Goal: Task Accomplishment & Management: Use online tool/utility

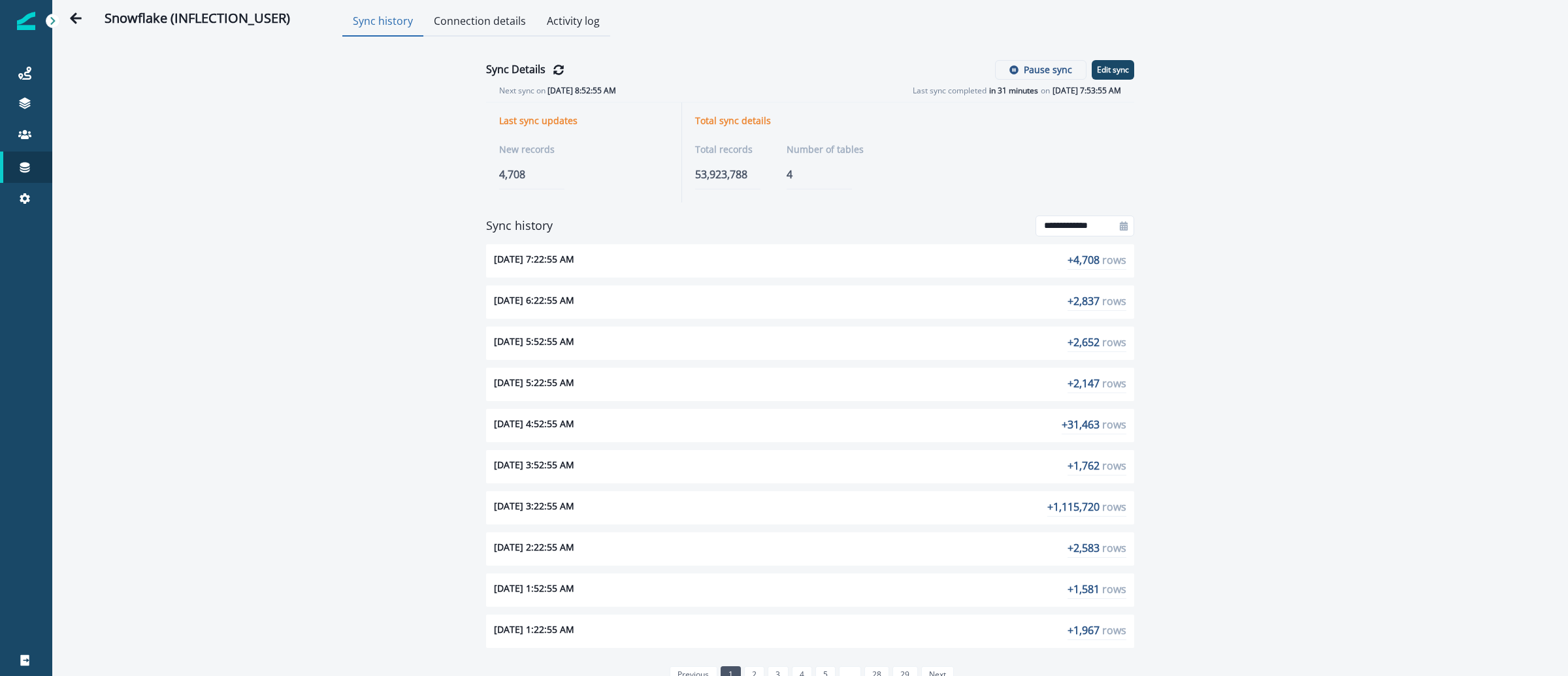
click at [32, 23] on img at bounding box center [26, 21] width 19 height 19
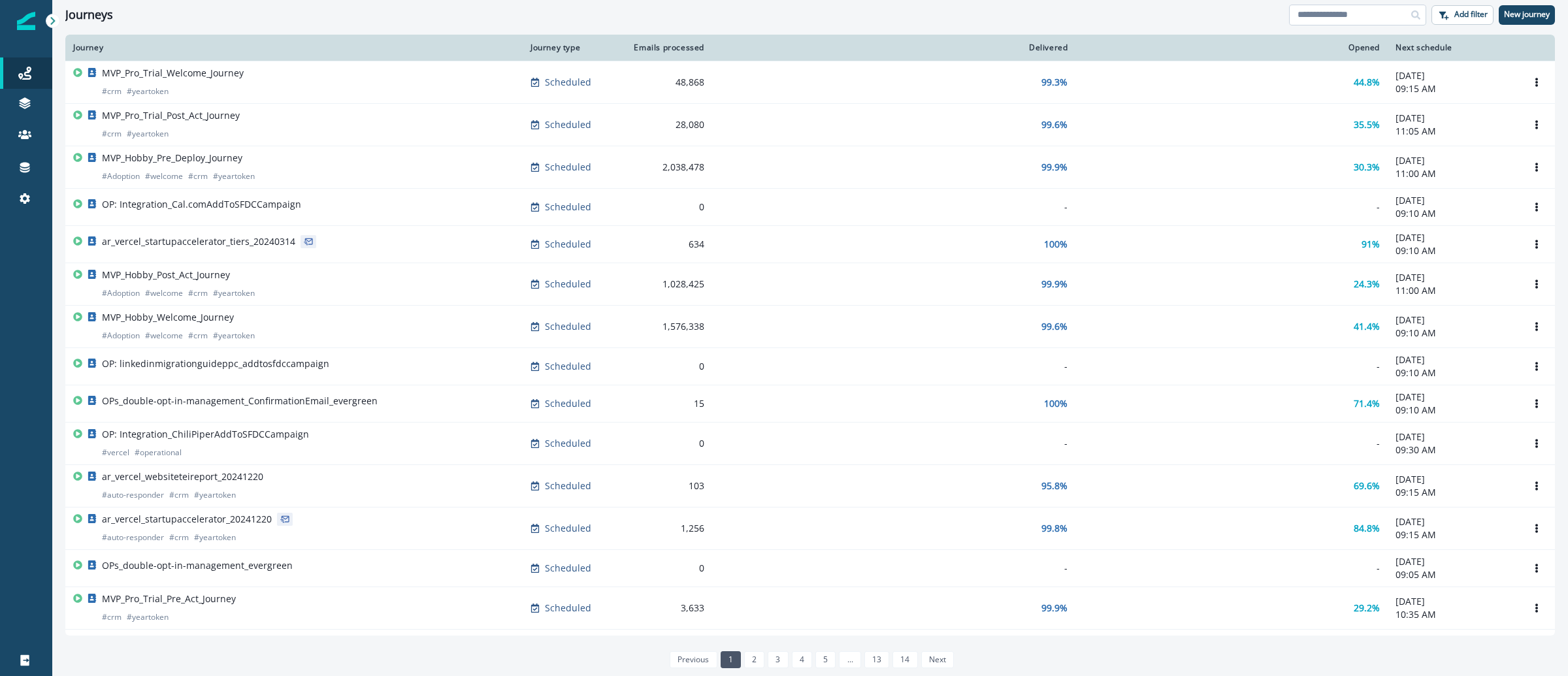
click at [1311, 21] on input at bounding box center [1357, 15] width 138 height 21
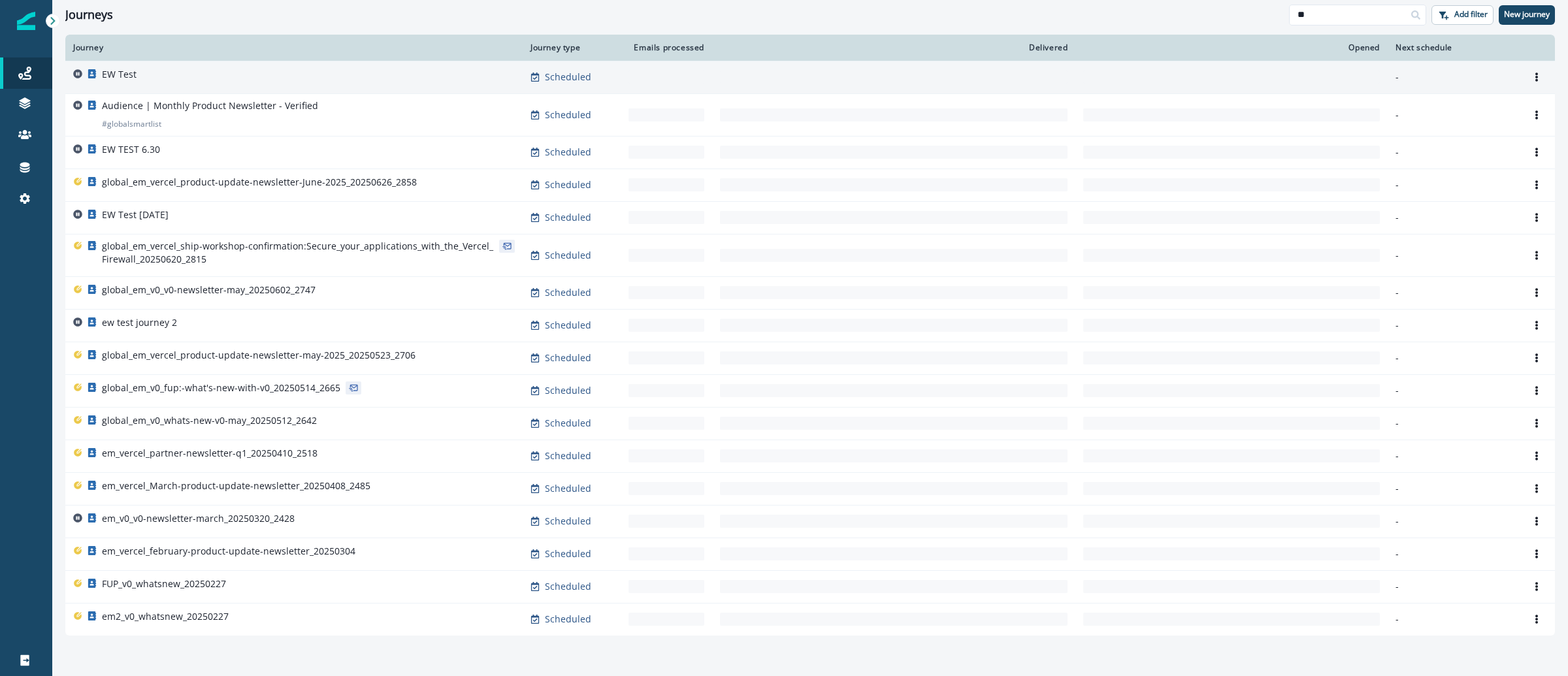
type input "**"
click at [137, 84] on div "EW Test" at bounding box center [294, 76] width 442 height 19
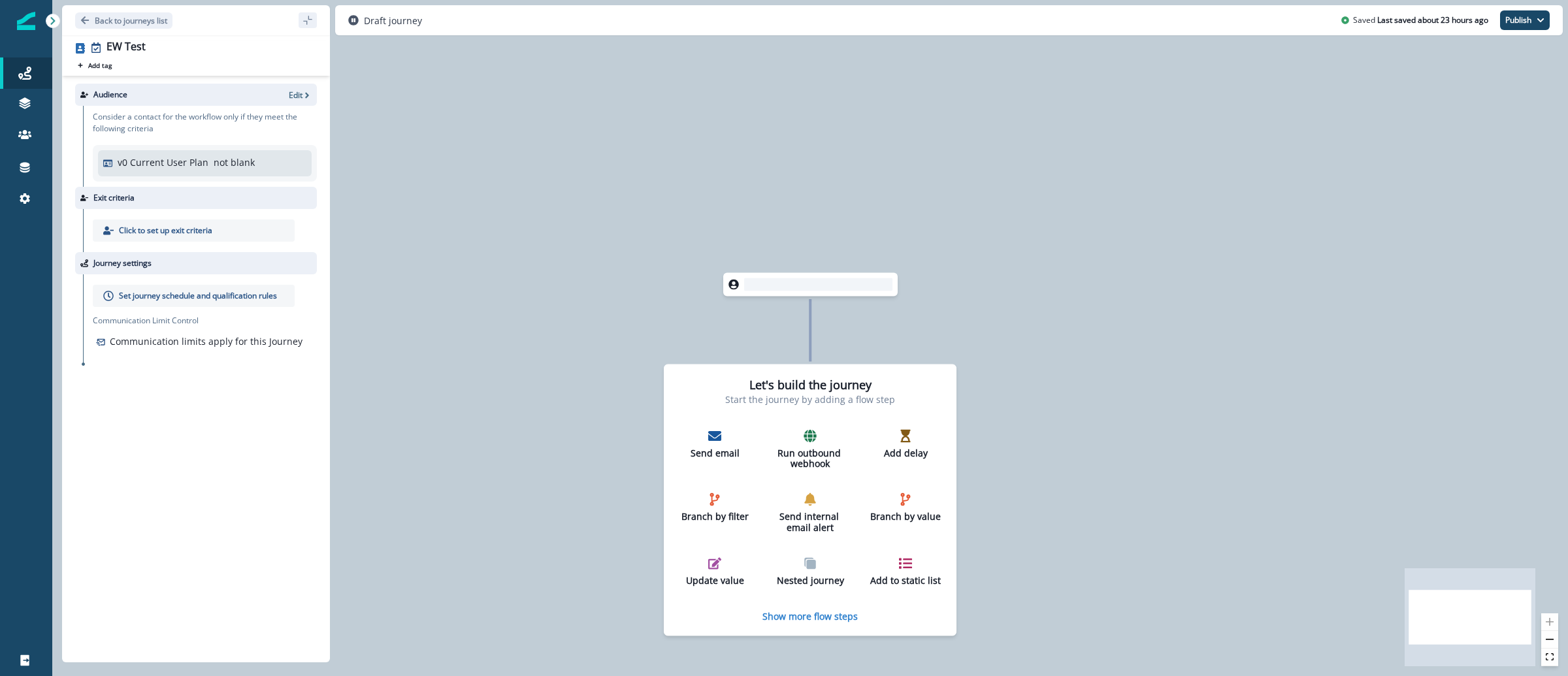
click at [299, 101] on div "Audience Edit" at bounding box center [195, 95] width 241 height 23
click at [299, 97] on p "Edit" at bounding box center [295, 95] width 14 height 11
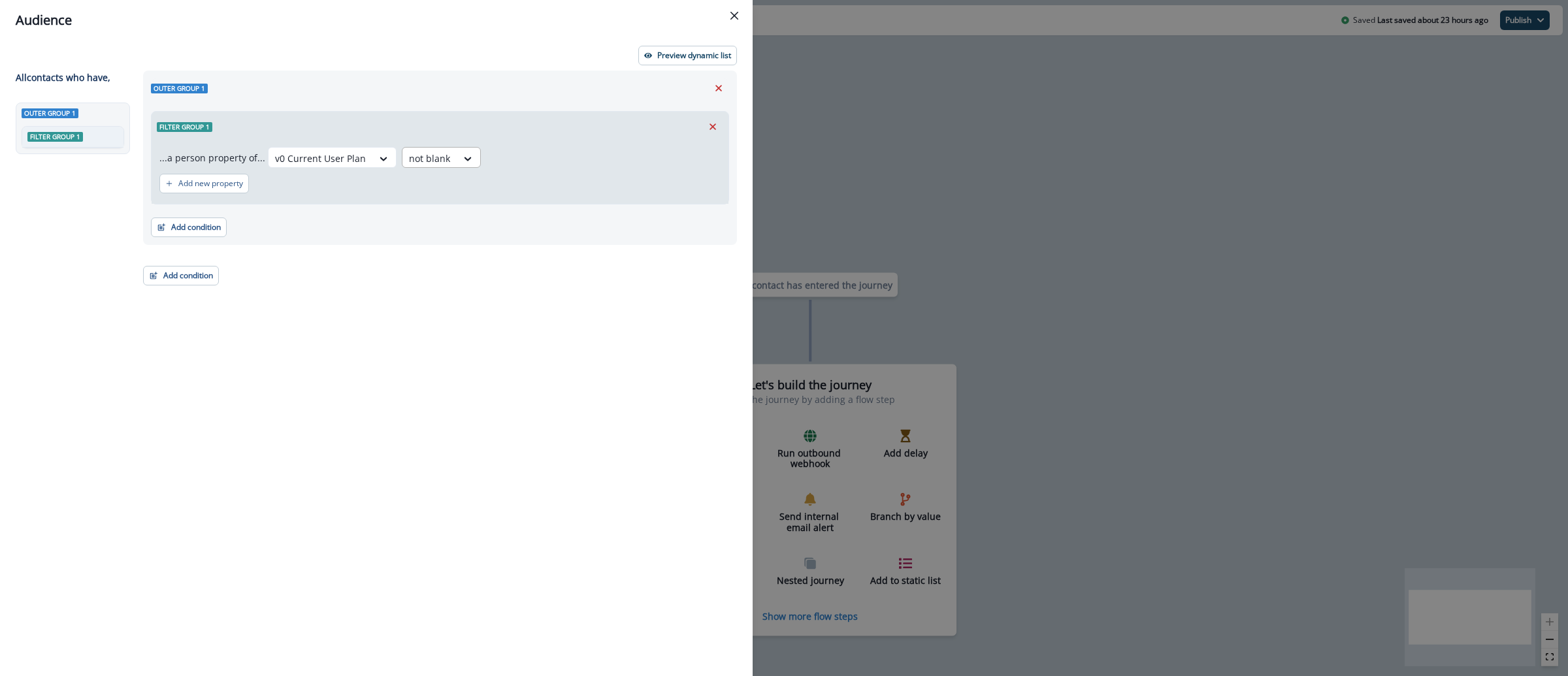
click at [372, 163] on div "not blank" at bounding box center [320, 159] width 104 height 22
drag, startPoint x: 459, startPoint y: 265, endPoint x: 460, endPoint y: 254, distance: 11.0
click at [459, 265] on div "equal to" at bounding box center [447, 261] width 102 height 24
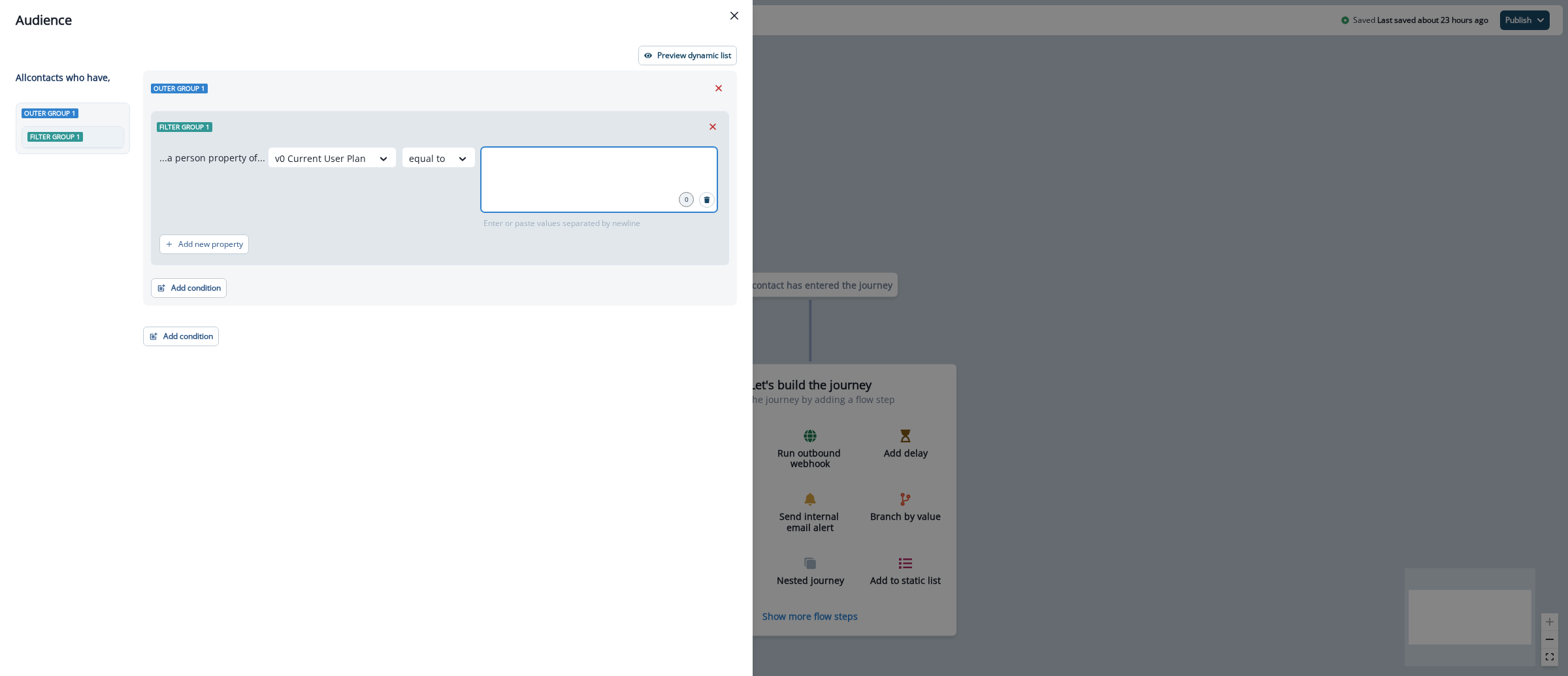
click at [523, 159] on input "text" at bounding box center [599, 163] width 233 height 26
type input "*******"
click at [665, 51] on p "Preview dynamic list" at bounding box center [694, 55] width 74 height 9
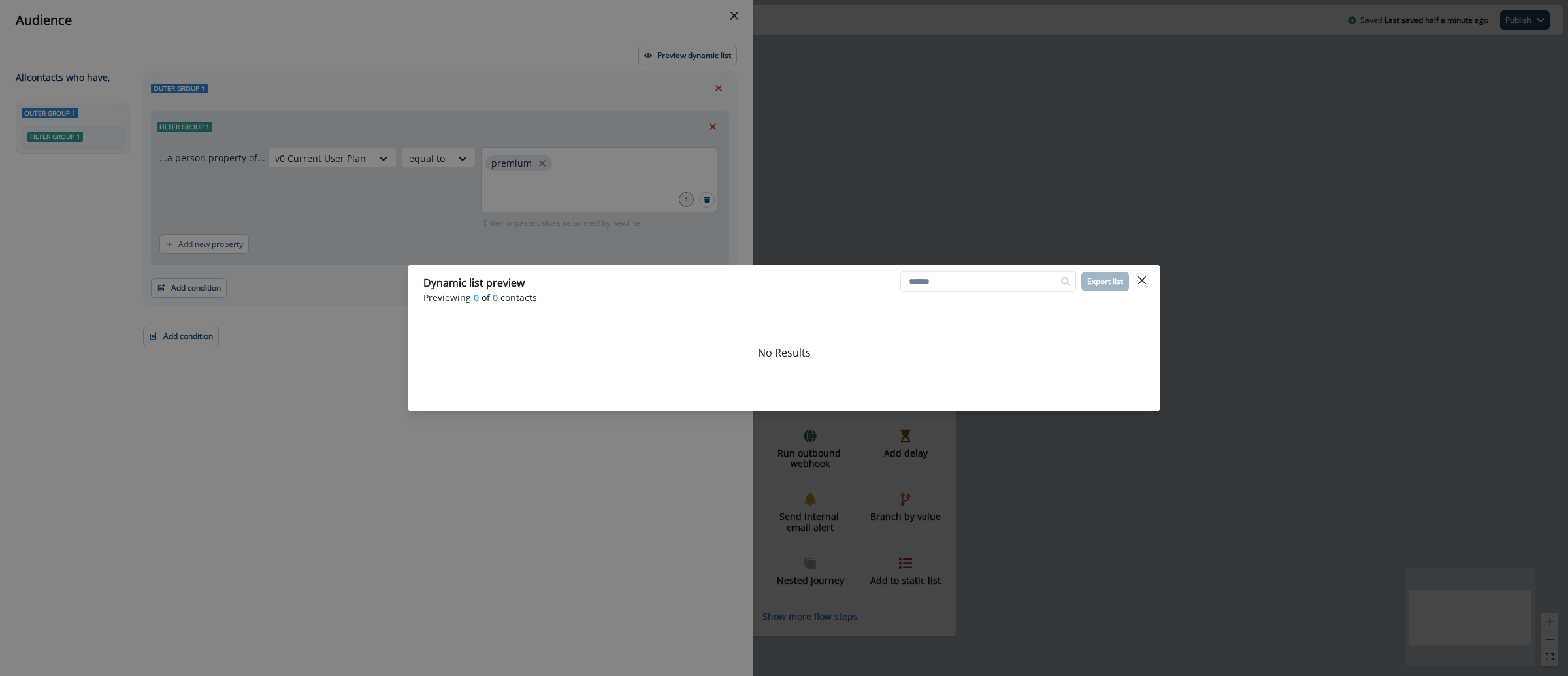
click at [526, 169] on div "Dynamic list preview Previewing 0 of 0 contacts Export list No Results" at bounding box center [784, 338] width 1568 height 676
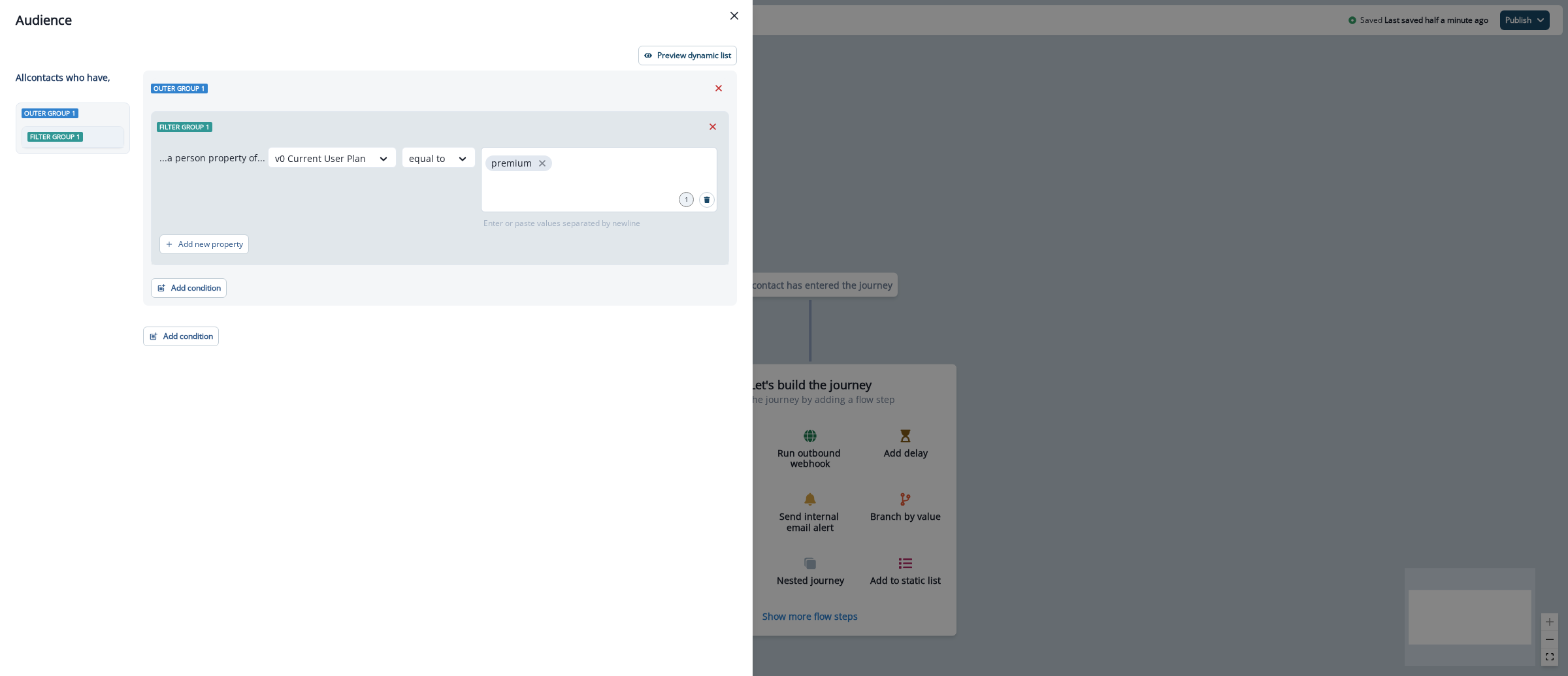
click at [543, 165] on span "premium" at bounding box center [518, 163] width 67 height 15
drag, startPoint x: 536, startPoint y: 162, endPoint x: 549, endPoint y: 171, distance: 15.8
click at [539, 162] on icon "close" at bounding box center [542, 163] width 6 height 6
type input "**********"
click at [691, 51] on p "Preview dynamic list" at bounding box center [694, 55] width 74 height 9
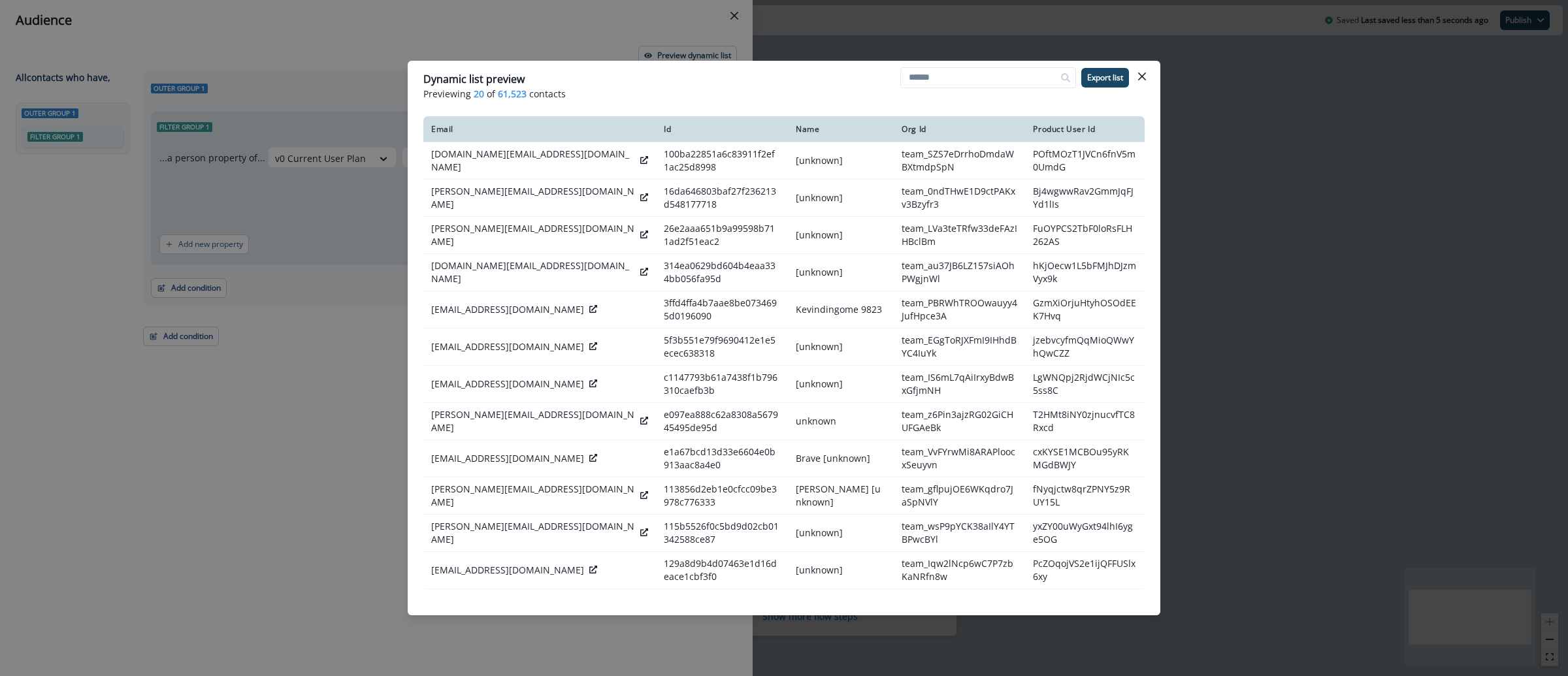
click at [1235, 151] on div "Dynamic list preview Previewing 20 of 61,523 contacts Export list Email Id Name…" at bounding box center [784, 338] width 1568 height 676
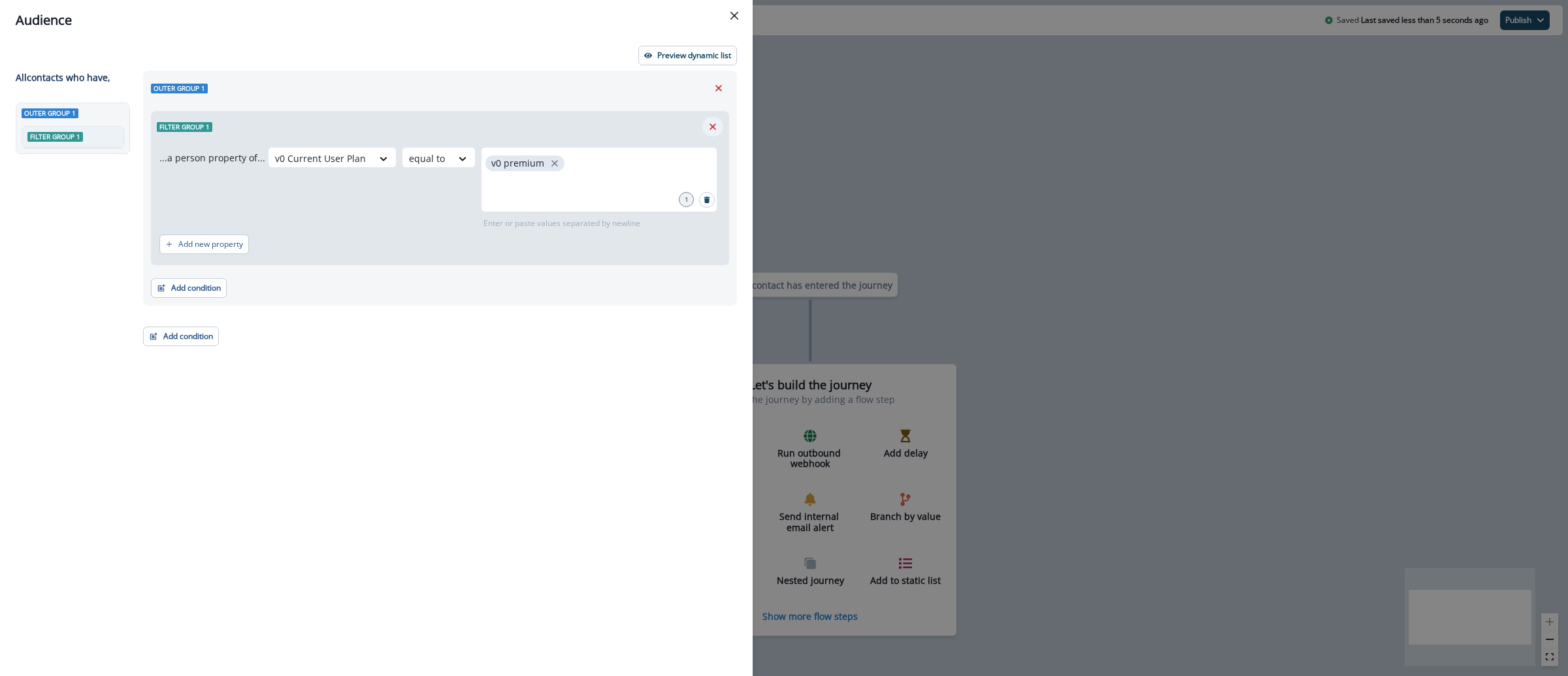
click at [709, 128] on icon "Remove" at bounding box center [713, 126] width 12 height 12
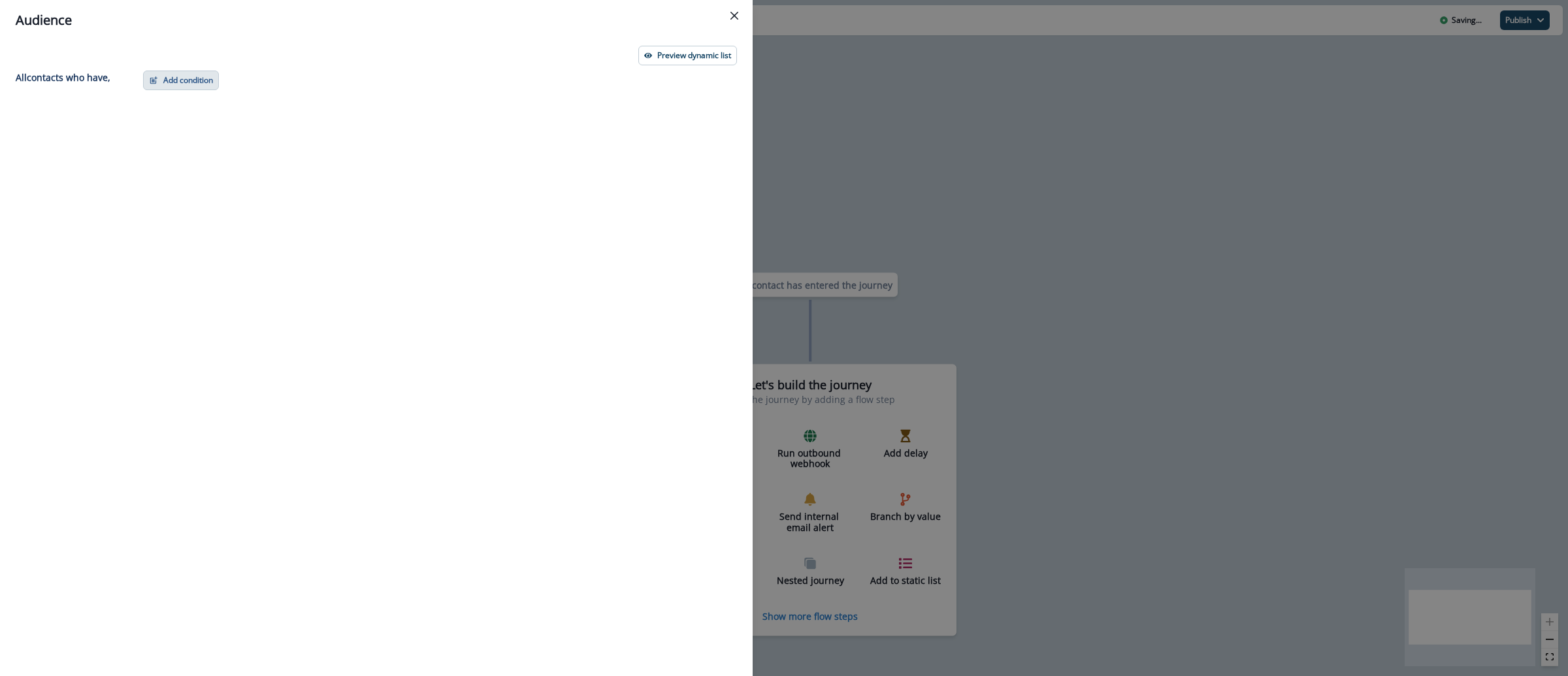
click at [167, 72] on button "Add condition" at bounding box center [181, 80] width 76 height 19
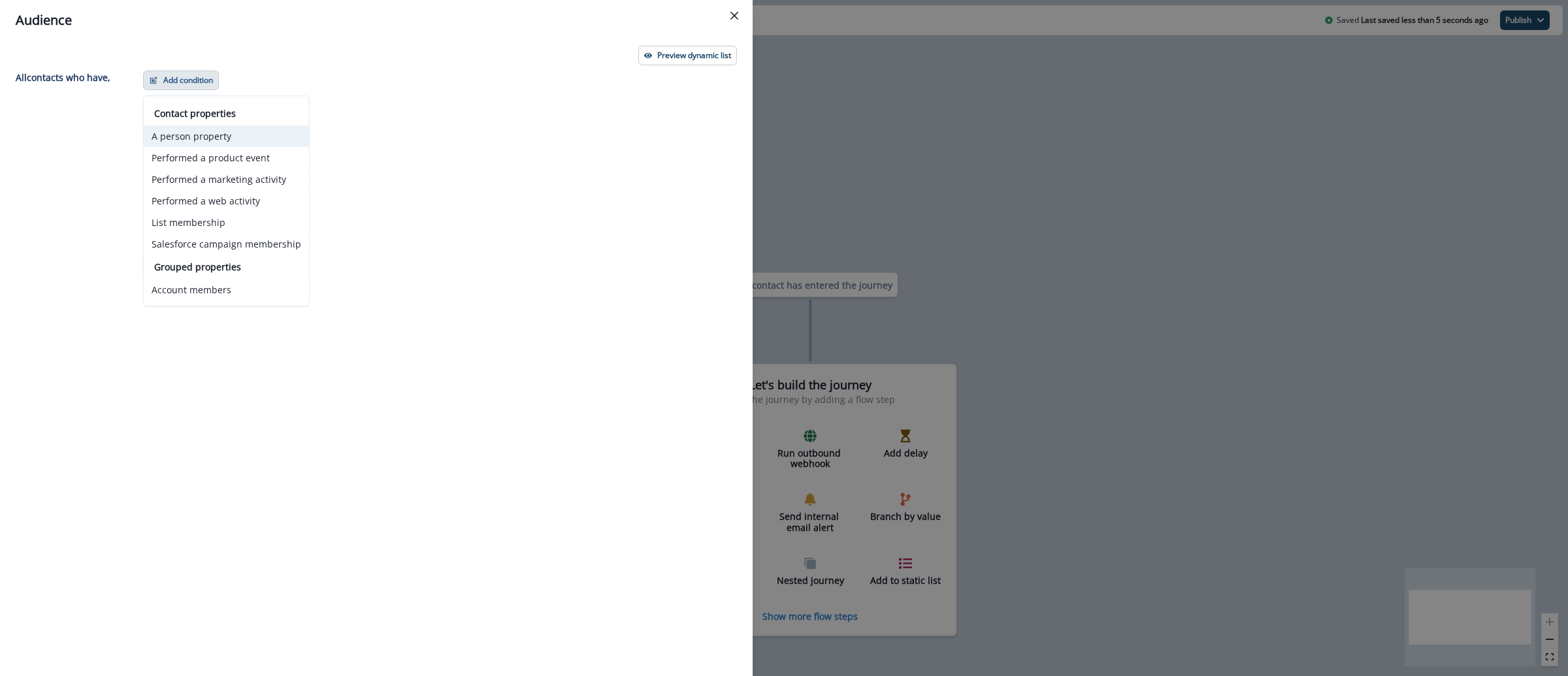
click at [244, 138] on button "A person property" at bounding box center [226, 136] width 165 height 22
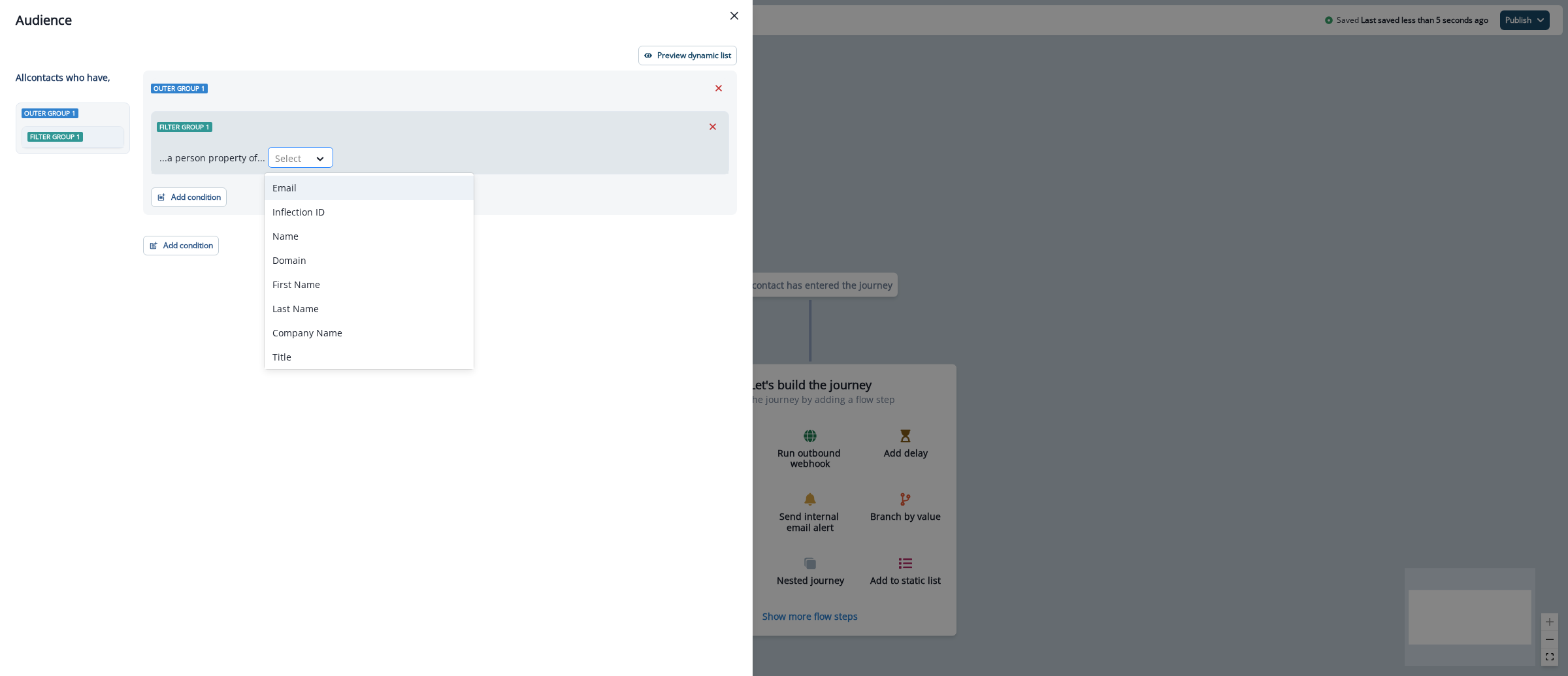
click at [278, 152] on div at bounding box center [289, 159] width 27 height 16
type input "**"
click at [332, 281] on div "v0 Current Team Plan" at bounding box center [327, 285] width 126 height 24
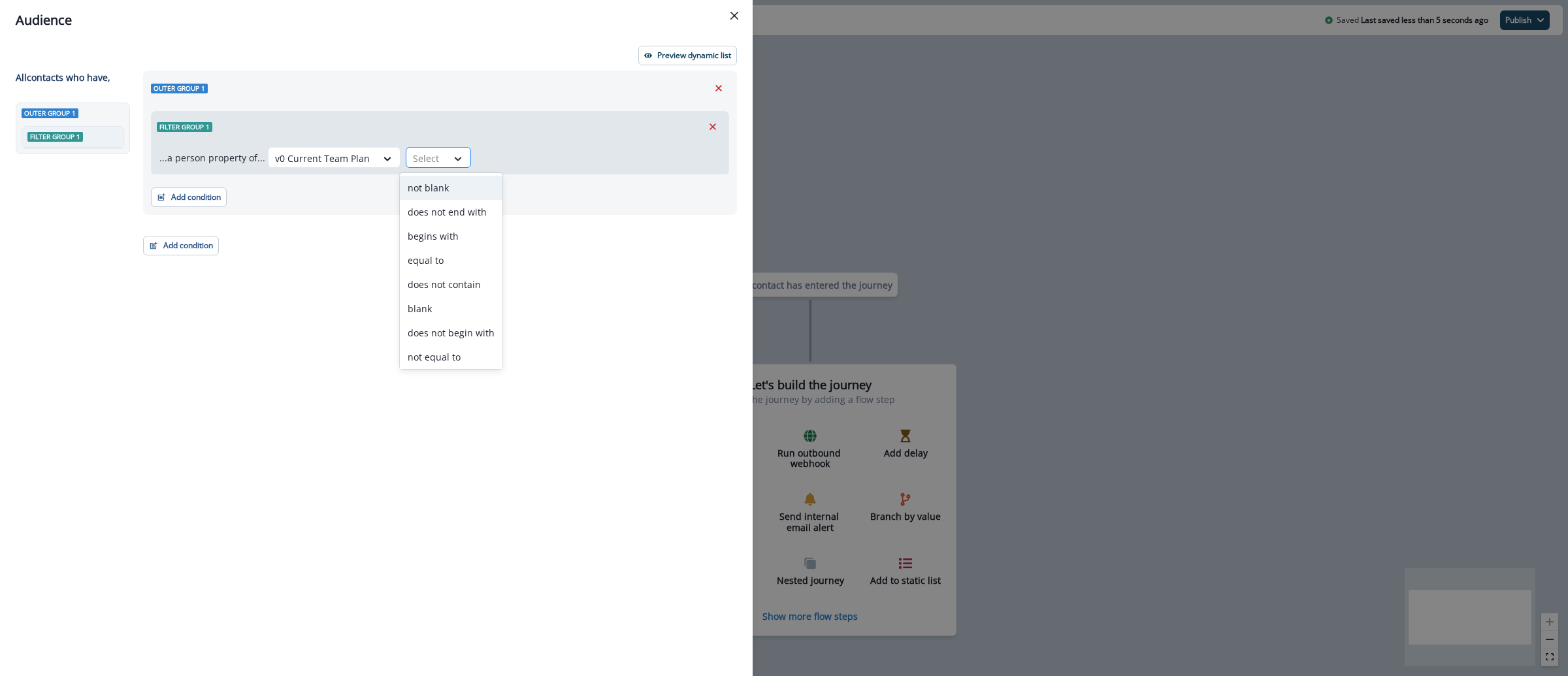
click at [452, 153] on icon at bounding box center [458, 159] width 12 height 13
click at [451, 262] on div "equal to" at bounding box center [451, 261] width 102 height 24
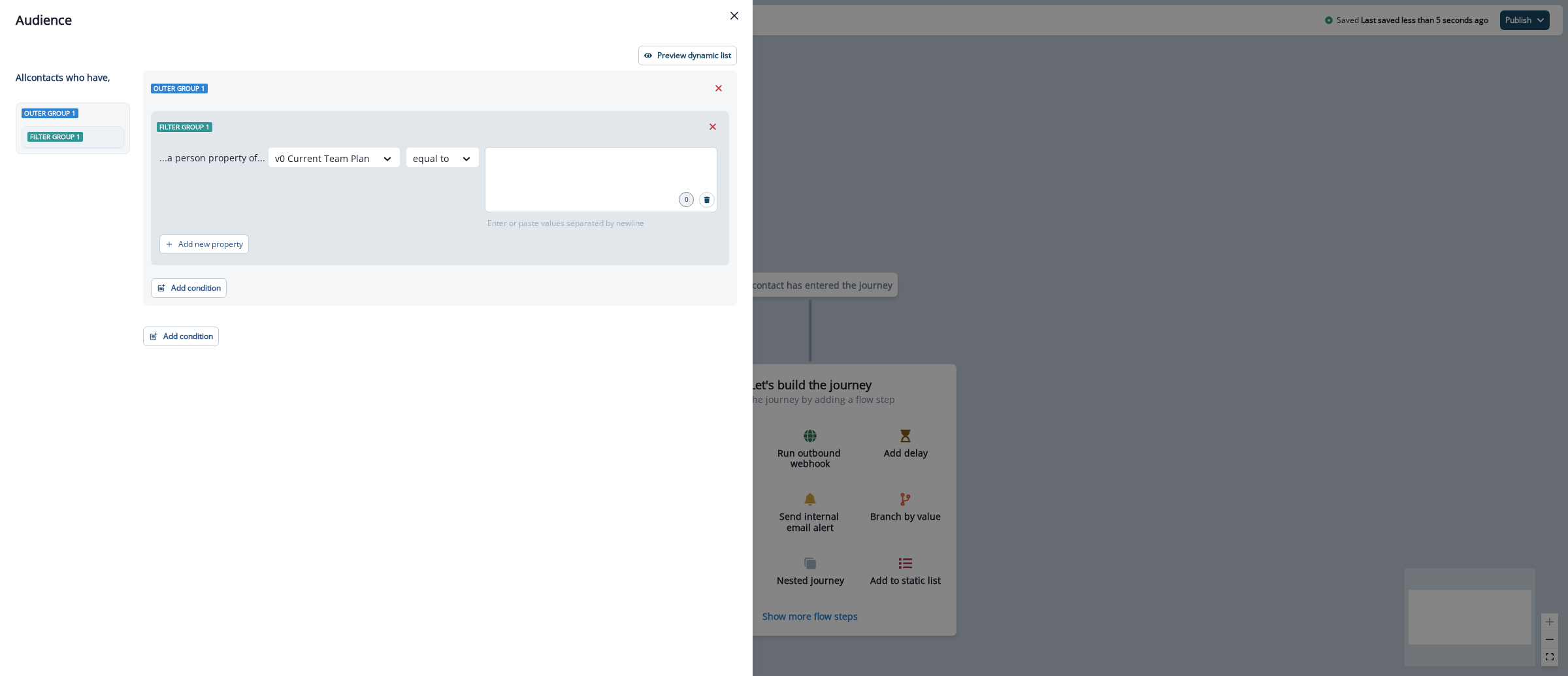
click at [508, 178] on div at bounding box center [601, 179] width 233 height 65
type input "********"
click at [659, 52] on p "Preview dynamic list" at bounding box center [694, 55] width 74 height 9
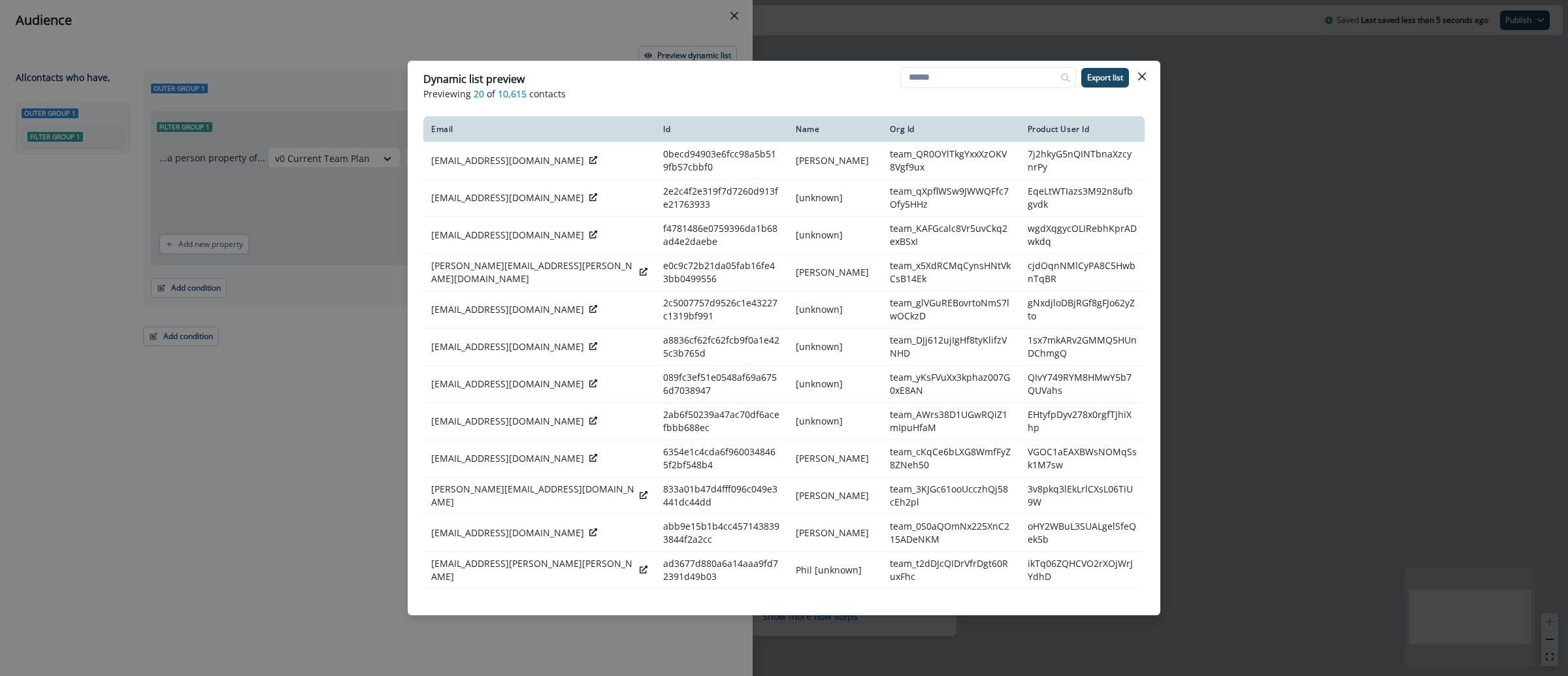
click at [1148, 80] on button "Close" at bounding box center [1142, 76] width 21 height 21
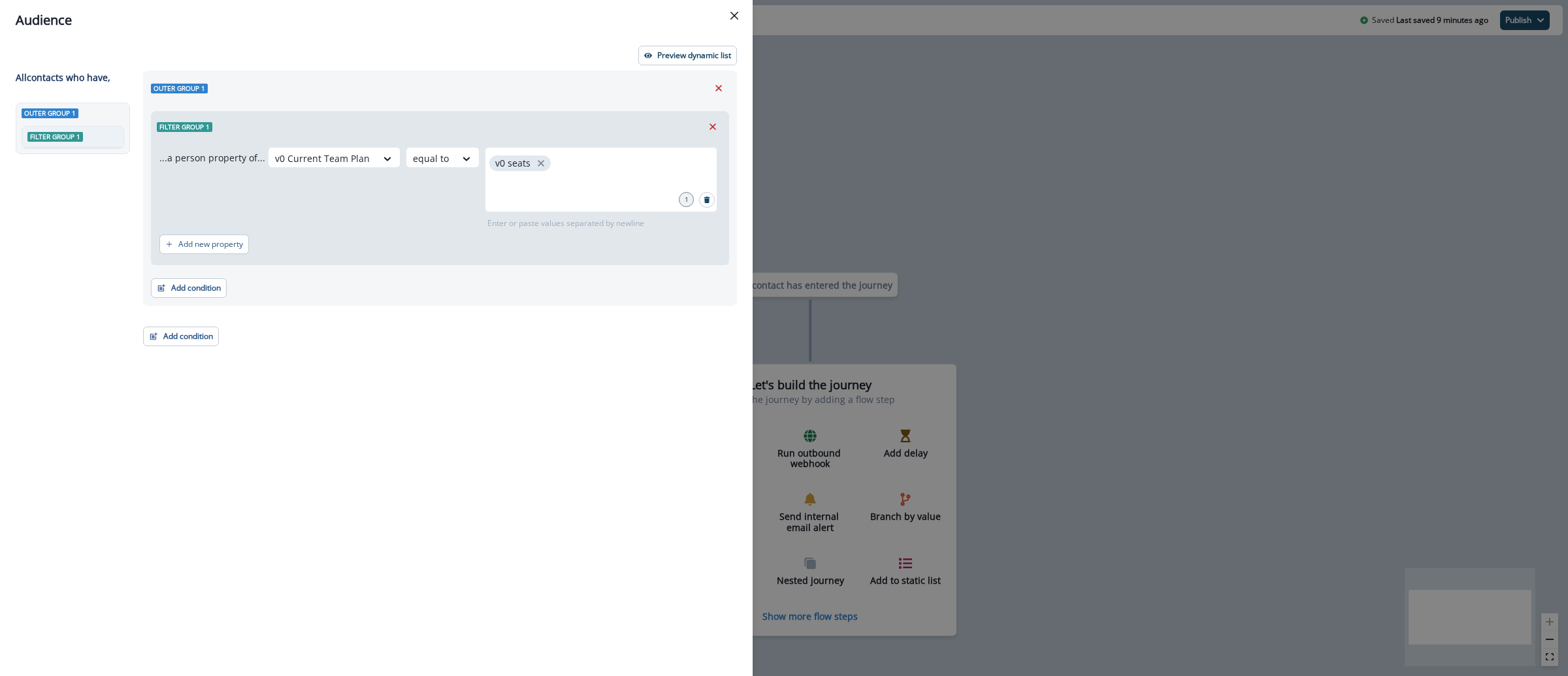
drag, startPoint x: 1028, startPoint y: 119, endPoint x: 1014, endPoint y: 122, distance: 14.3
click at [1029, 119] on div "Audience Preview dynamic list All contact s who have, Outer group 1 Filter grou…" at bounding box center [784, 338] width 1568 height 676
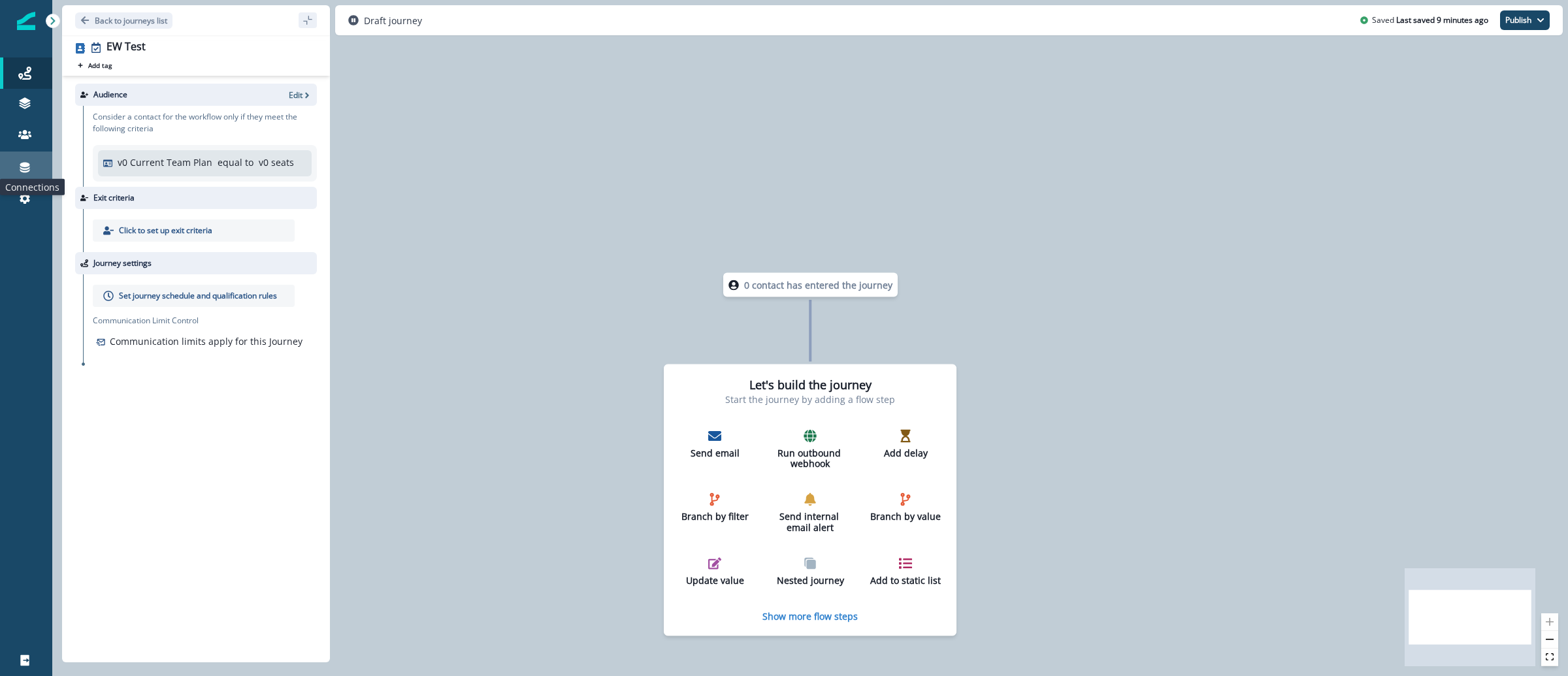
click at [30, 169] on icon at bounding box center [25, 167] width 13 height 13
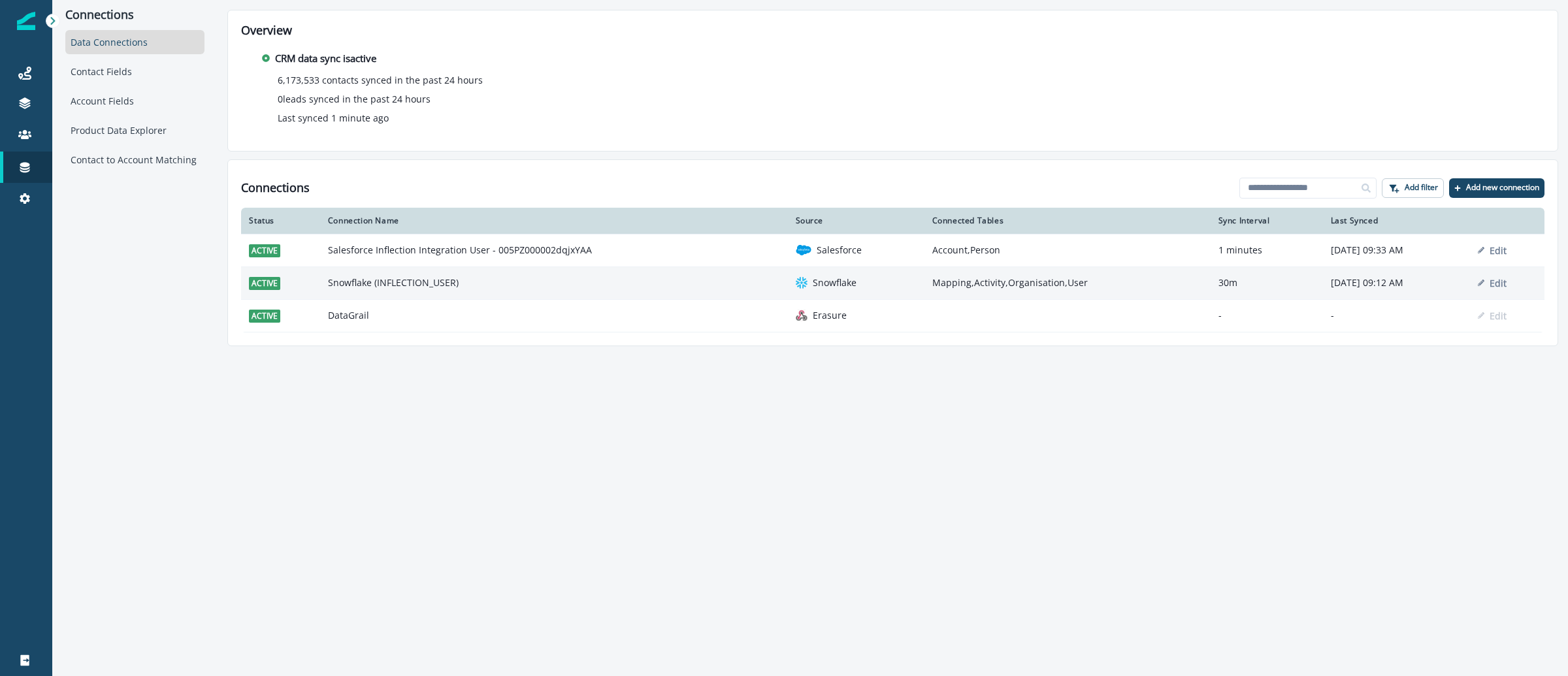
click at [330, 284] on td "Snowflake (INFLECTION_USER)" at bounding box center [554, 282] width 467 height 33
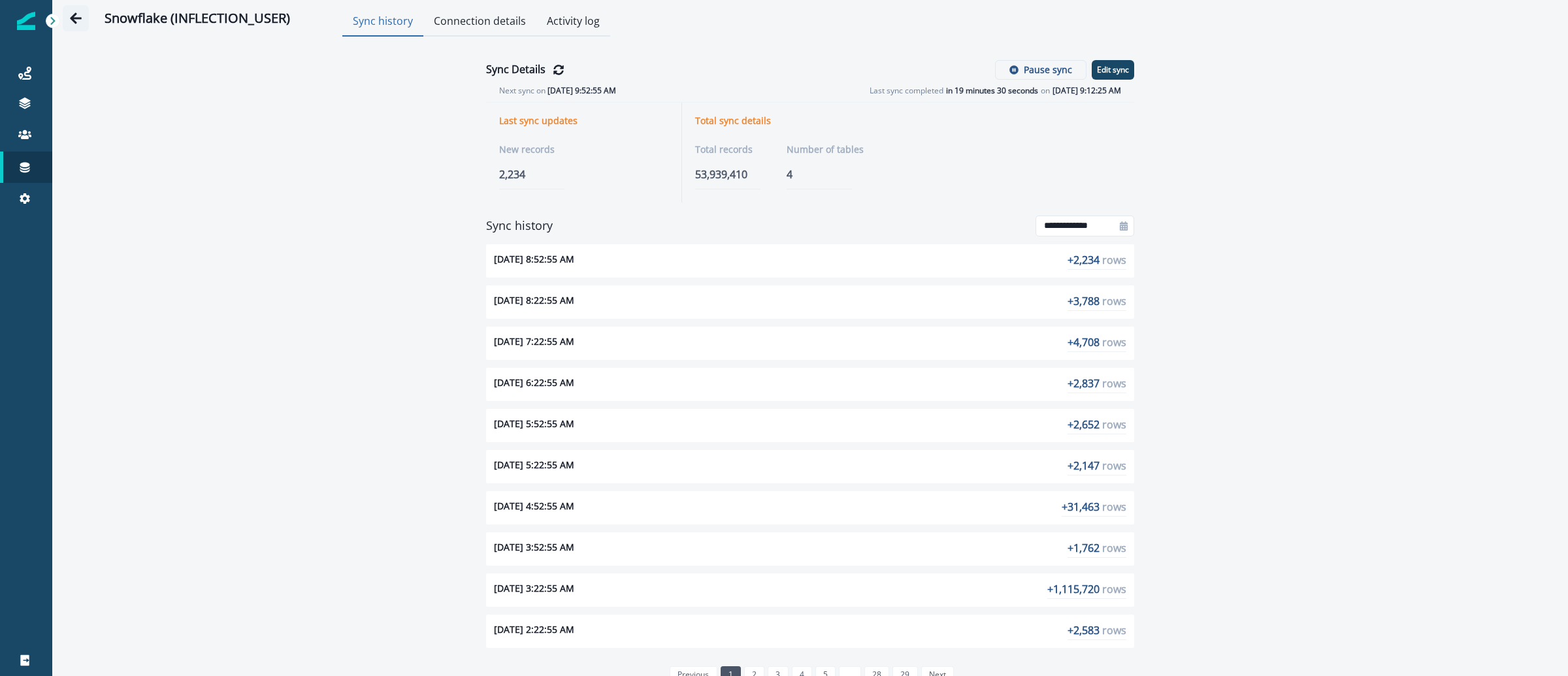
click at [72, 16] on icon "Go back" at bounding box center [76, 18] width 12 height 11
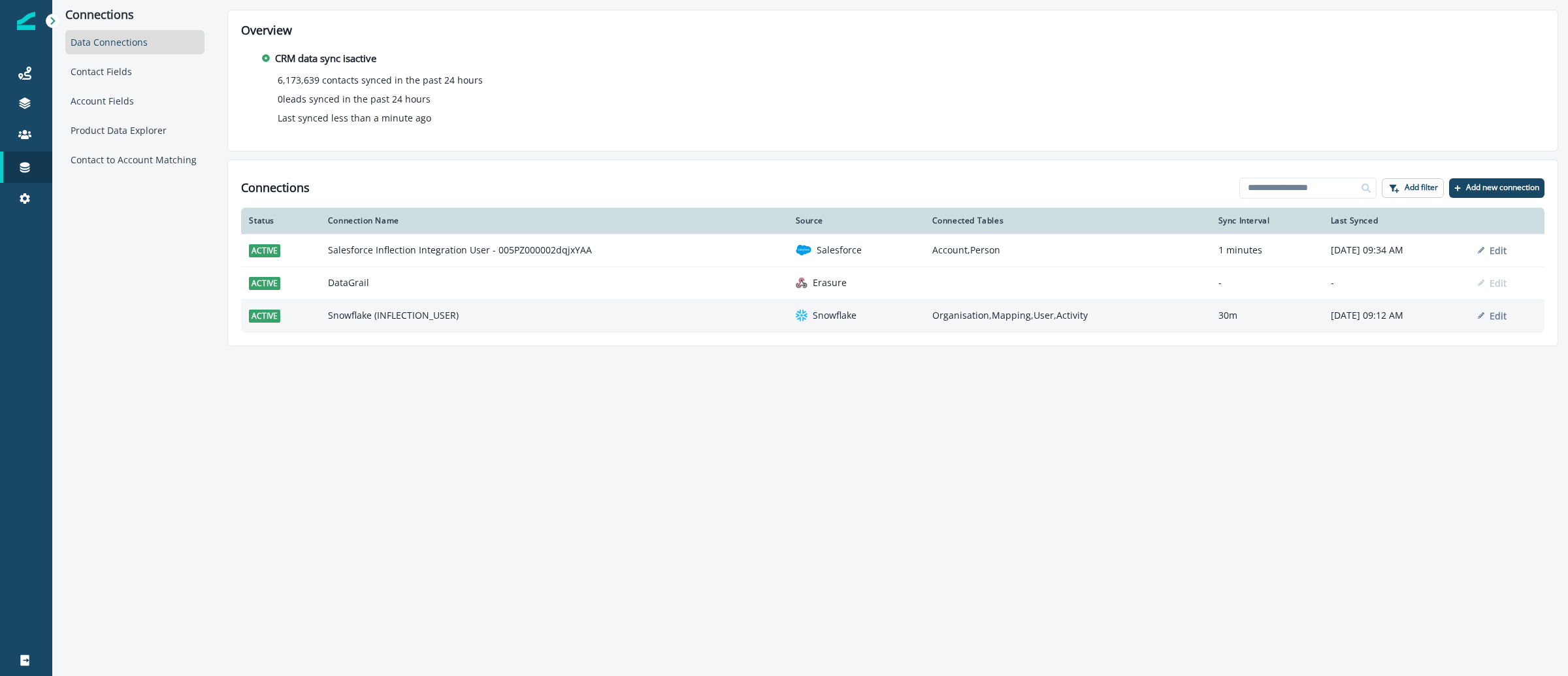
click at [430, 316] on td "Snowflake (INFLECTION_USER)" at bounding box center [554, 315] width 467 height 33
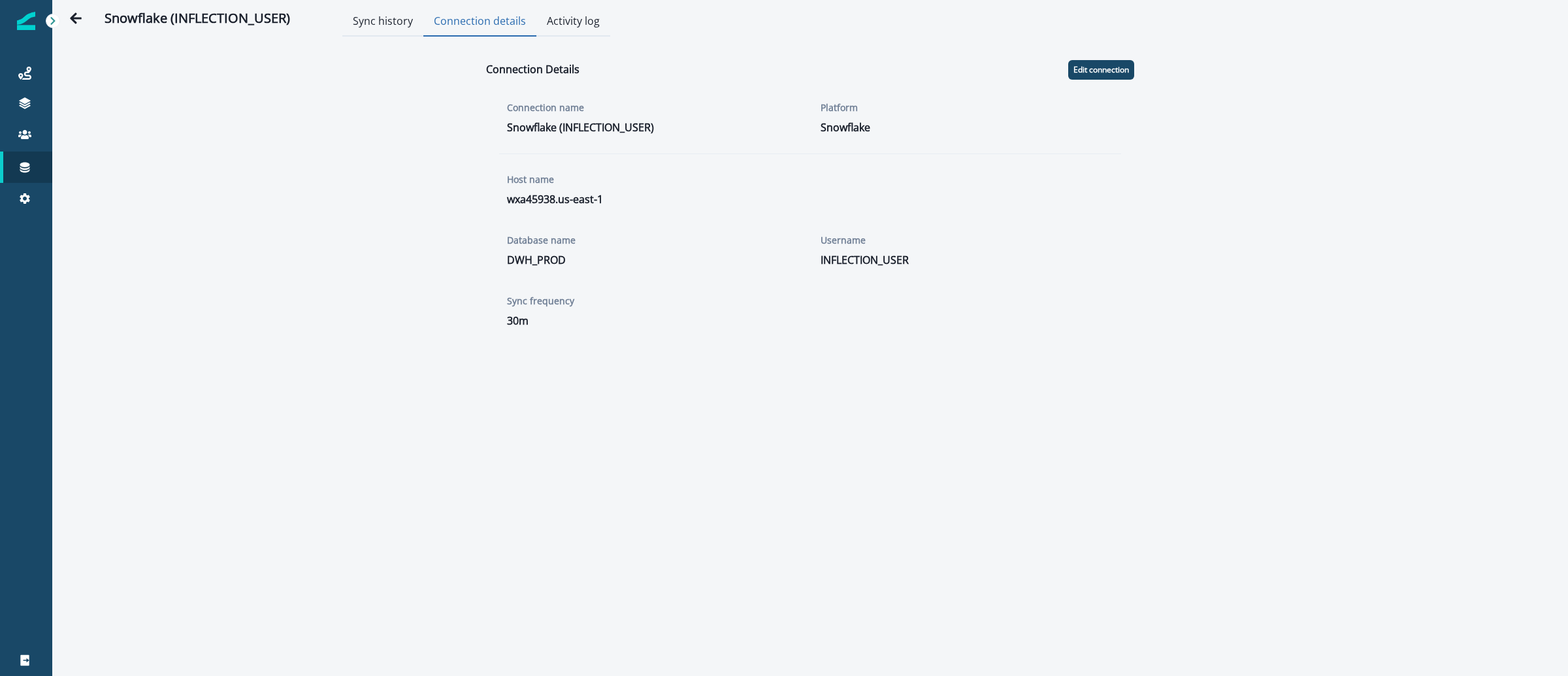
click at [475, 29] on button "Connection details" at bounding box center [479, 23] width 113 height 29
click at [561, 26] on button "Activity log" at bounding box center [574, 23] width 74 height 29
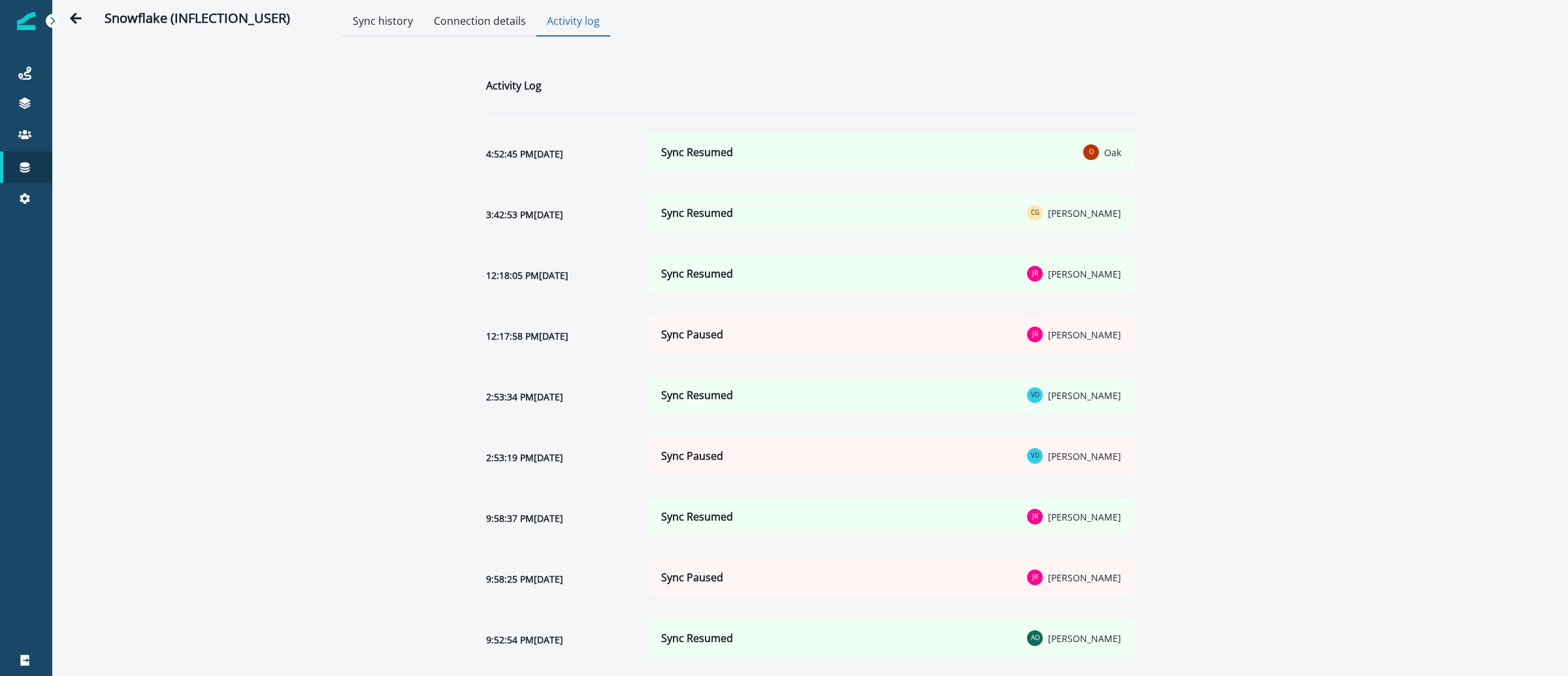
click at [438, 29] on button "Connection details" at bounding box center [479, 23] width 113 height 29
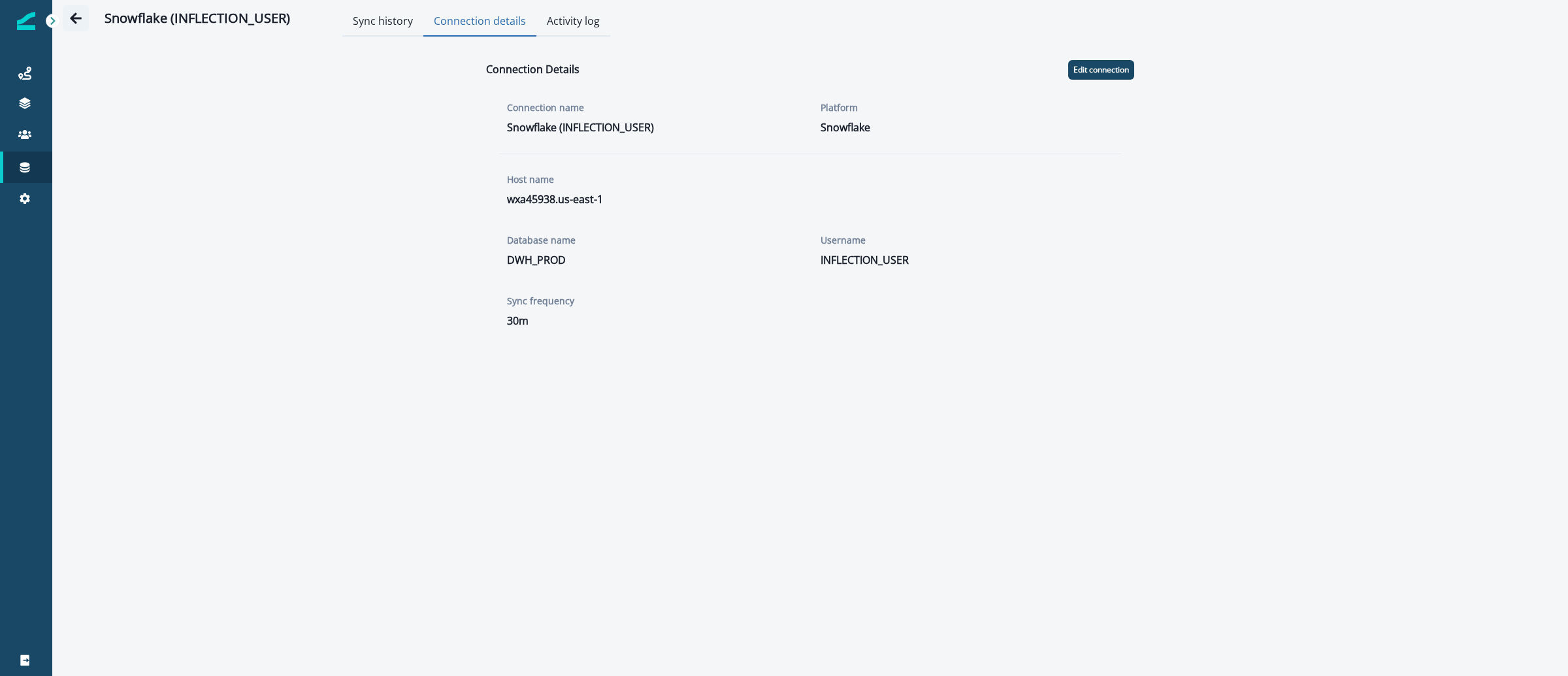
click at [73, 13] on icon "Go back" at bounding box center [76, 19] width 13 height 13
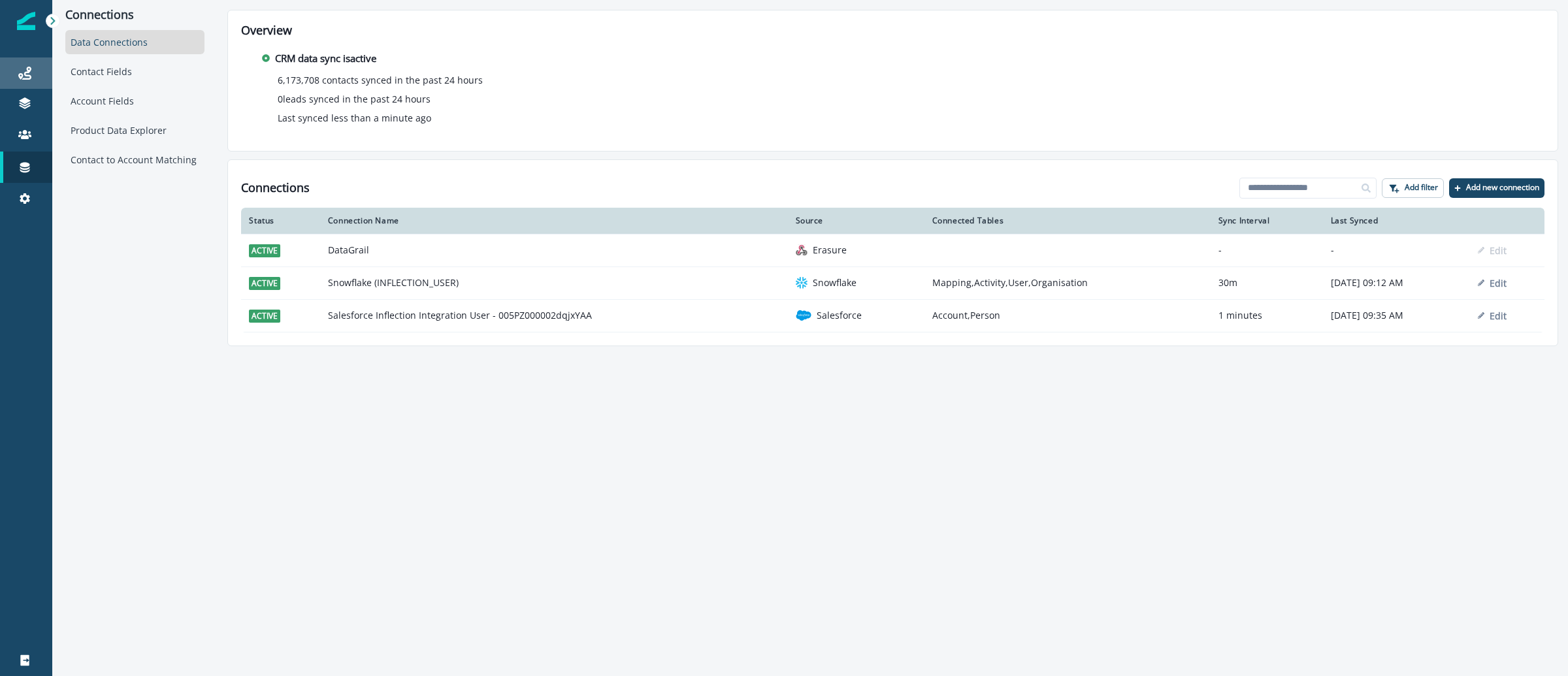
click at [11, 72] on div "Journeys" at bounding box center [26, 72] width 42 height 15
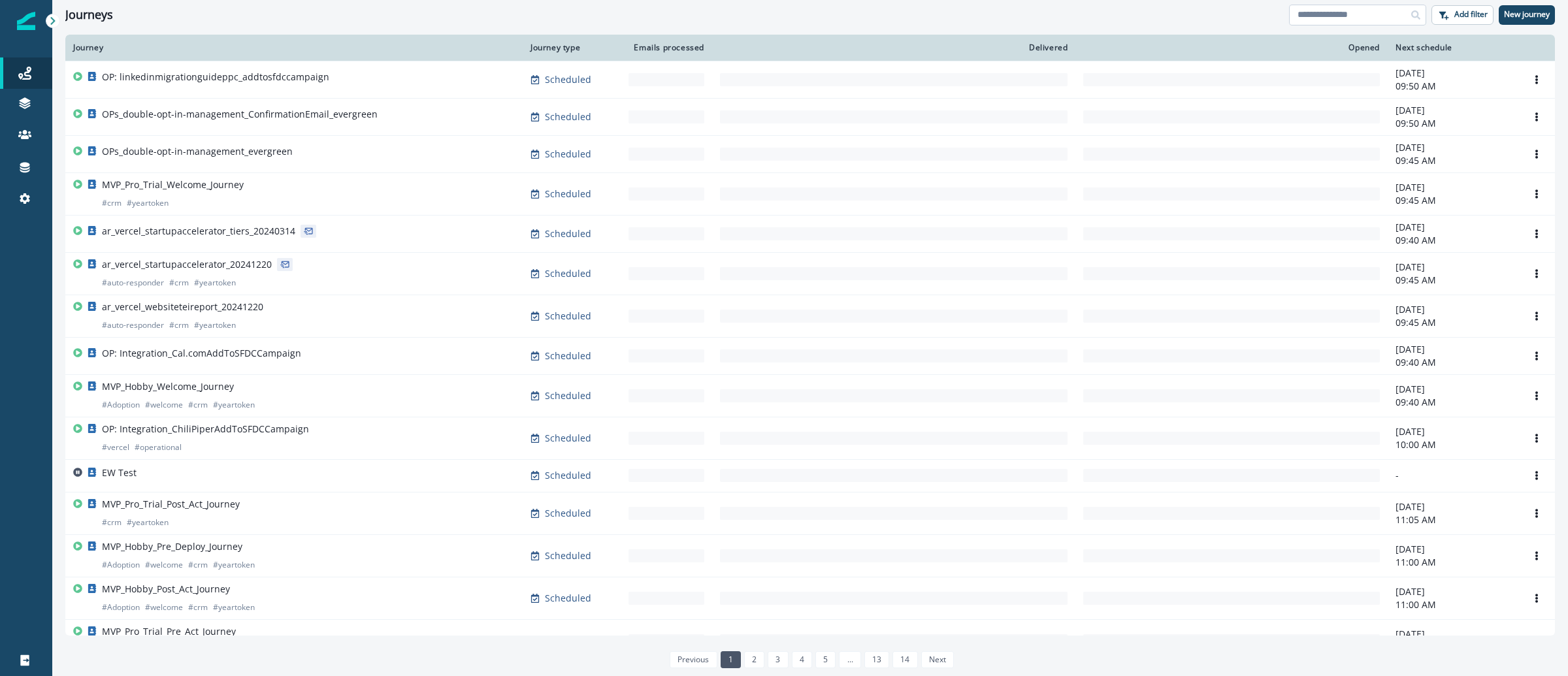
click at [1343, 16] on input at bounding box center [1357, 15] width 138 height 21
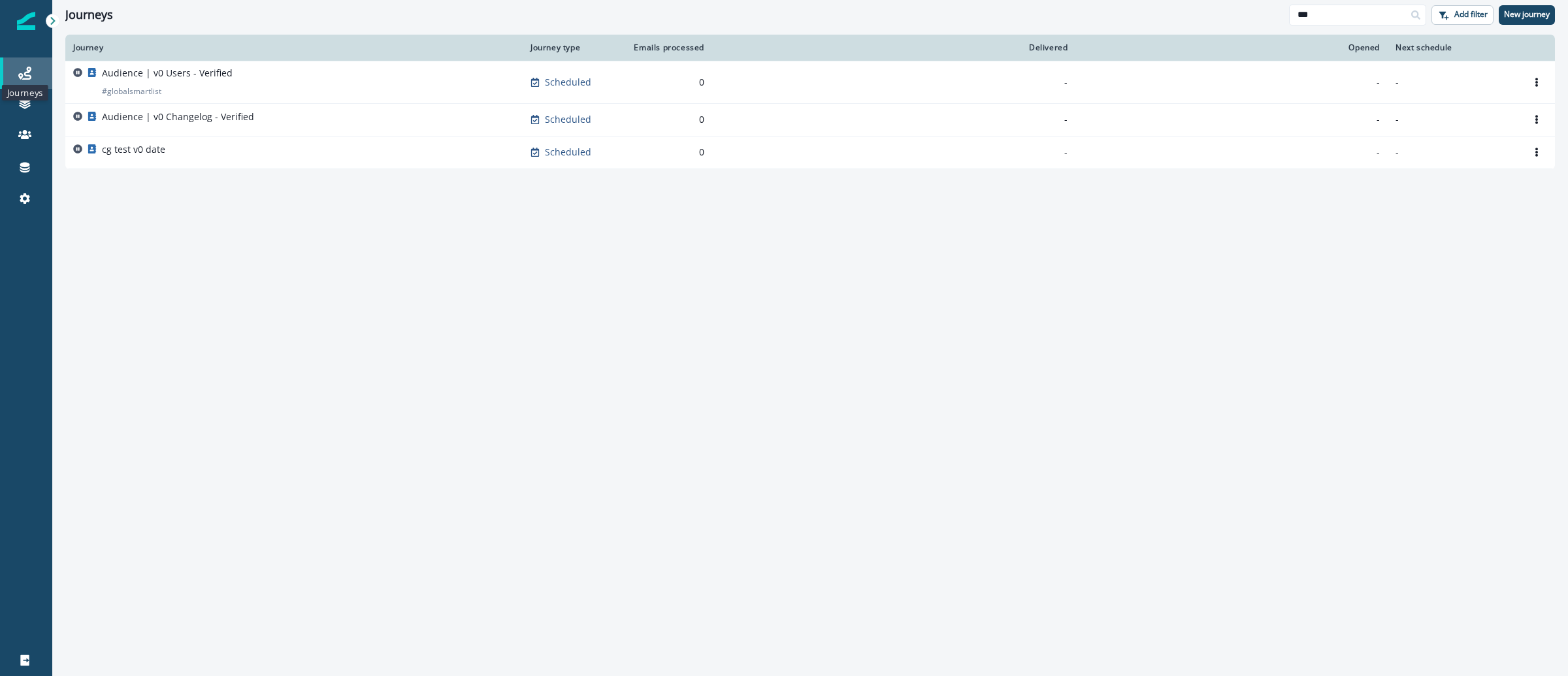
click at [30, 79] on icon at bounding box center [25, 73] width 13 height 13
click at [1315, 12] on input "**" at bounding box center [1357, 15] width 138 height 21
click at [1316, 13] on input "**" at bounding box center [1357, 15] width 138 height 21
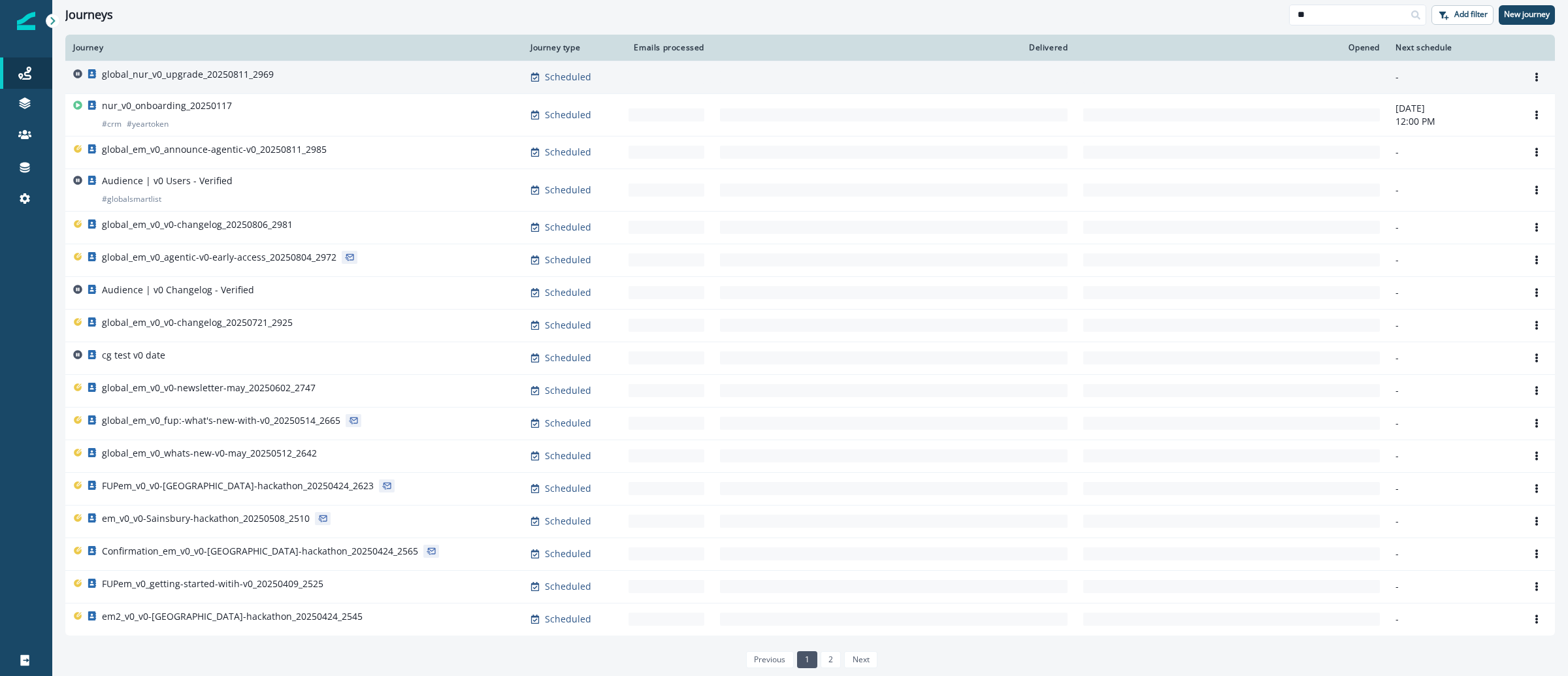
type input "**"
click at [221, 78] on p "global_nur_v0_upgrade_20250811_2969" at bounding box center [188, 74] width 172 height 13
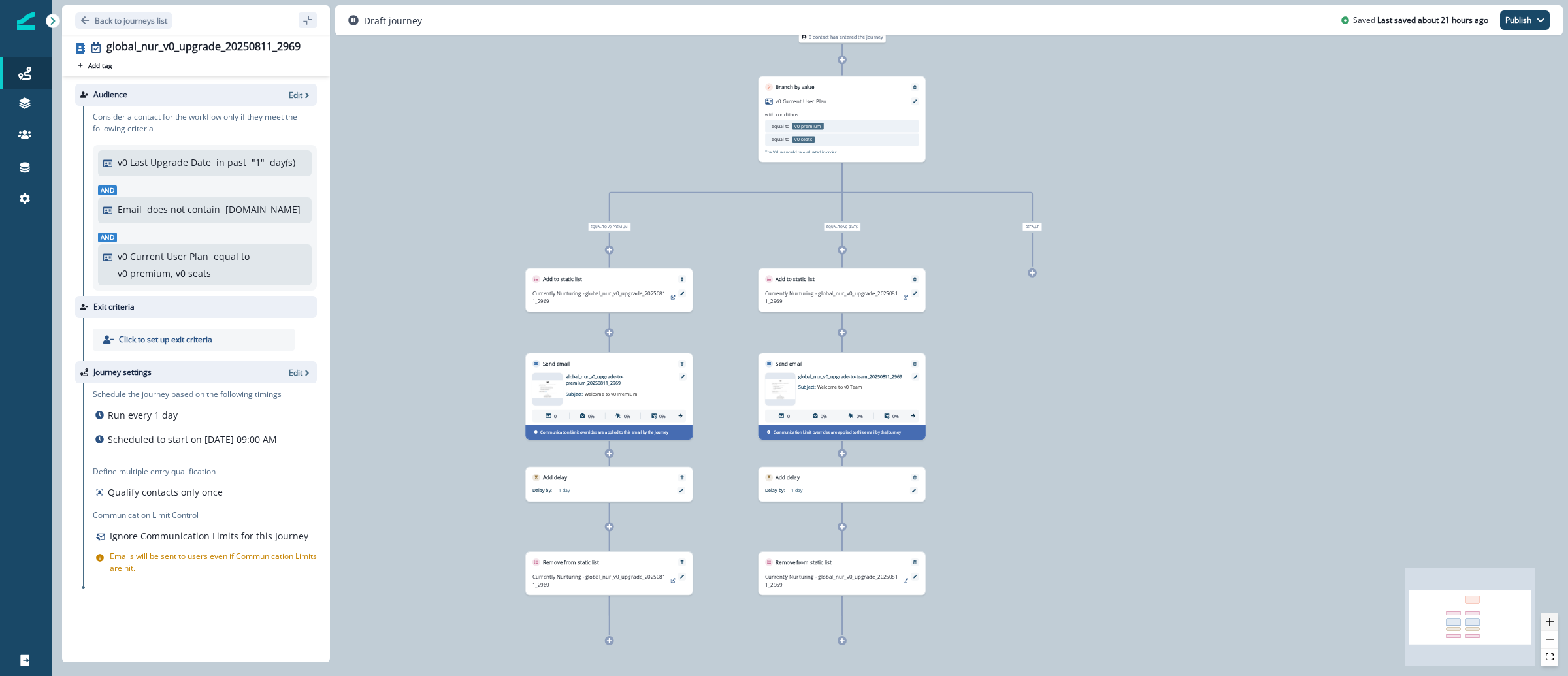
click at [1556, 614] on button "zoom in" at bounding box center [1549, 623] width 17 height 18
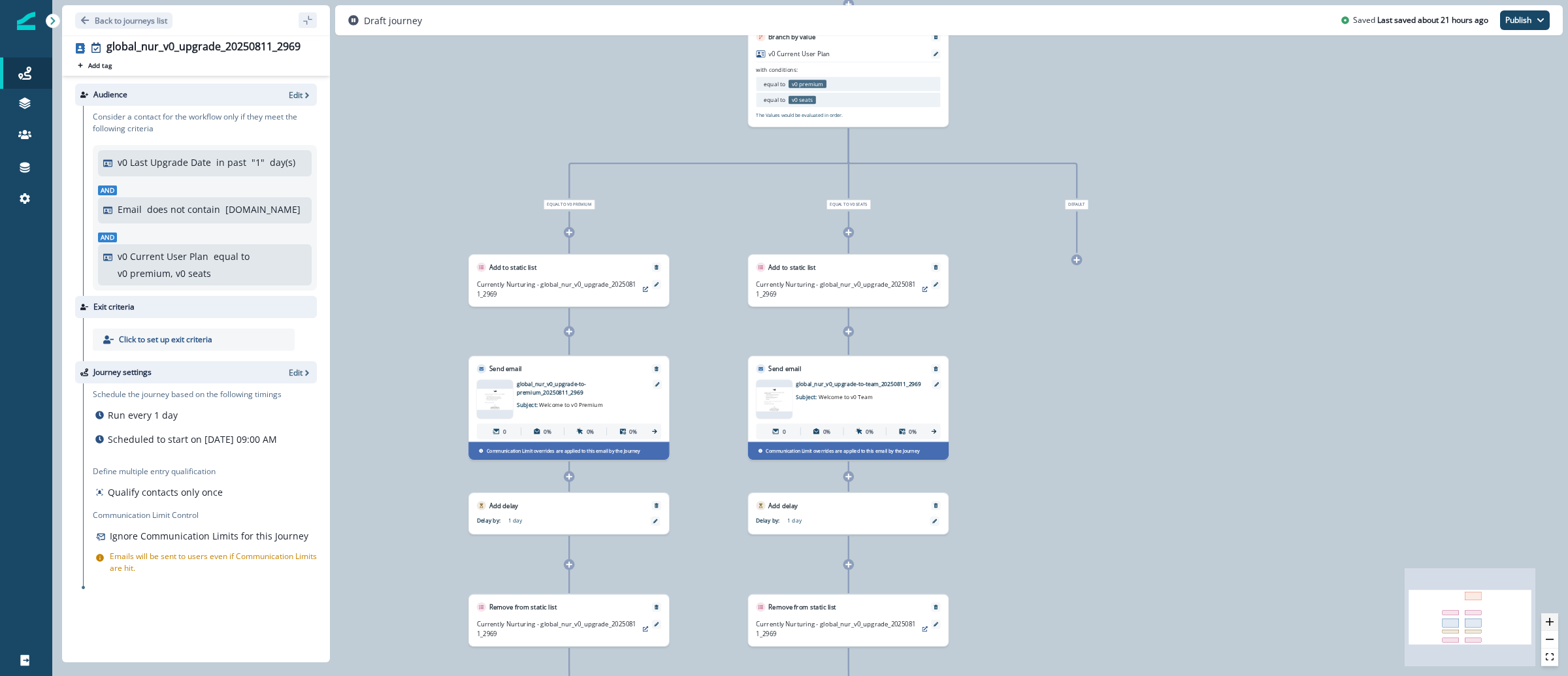
click at [1556, 614] on button "zoom in" at bounding box center [1549, 623] width 17 height 18
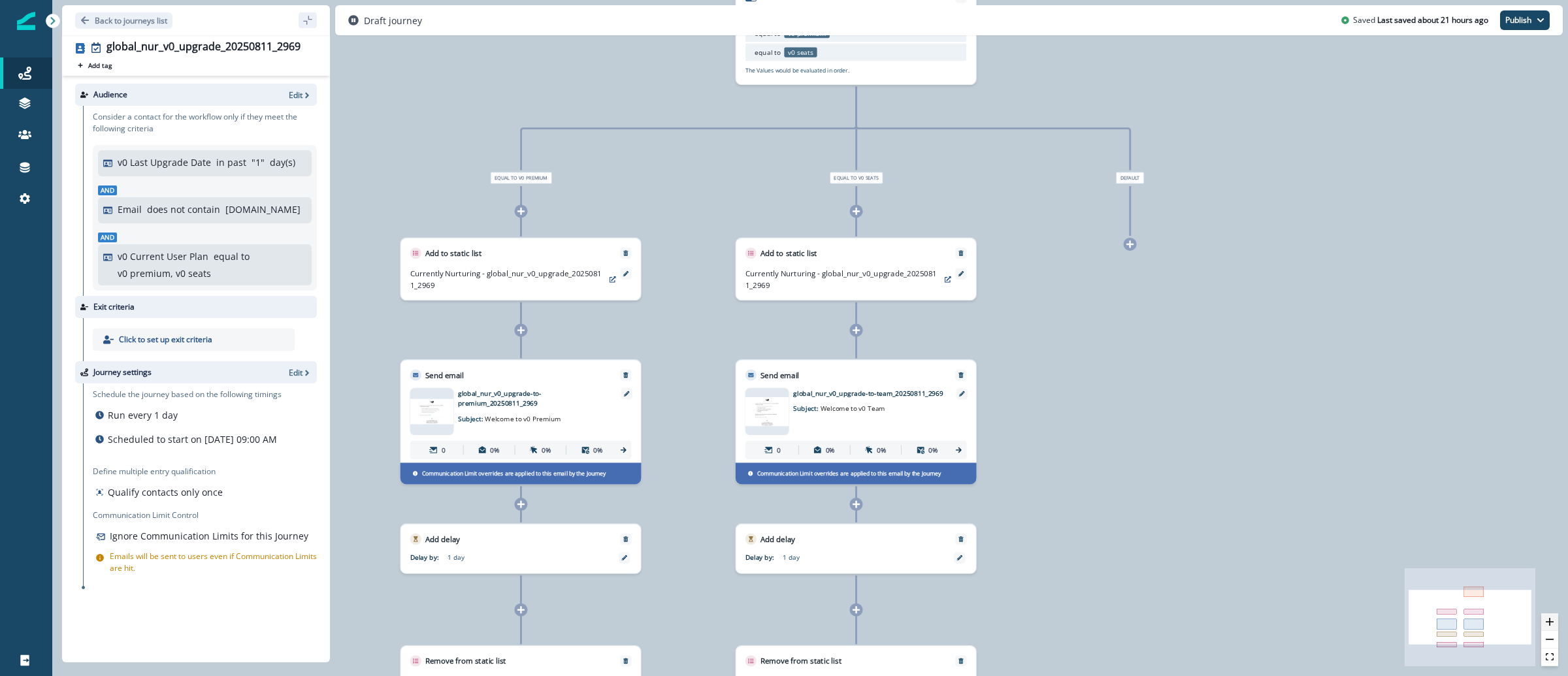
click at [1556, 614] on button "zoom in" at bounding box center [1549, 623] width 17 height 18
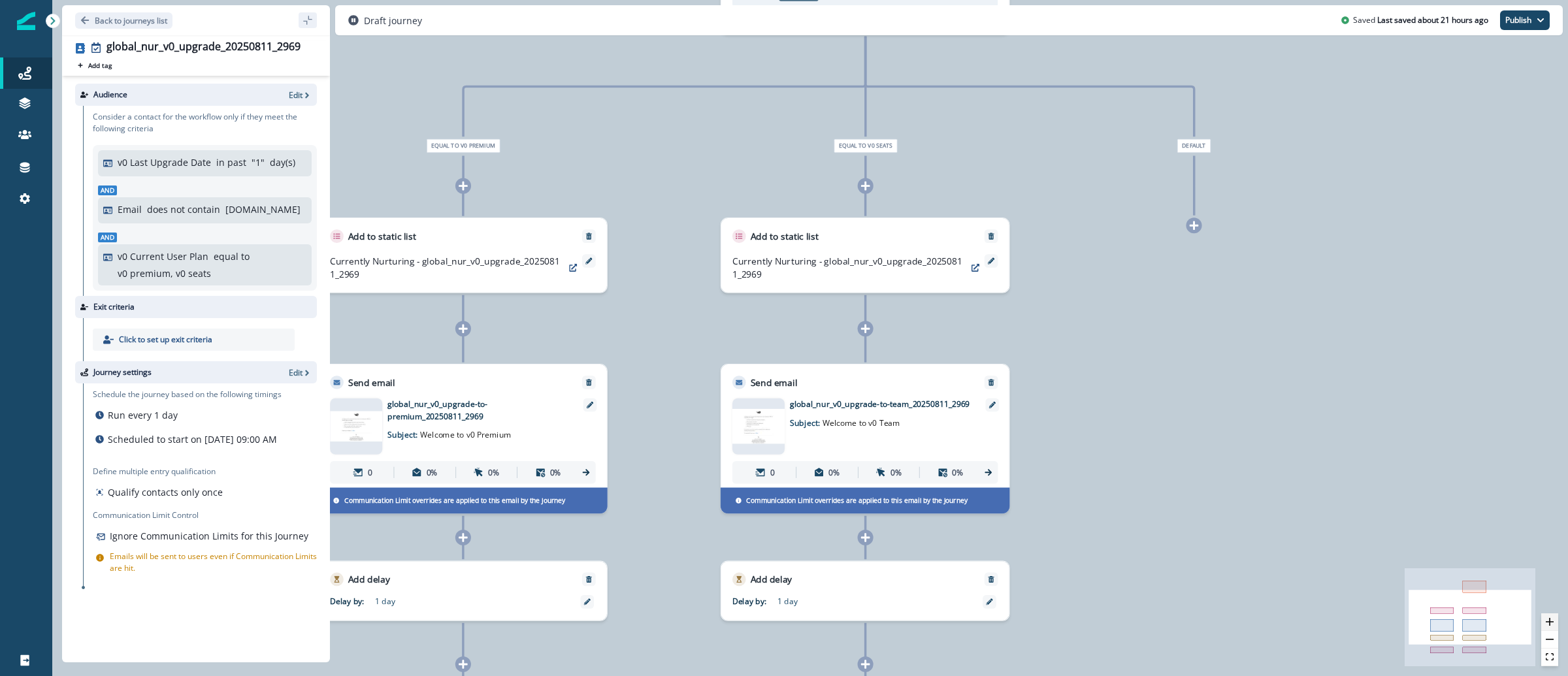
click at [1556, 614] on button "zoom in" at bounding box center [1549, 623] width 17 height 18
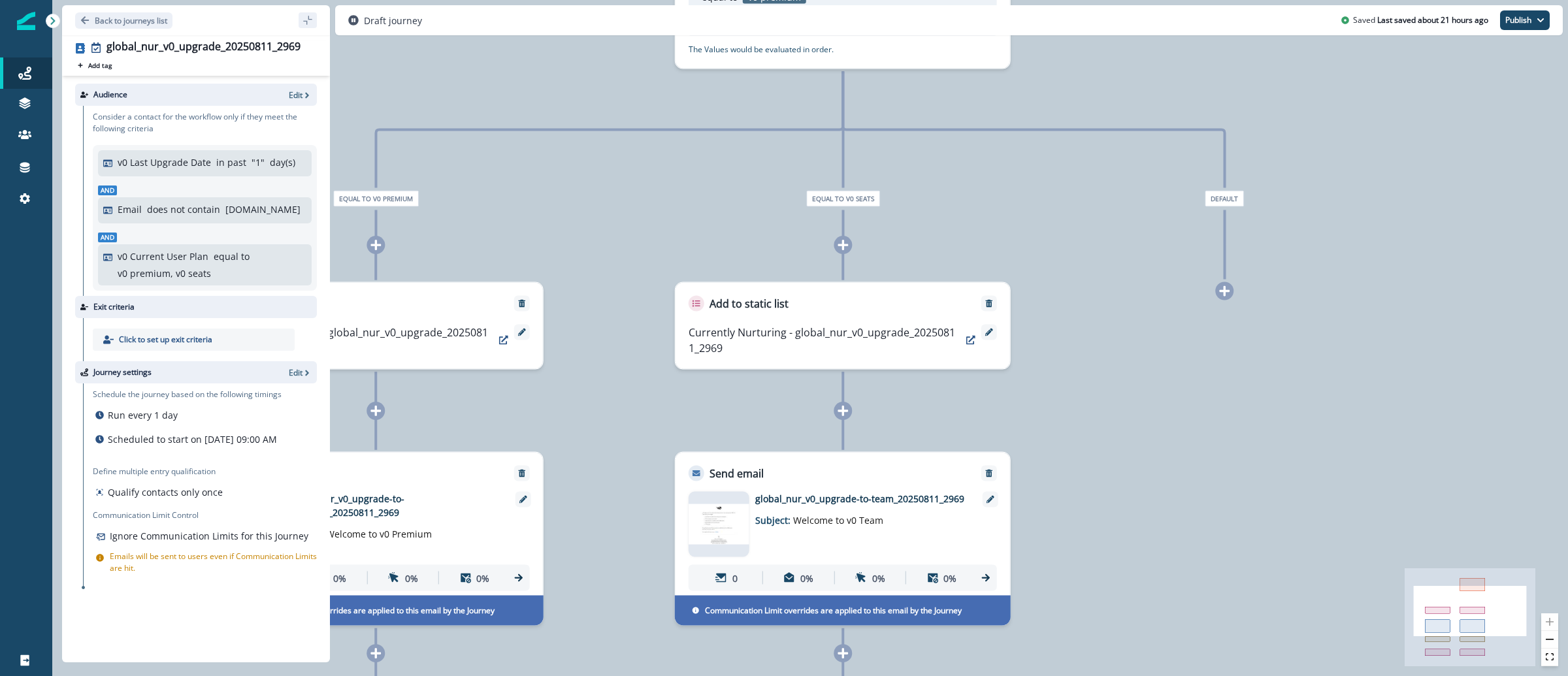
drag, startPoint x: 1187, startPoint y: 398, endPoint x: 1163, endPoint y: 516, distance: 120.4
click at [1163, 516] on div "0 contact has entered the journey Branch by value v0 Current User Plan with con…" at bounding box center [810, 338] width 1516 height 676
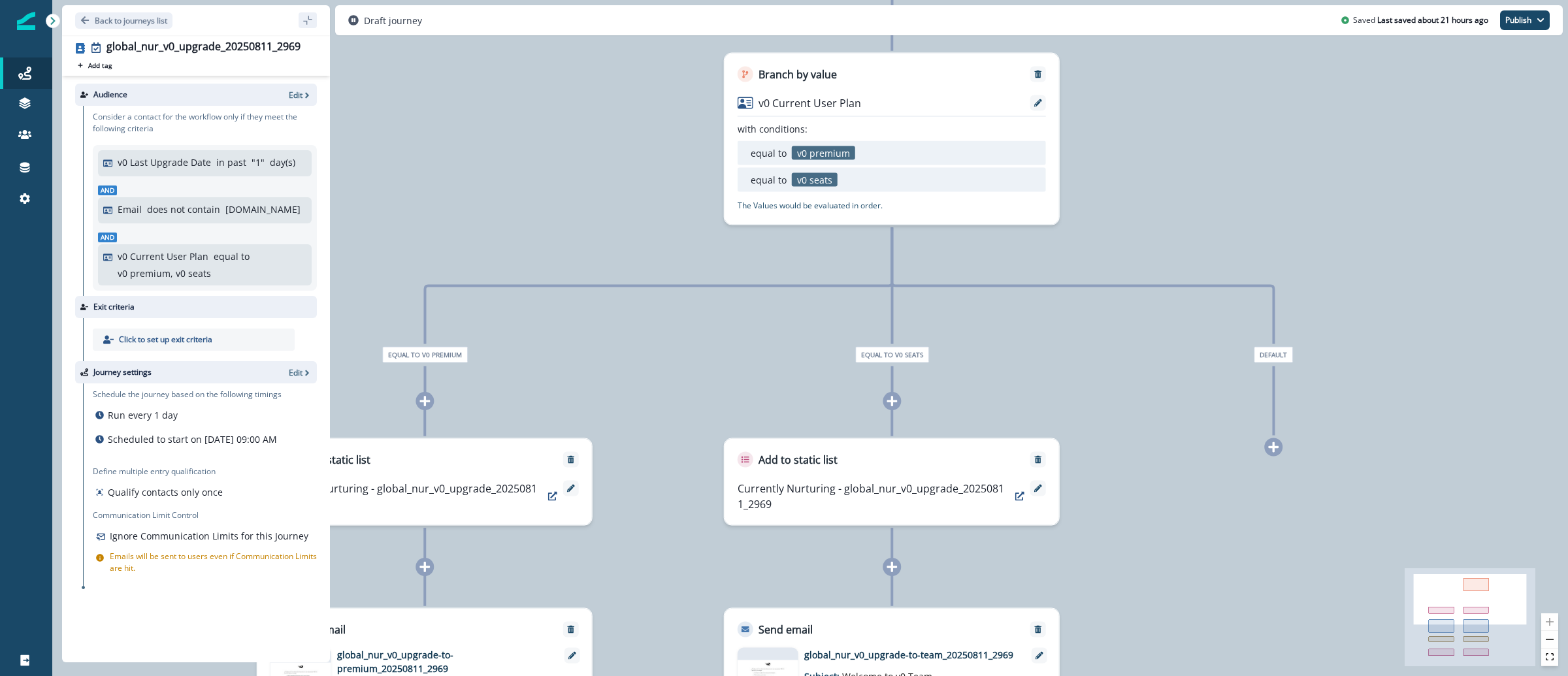
drag, startPoint x: 1138, startPoint y: 250, endPoint x: 1180, endPoint y: 372, distance: 129.0
click at [1180, 372] on div "0 contact has entered the journey Branch by value v0 Current User Plan with con…" at bounding box center [810, 338] width 1516 height 676
click at [216, 51] on div "global_nur_v0_upgrade_20250811_2969" at bounding box center [203, 47] width 194 height 14
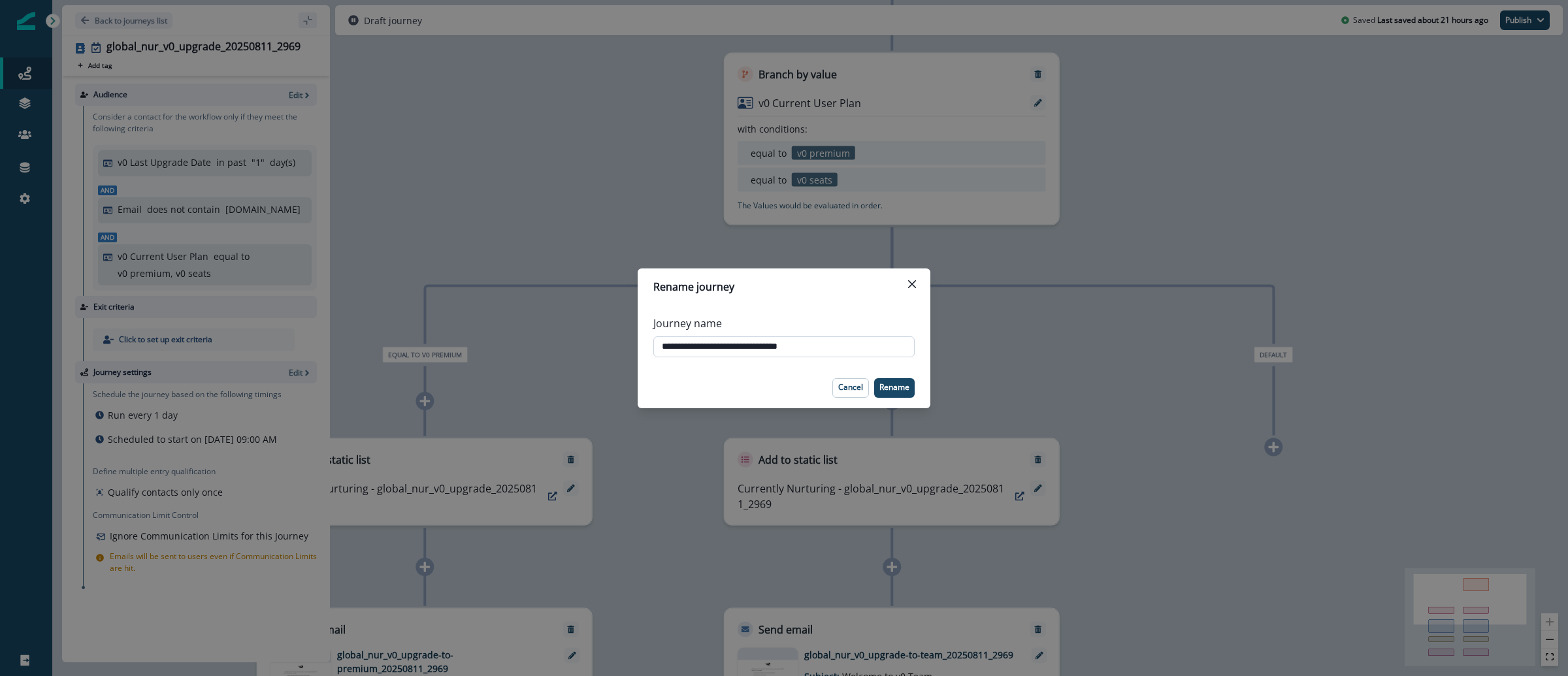
click at [725, 345] on input "**********" at bounding box center [784, 347] width 261 height 21
click at [728, 343] on input "**********" at bounding box center [784, 347] width 261 height 21
drag, startPoint x: 692, startPoint y: 346, endPoint x: 625, endPoint y: 347, distance: 67.0
click at [625, 347] on div "**********" at bounding box center [784, 338] width 1568 height 676
type input "**********"
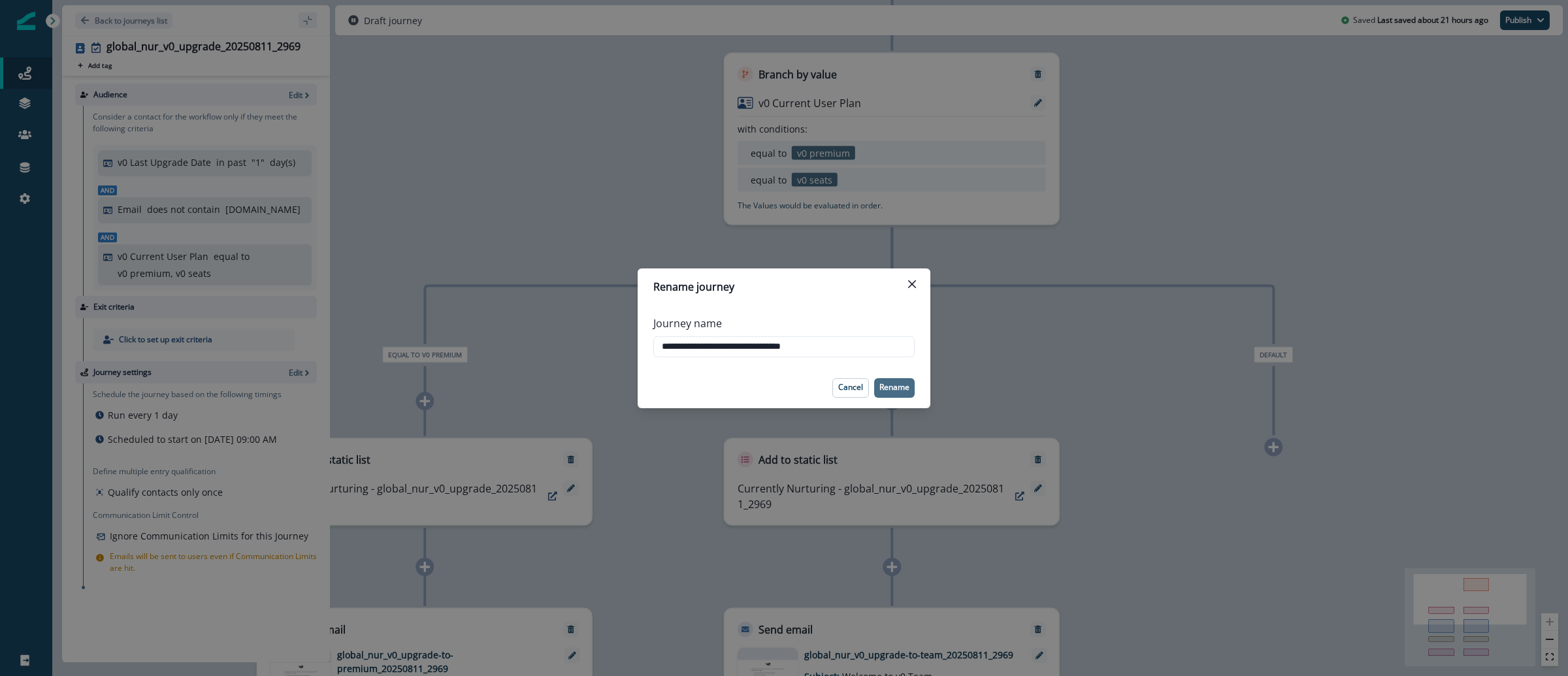
click at [894, 383] on p "Rename" at bounding box center [894, 387] width 30 height 9
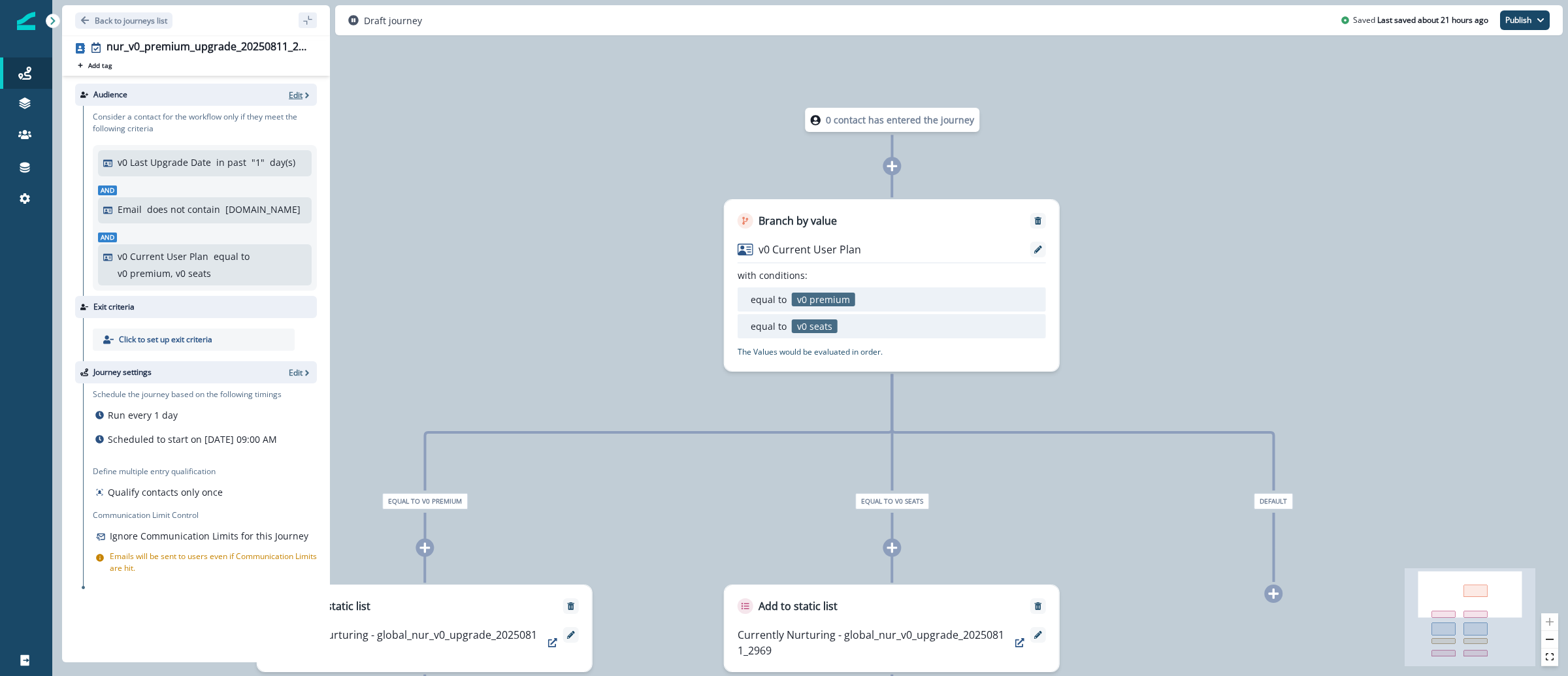
click at [301, 92] on p "Edit" at bounding box center [295, 95] width 14 height 11
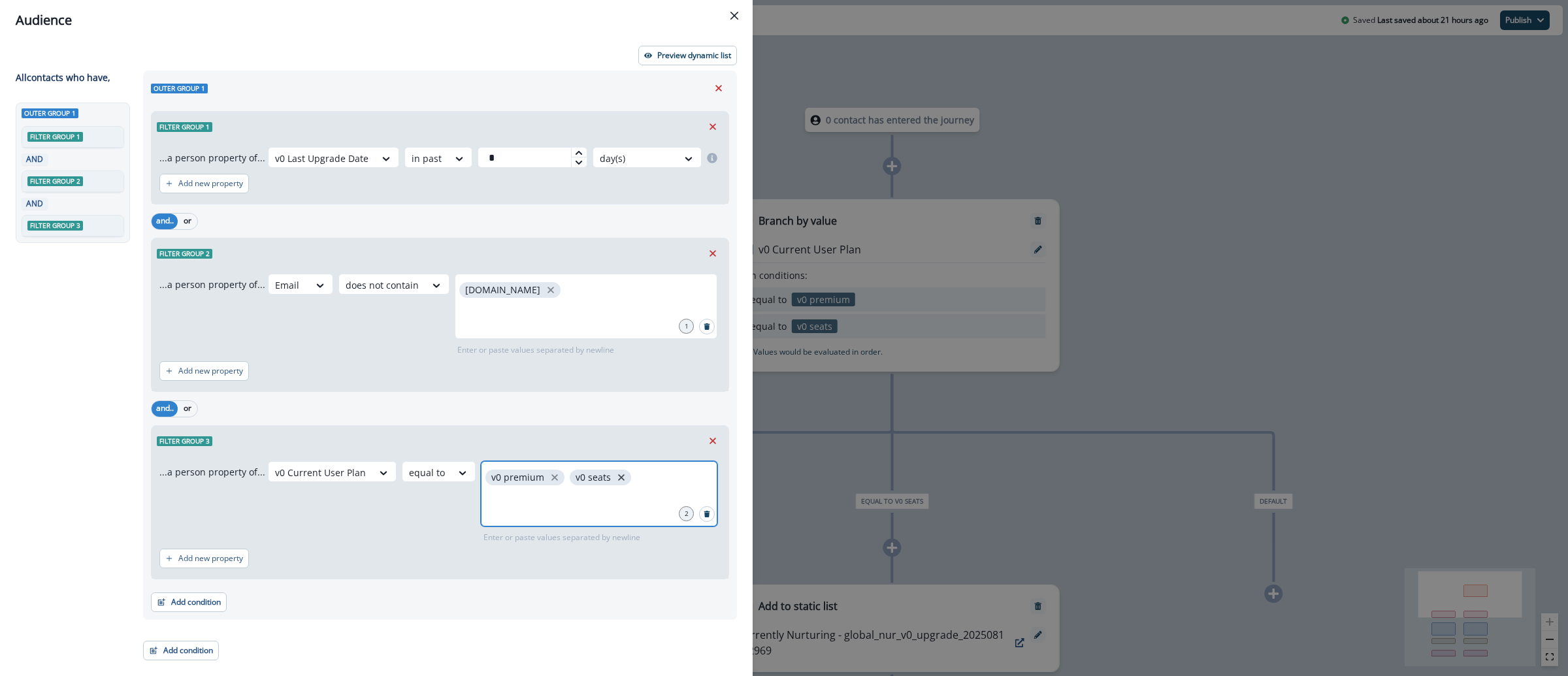
click at [615, 477] on icon "close" at bounding box center [621, 477] width 12 height 12
click at [718, 60] on p "Preview dynamic list" at bounding box center [694, 55] width 74 height 9
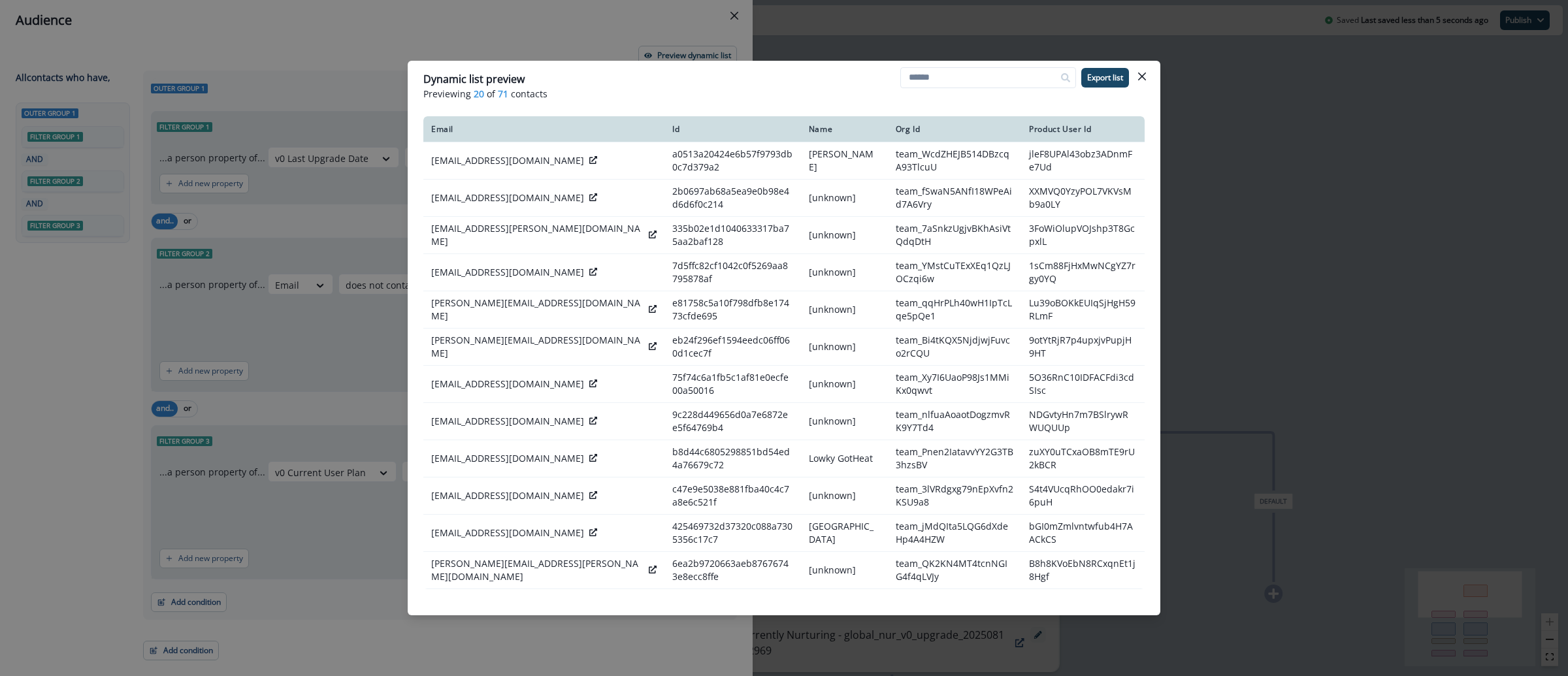
click at [1233, 179] on div "Dynamic list preview Previewing 20 of 71 contacts Export list Email Id Name Org…" at bounding box center [784, 338] width 1568 height 676
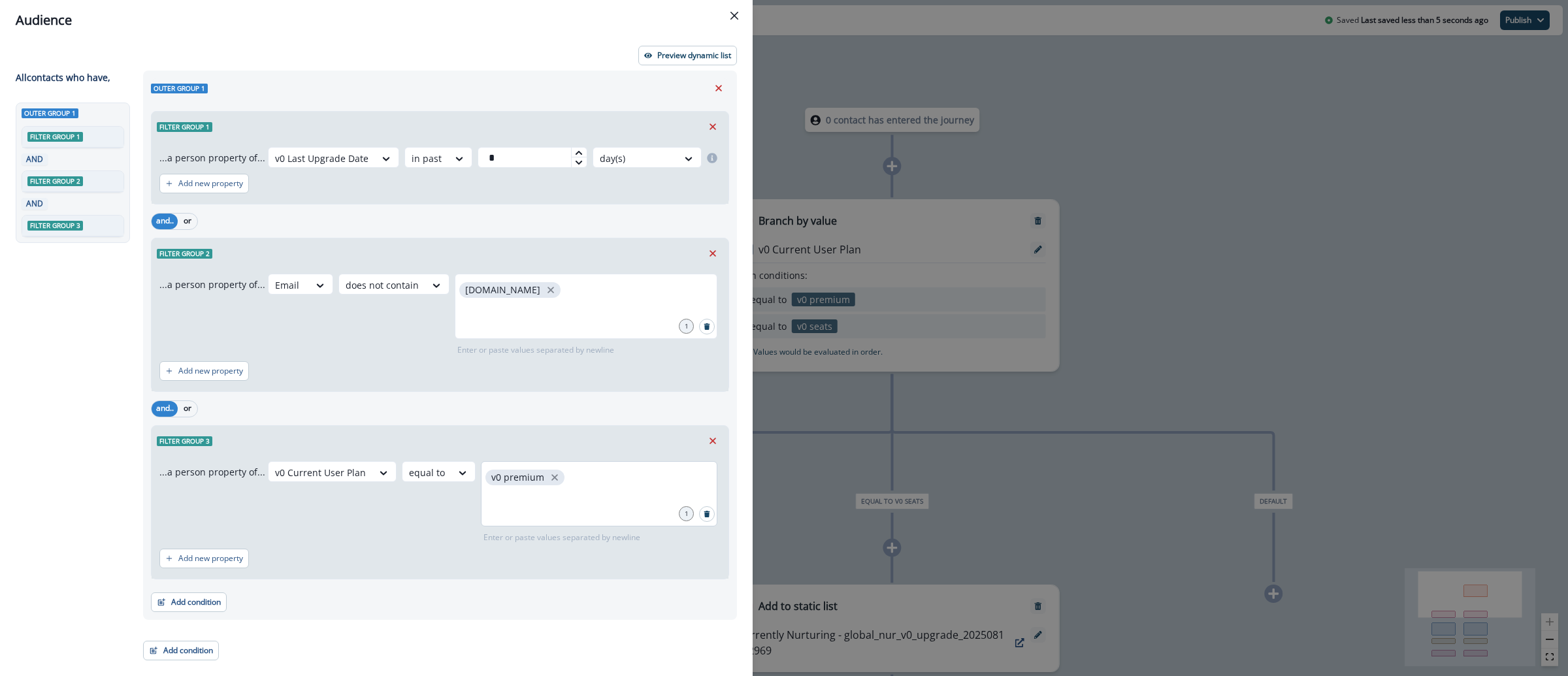
click at [1153, 114] on div "Audience Preview dynamic list All contact s who have, Outer group 1 Filter grou…" at bounding box center [784, 338] width 1568 height 676
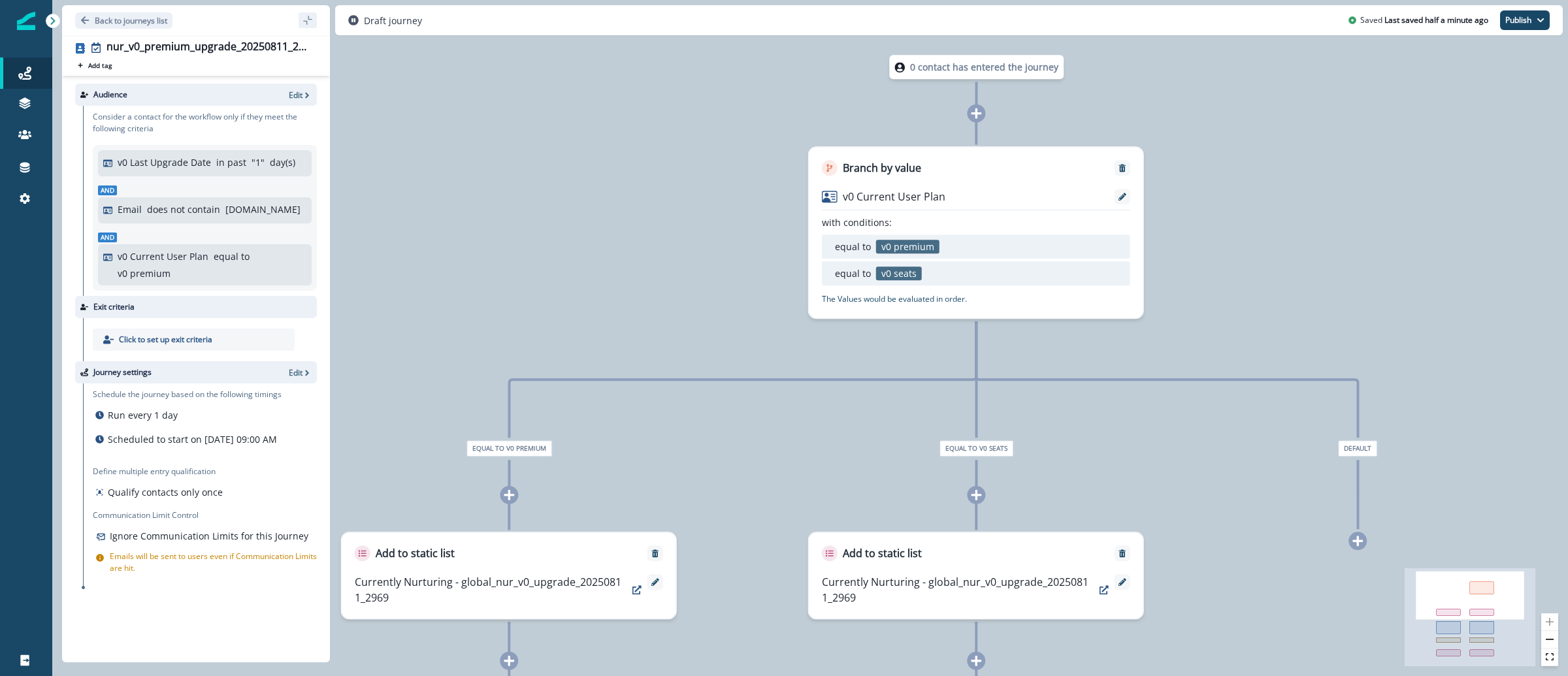
drag, startPoint x: 706, startPoint y: 431, endPoint x: 794, endPoint y: 435, distance: 88.1
click at [790, 439] on div "0 contact has entered the journey Branch by value v0 Current User Plan with con…" at bounding box center [810, 338] width 1516 height 676
click at [319, 48] on icon "Edit name" at bounding box center [319, 47] width 8 height 8
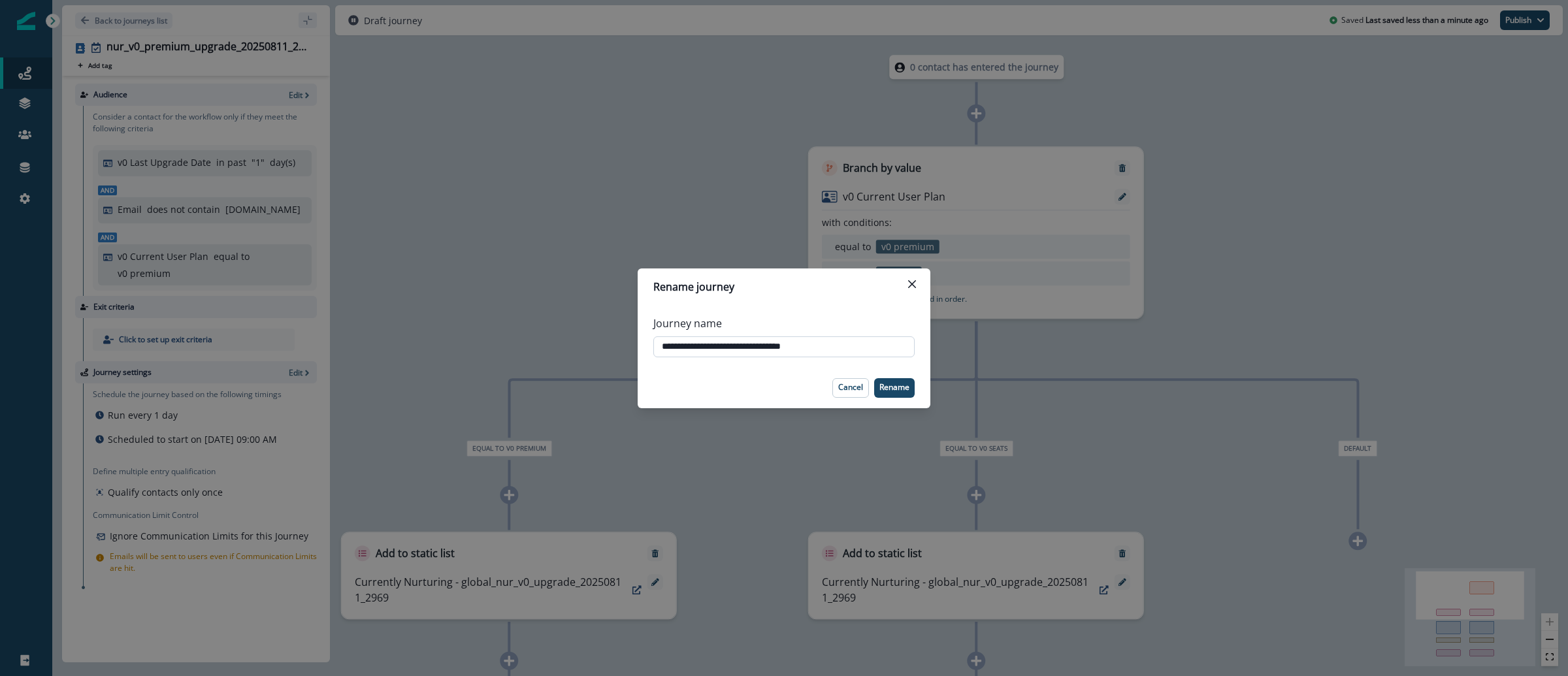
click at [733, 351] on input "**********" at bounding box center [784, 347] width 261 height 21
click at [565, 165] on div "**********" at bounding box center [784, 338] width 1568 height 676
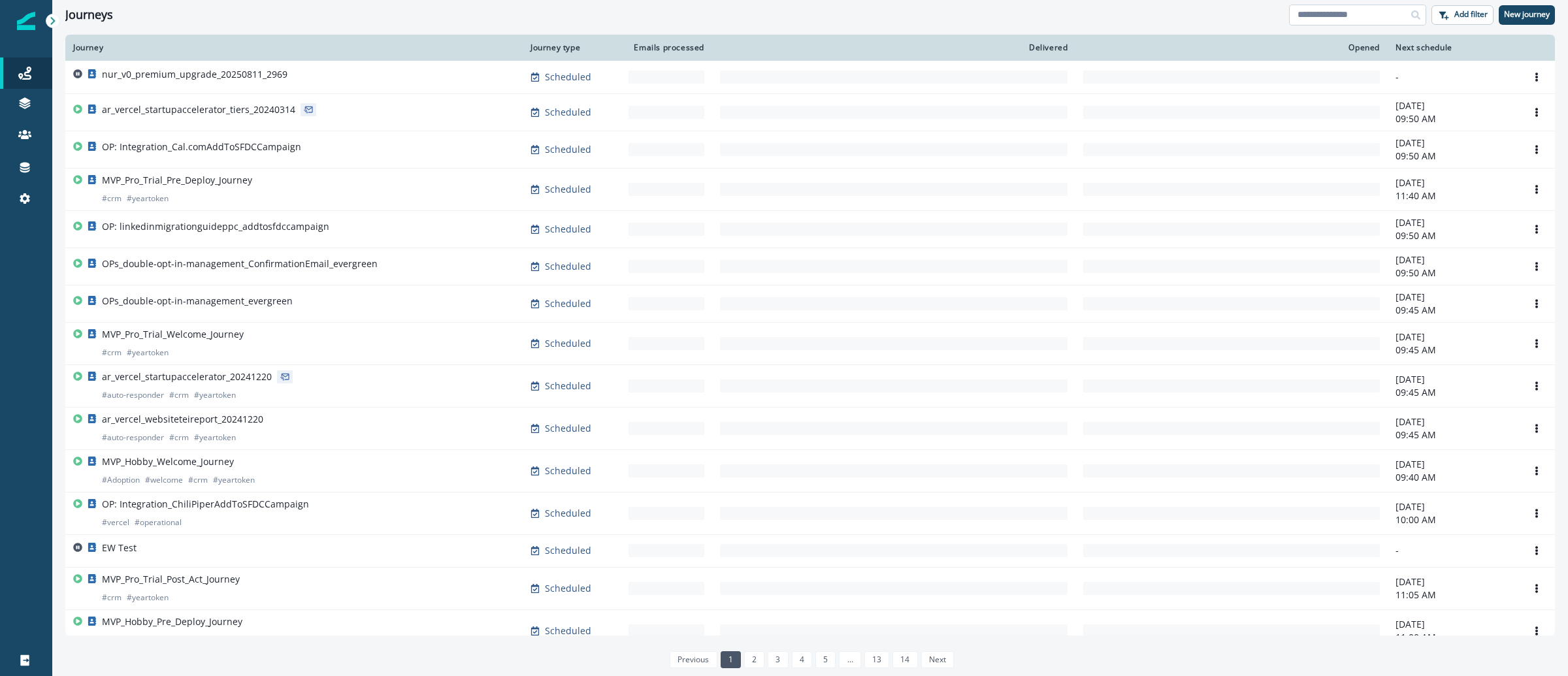
click at [1327, 23] on input at bounding box center [1357, 15] width 138 height 21
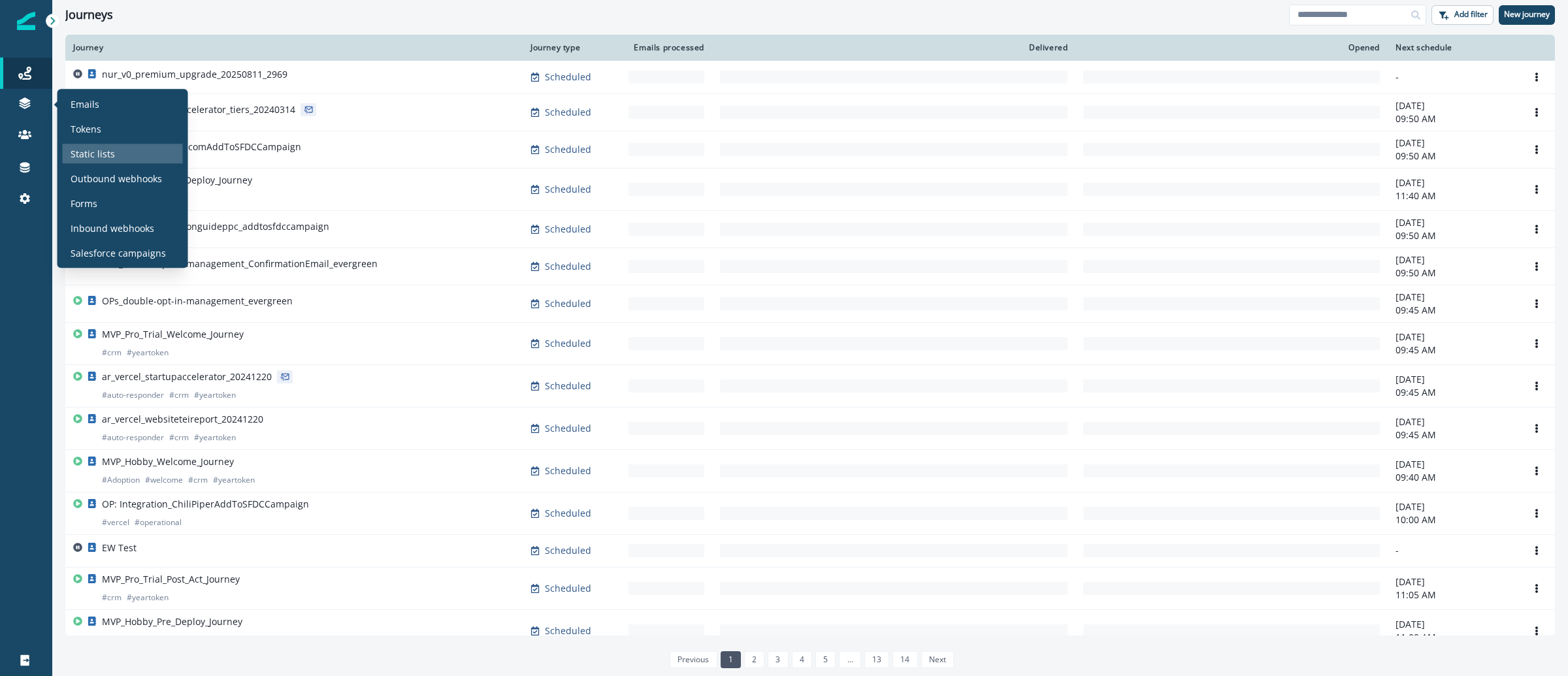
click at [113, 152] on div "Static lists" at bounding box center [122, 154] width 120 height 19
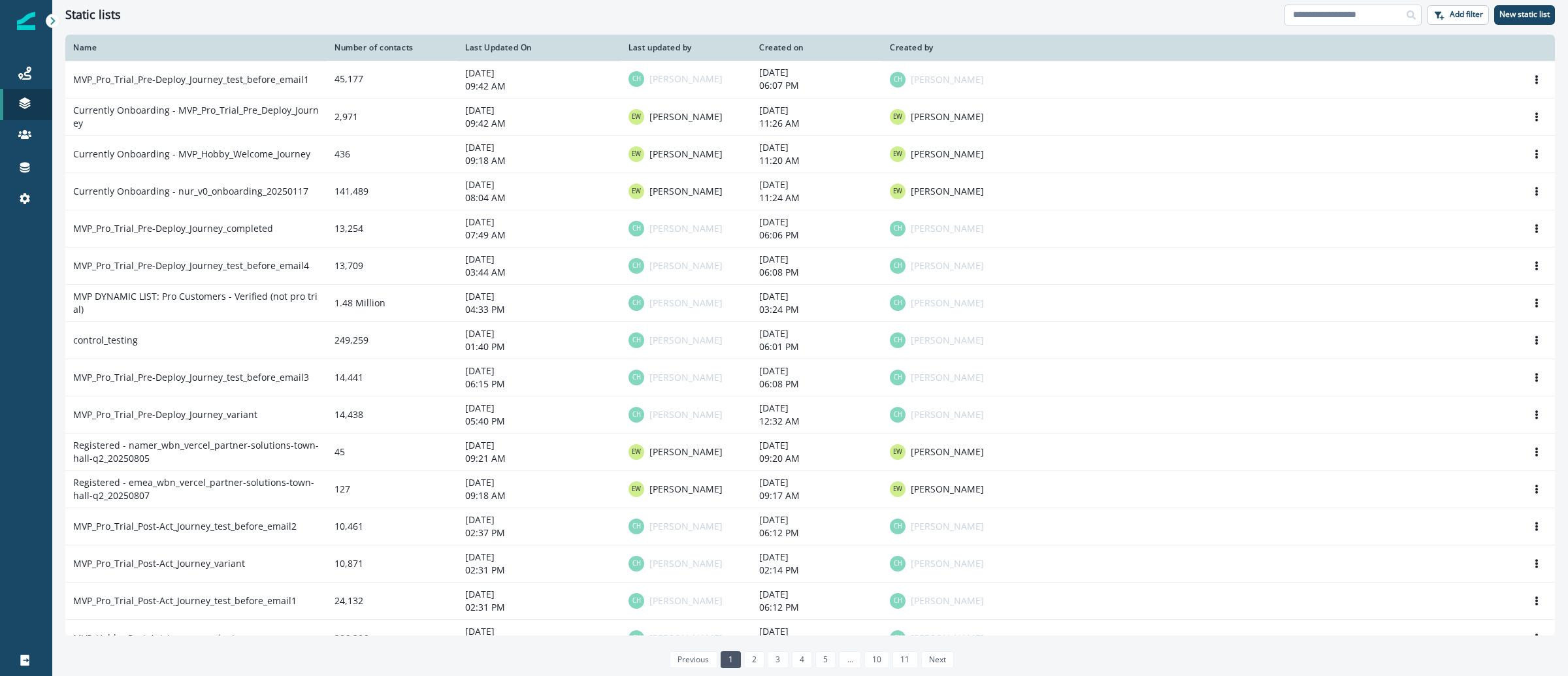
click at [1356, 13] on input at bounding box center [1353, 15] width 138 height 21
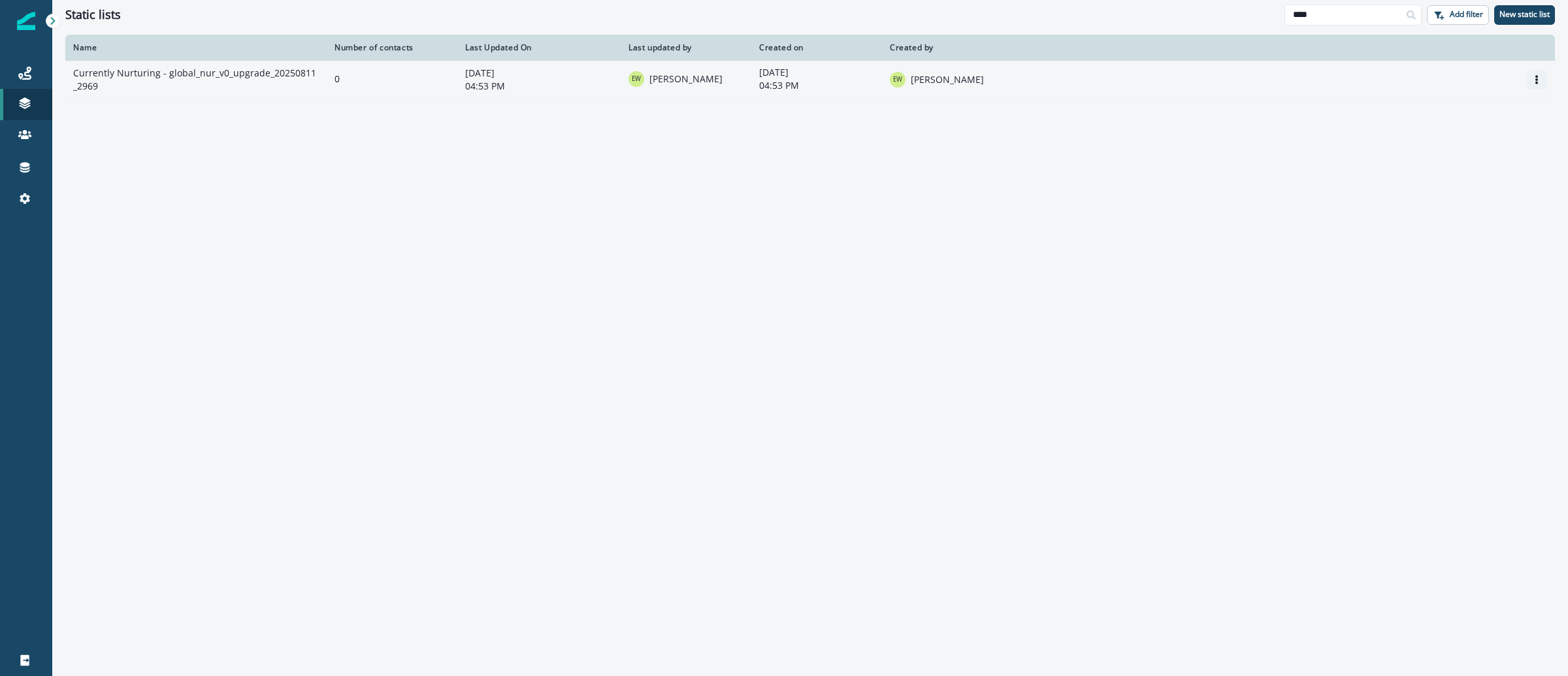
type input "****"
click at [1538, 72] on button "Options" at bounding box center [1537, 80] width 21 height 19
click at [1488, 115] on button "Rename" at bounding box center [1474, 111] width 145 height 21
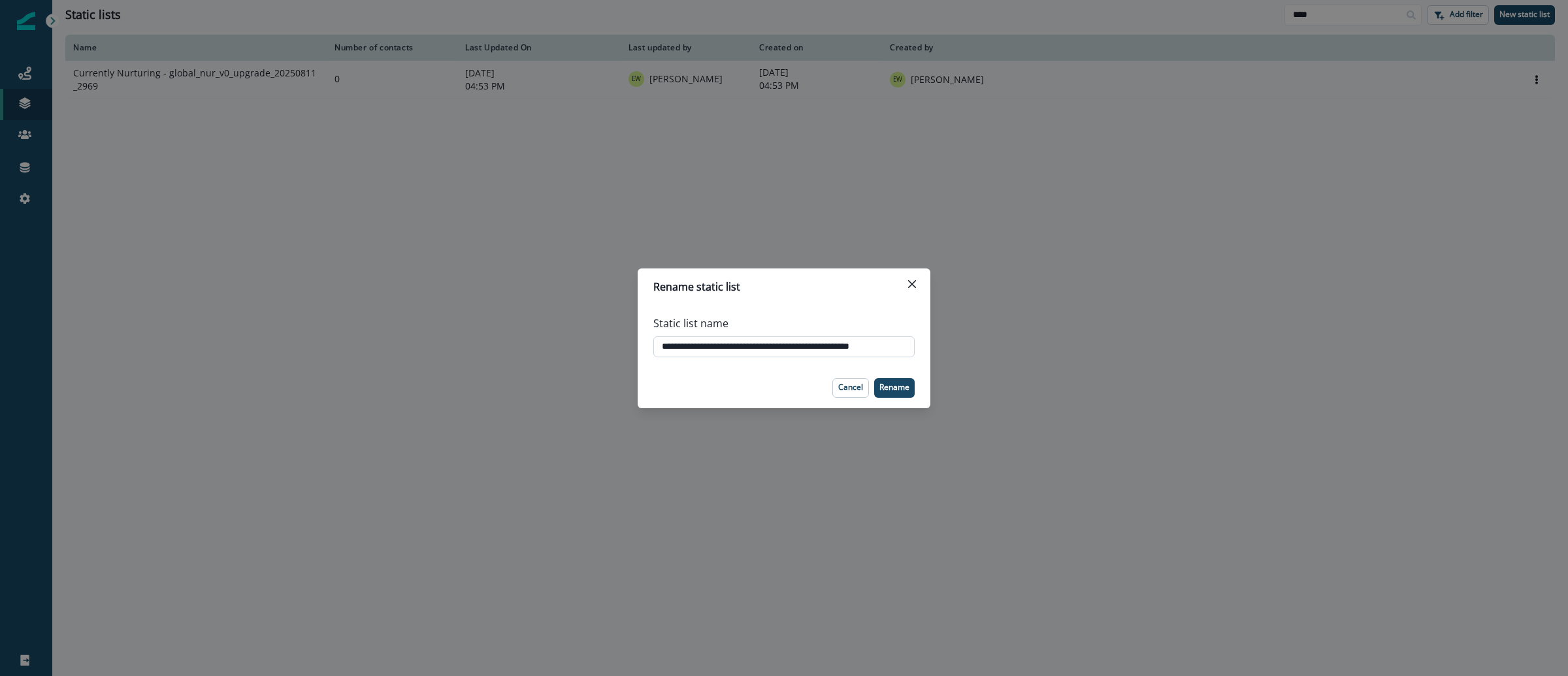
click at [737, 346] on input "**********" at bounding box center [784, 347] width 261 height 21
click at [744, 347] on input "**********" at bounding box center [784, 347] width 261 height 21
drag, startPoint x: 755, startPoint y: 349, endPoint x: 1117, endPoint y: 348, distance: 362.0
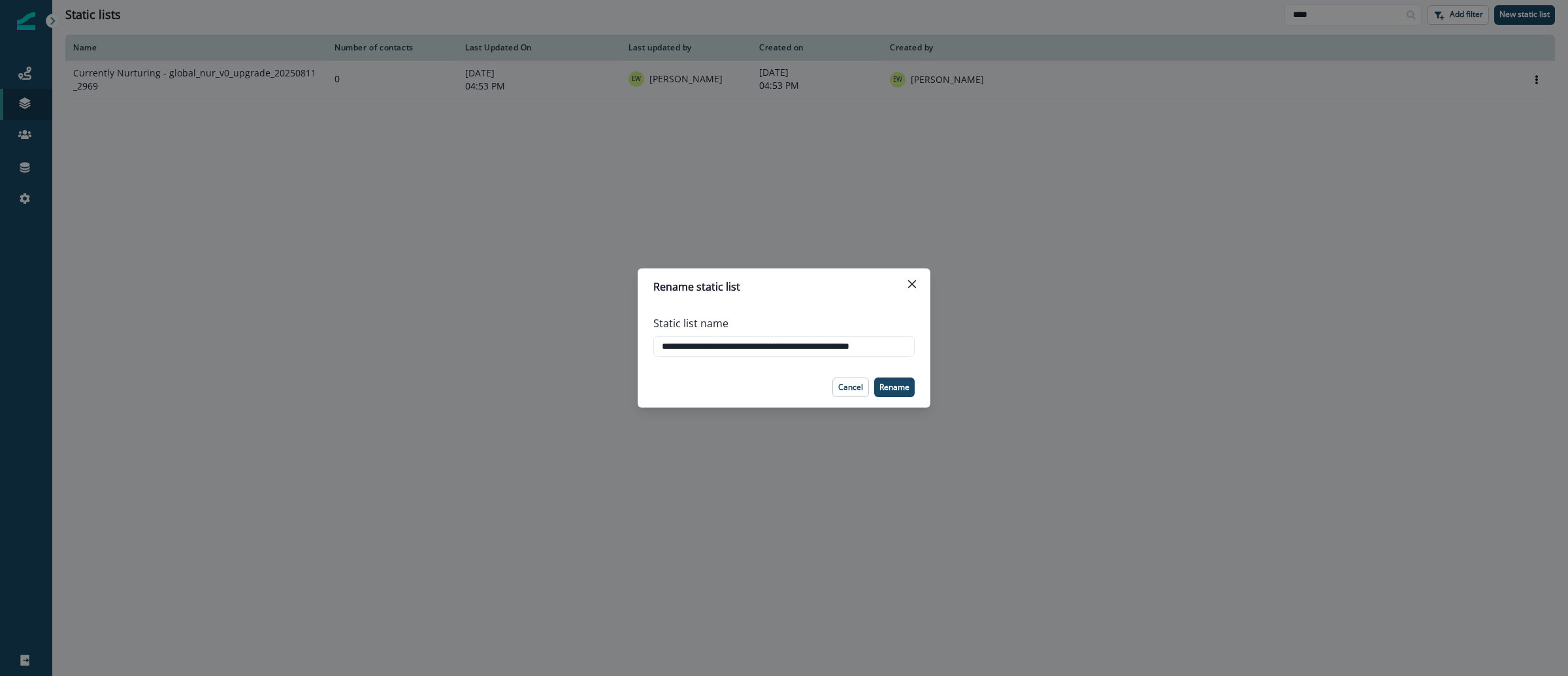
click at [1117, 348] on div "**********" at bounding box center [784, 338] width 1568 height 676
paste input "*"
type input "**********"
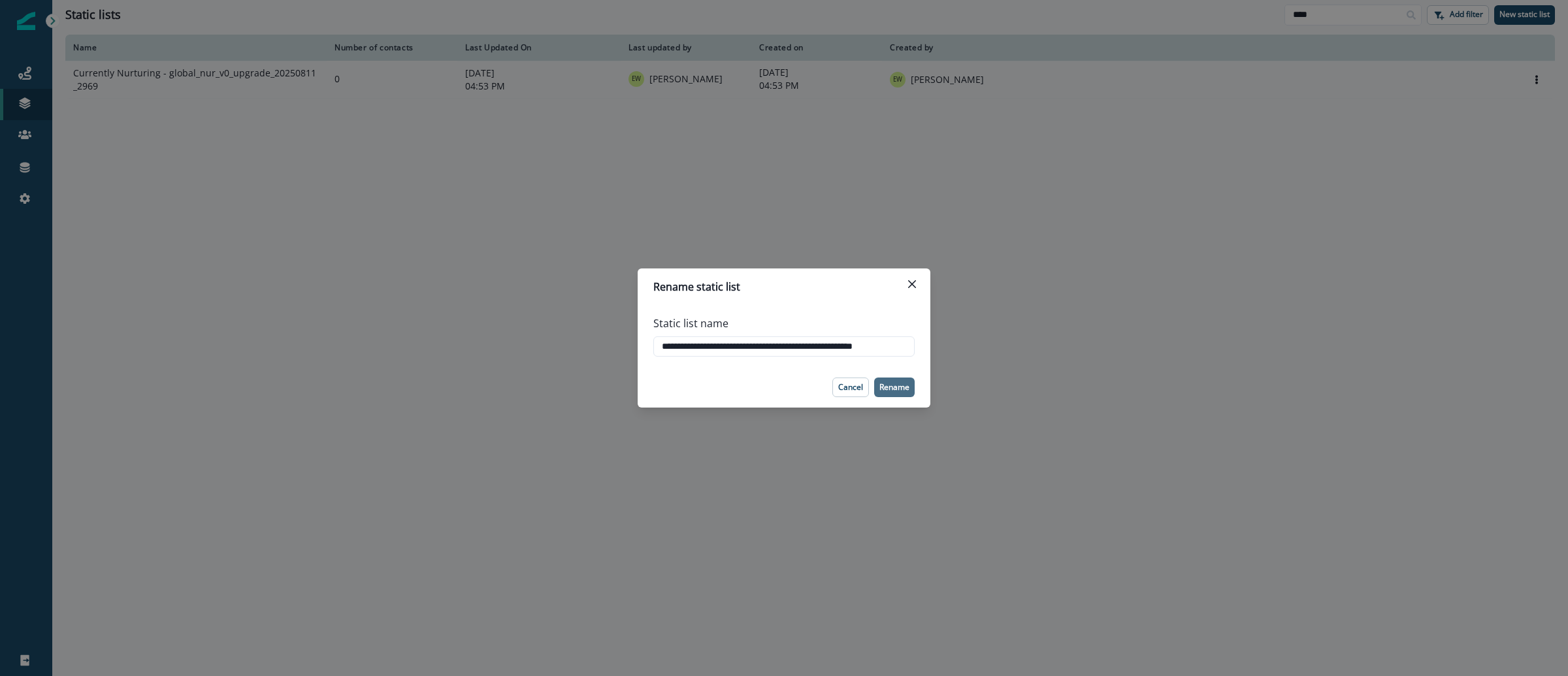
click at [888, 391] on p "Rename" at bounding box center [894, 387] width 30 height 9
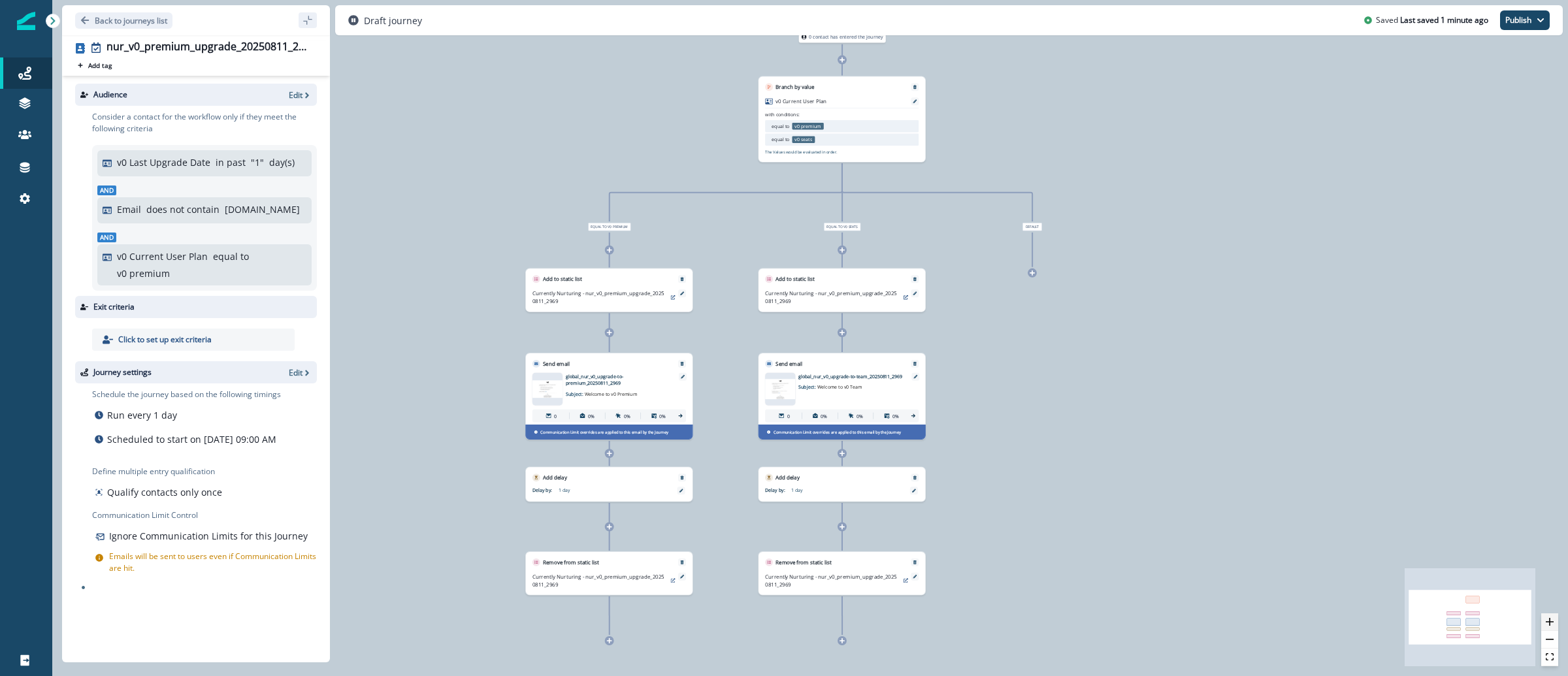
click at [1545, 621] on icon "zoom in" at bounding box center [1549, 622] width 8 height 8
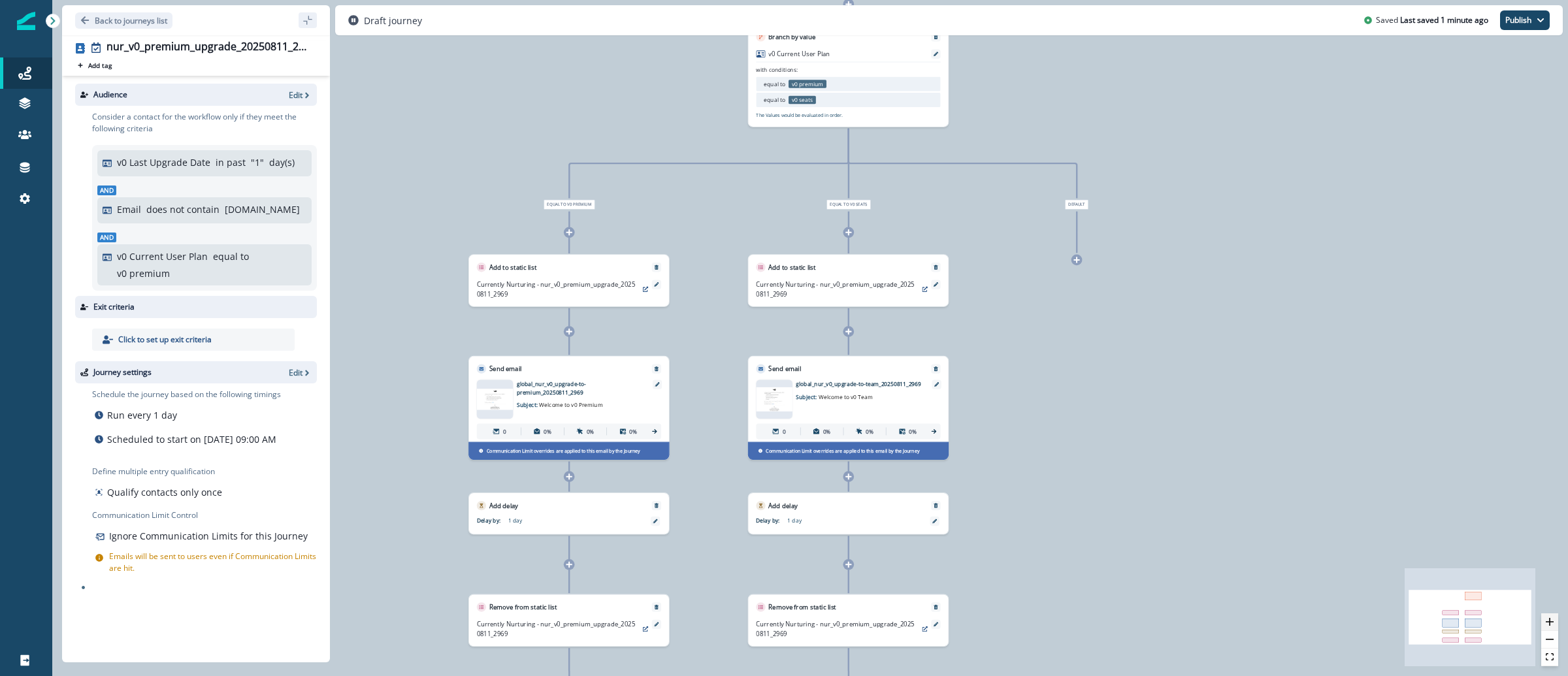
click at [1545, 621] on icon "zoom in" at bounding box center [1549, 622] width 8 height 8
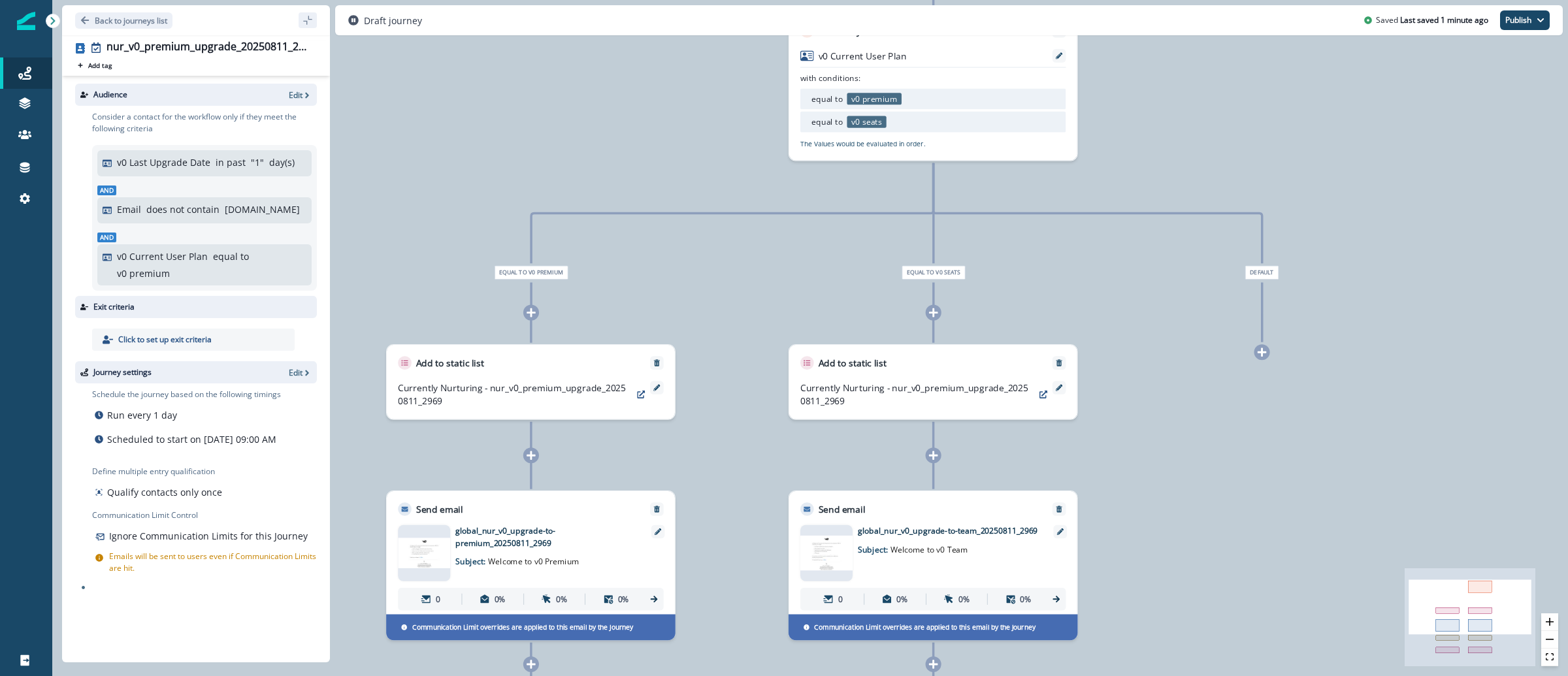
drag, startPoint x: 1280, startPoint y: 270, endPoint x: 1349, endPoint y: 438, distance: 181.6
click at [1349, 438] on div "0 contact has entered the journey Branch by value v0 Current User Plan with con…" at bounding box center [810, 338] width 1516 height 676
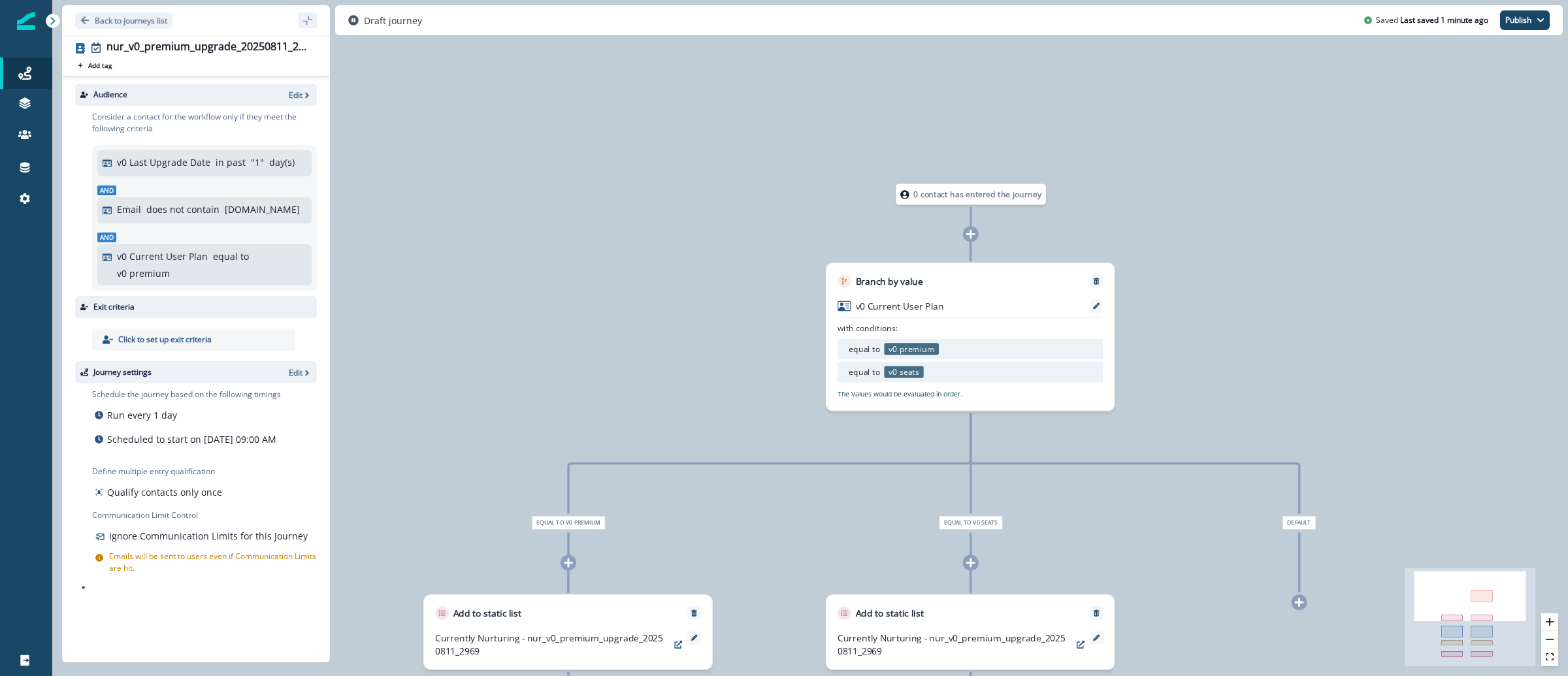
drag, startPoint x: 1207, startPoint y: 163, endPoint x: 1233, endPoint y: 336, distance: 174.9
click at [1233, 339] on div "0 contact has entered the journey Branch by value v0 Current User Plan with con…" at bounding box center [810, 338] width 1516 height 676
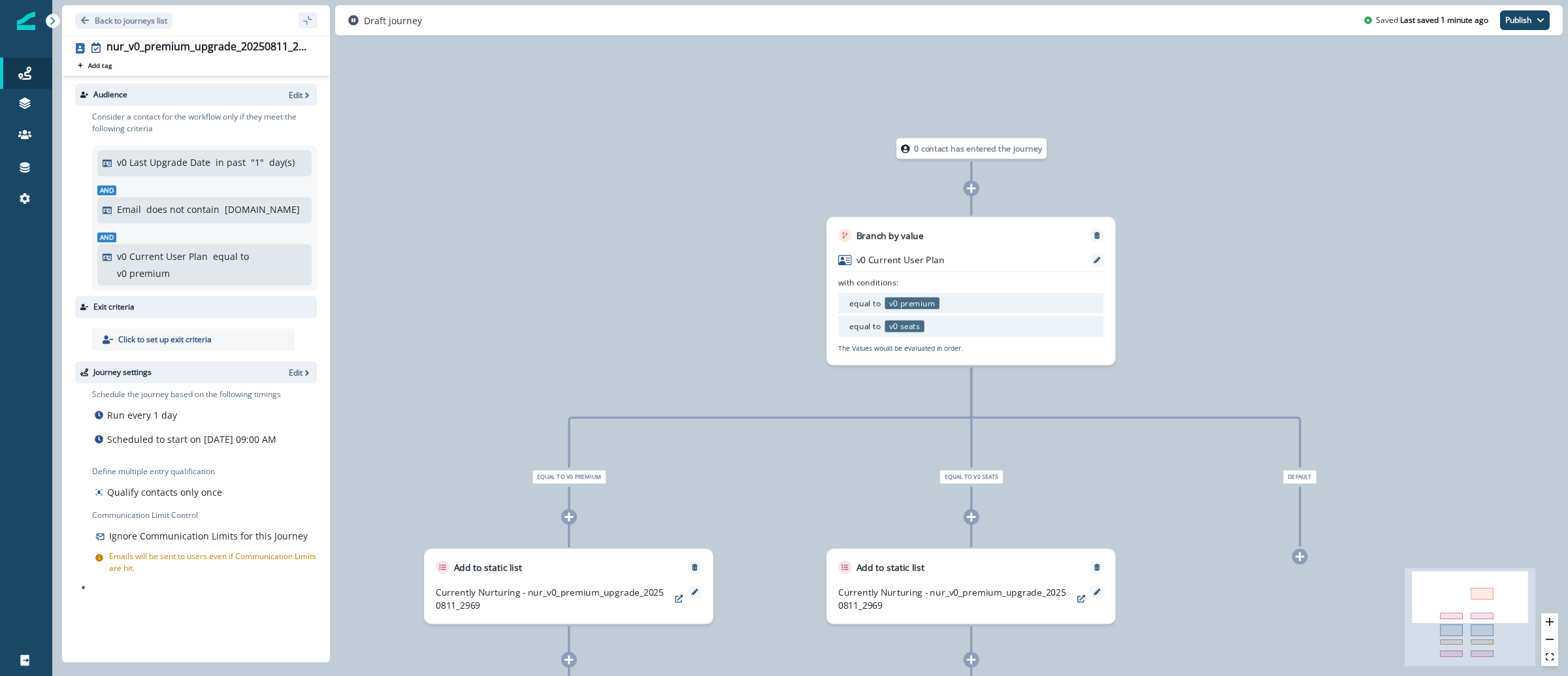
click at [974, 189] on icon at bounding box center [971, 188] width 10 height 10
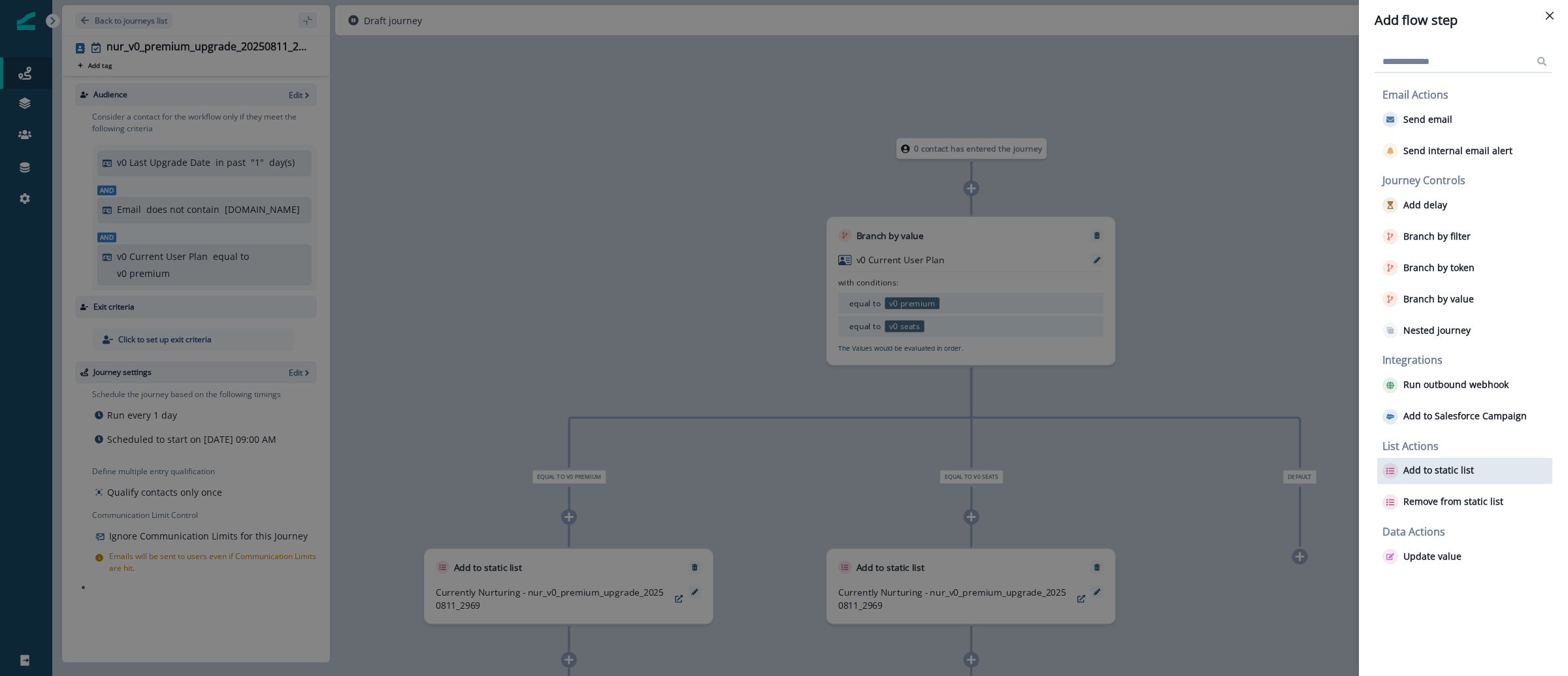
click at [1422, 478] on button "Add to static list" at bounding box center [1428, 471] width 92 height 15
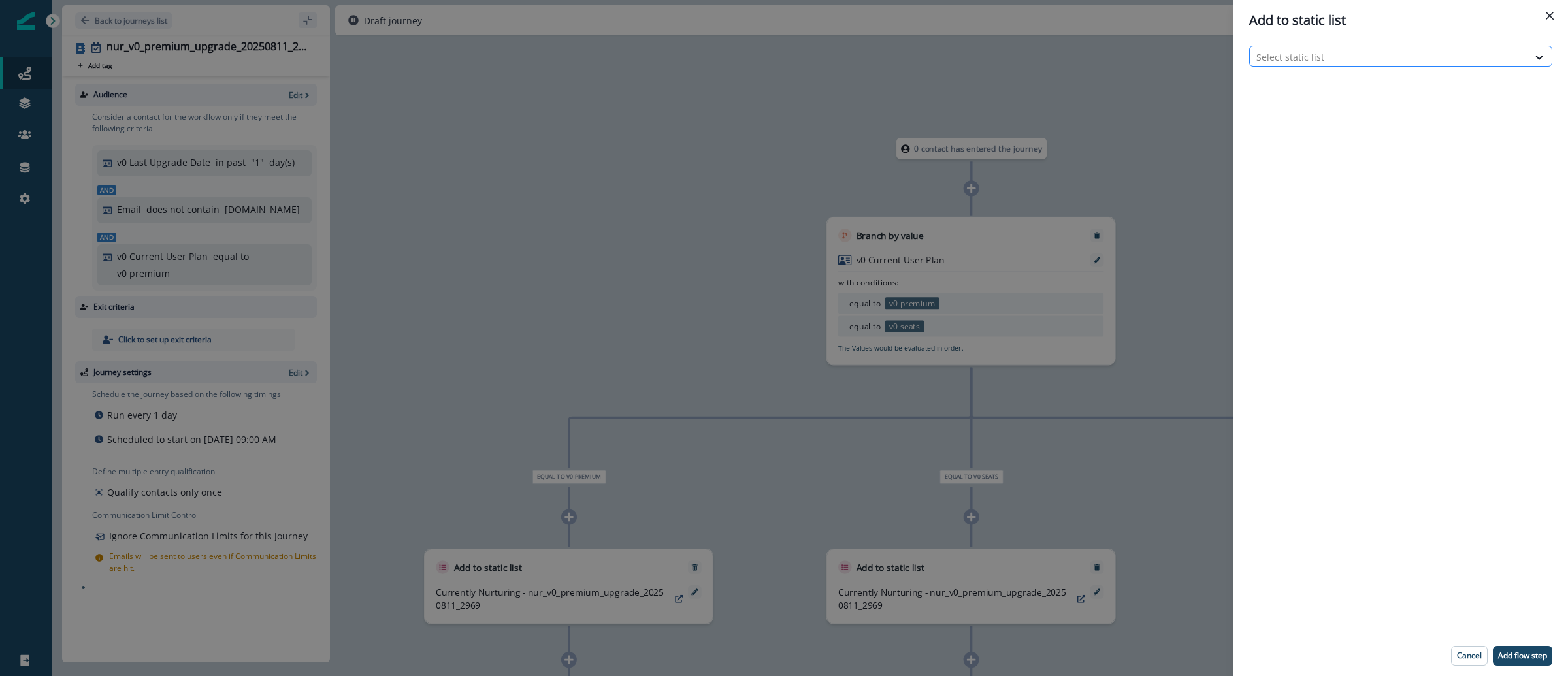
click at [1333, 63] on div at bounding box center [1389, 57] width 265 height 16
type input "****"
click at [1372, 89] on p "Currently Nurturing - nur_v0_premium_upgrade_20250811_2969" at bounding box center [1387, 89] width 261 height 14
click at [1513, 658] on p "Add flow step" at bounding box center [1522, 656] width 49 height 9
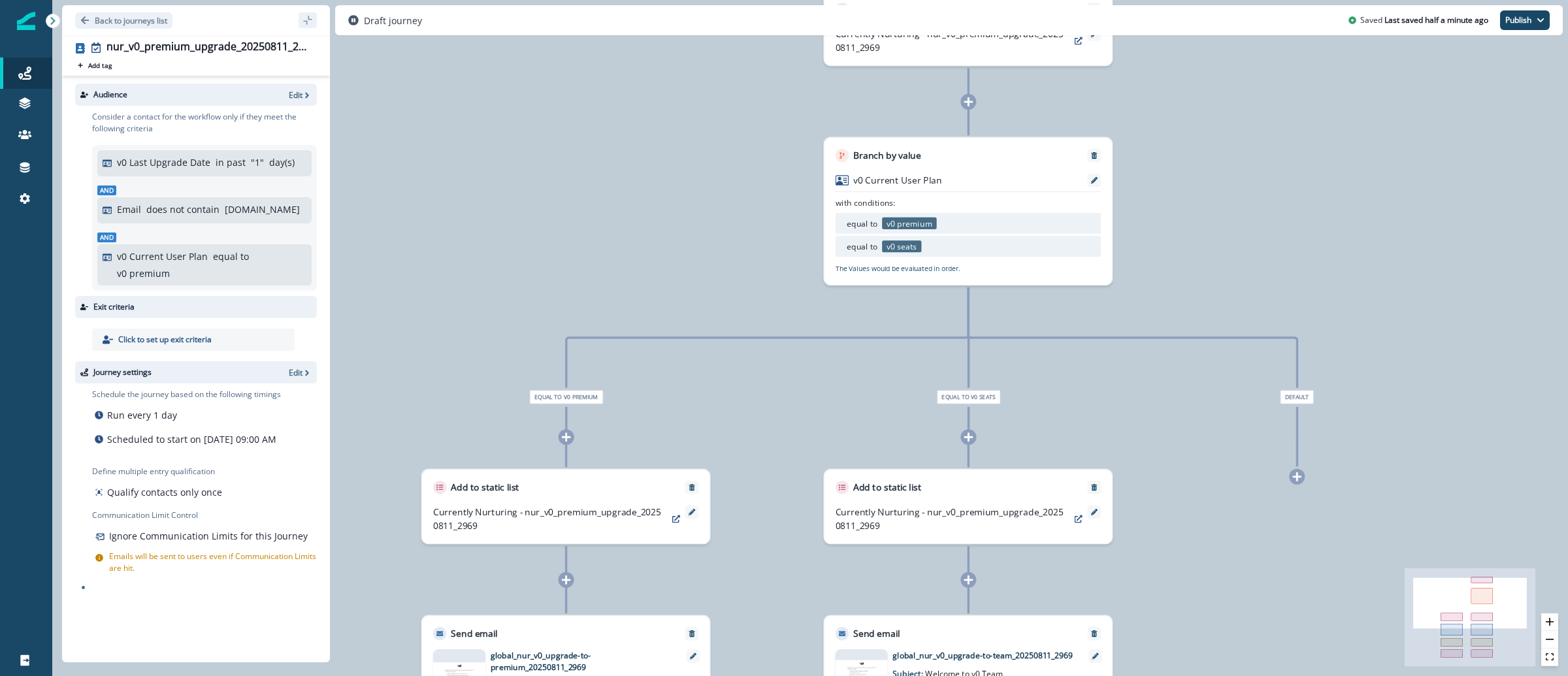
click at [965, 101] on icon at bounding box center [969, 101] width 10 height 10
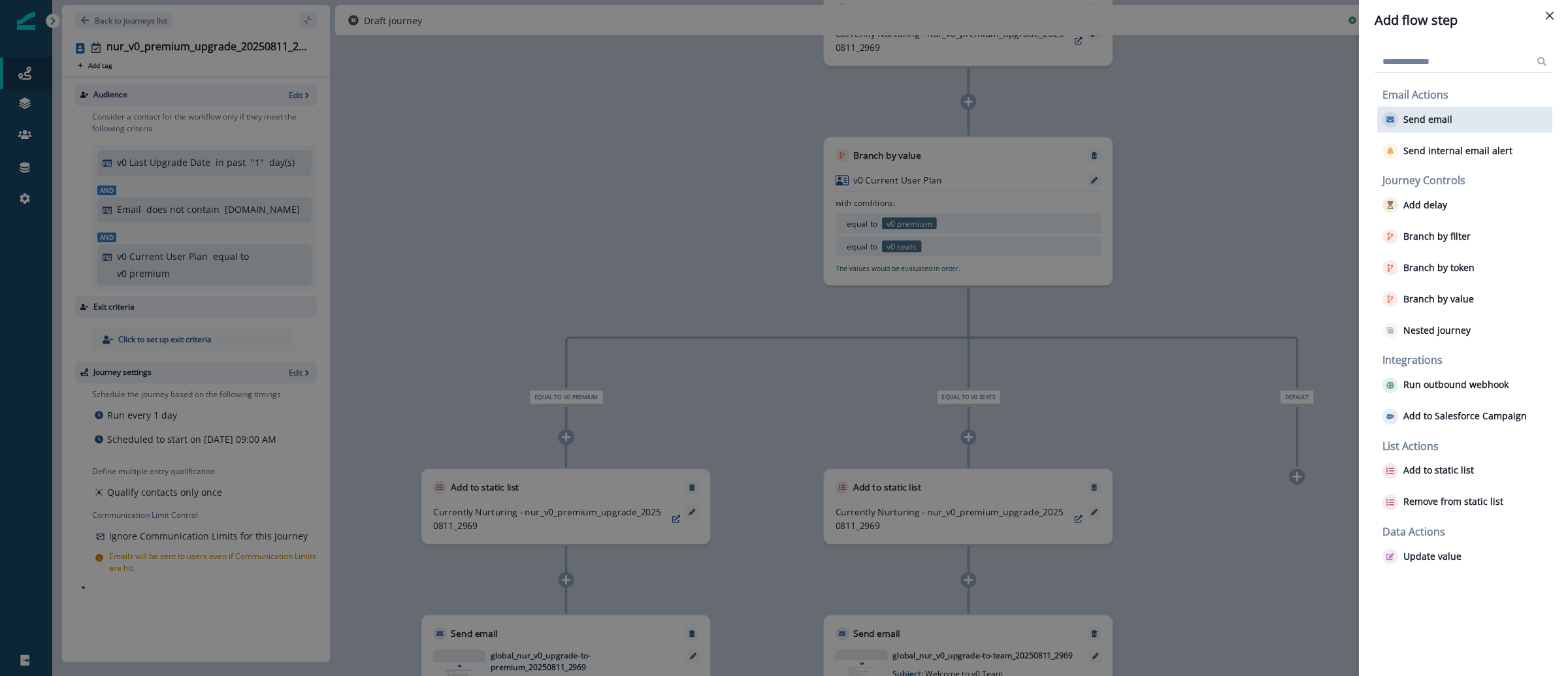
click at [1438, 122] on p "Send email" at bounding box center [1427, 120] width 49 height 11
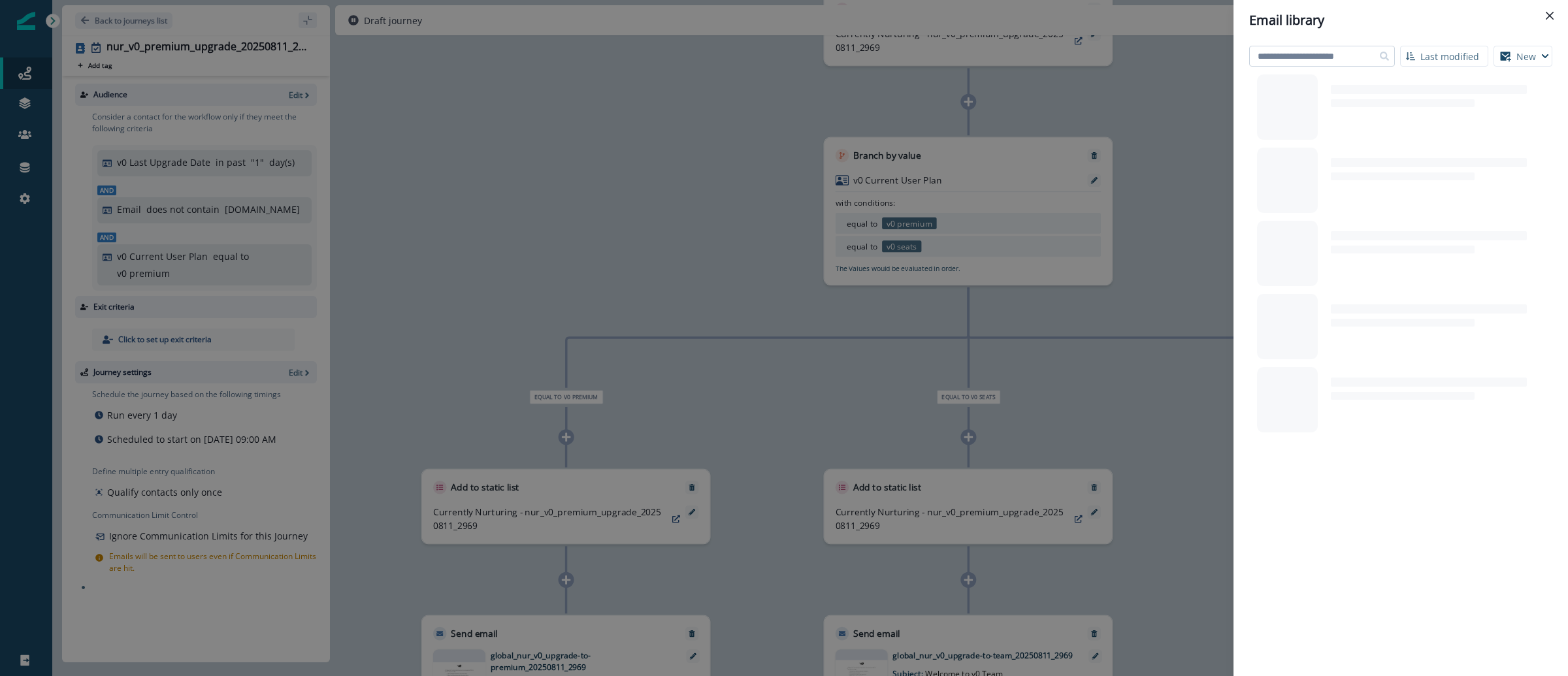
click at [1316, 56] on input at bounding box center [1322, 56] width 146 height 21
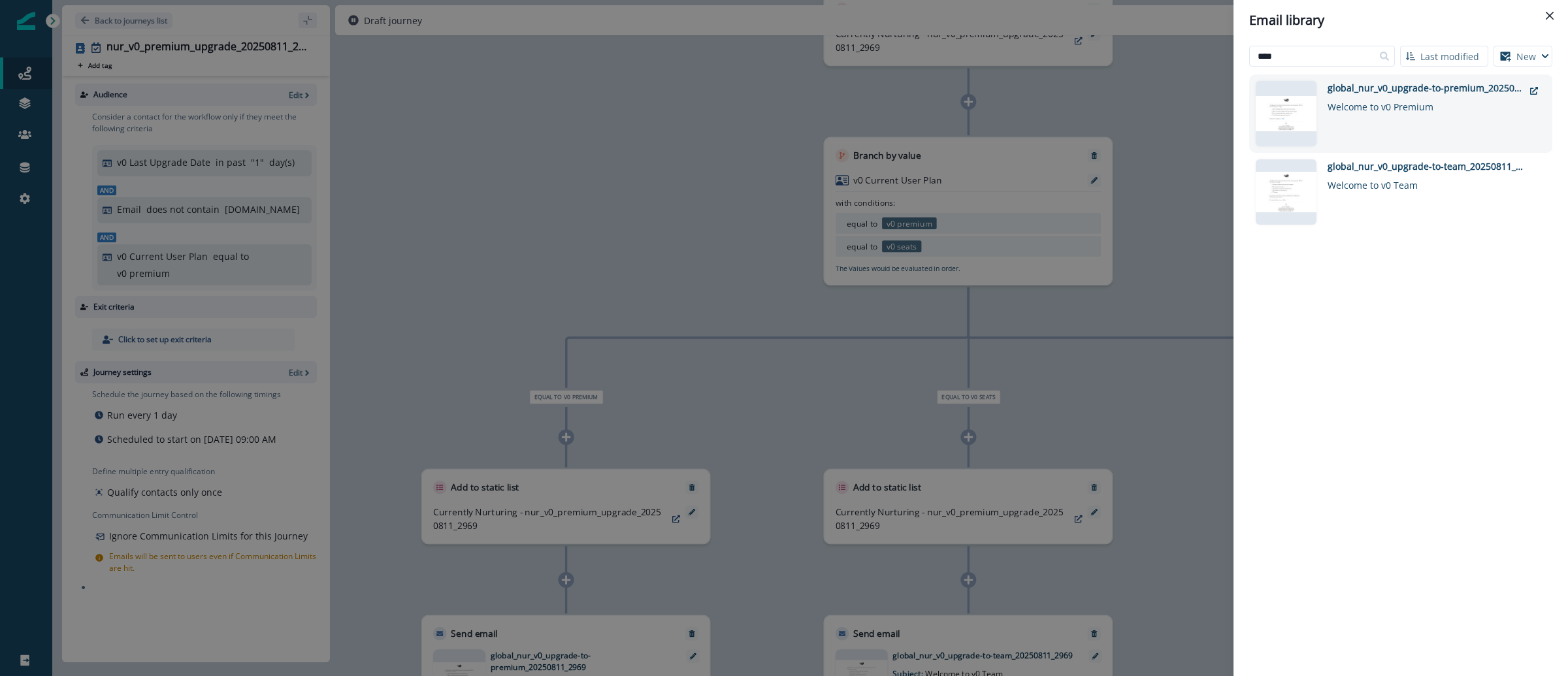
type input "****"
click at [1393, 122] on div "global_nur_v0_upgrade-to-premium_20250811_2969 Welcome to v0 Premium" at bounding box center [1426, 113] width 196 height 65
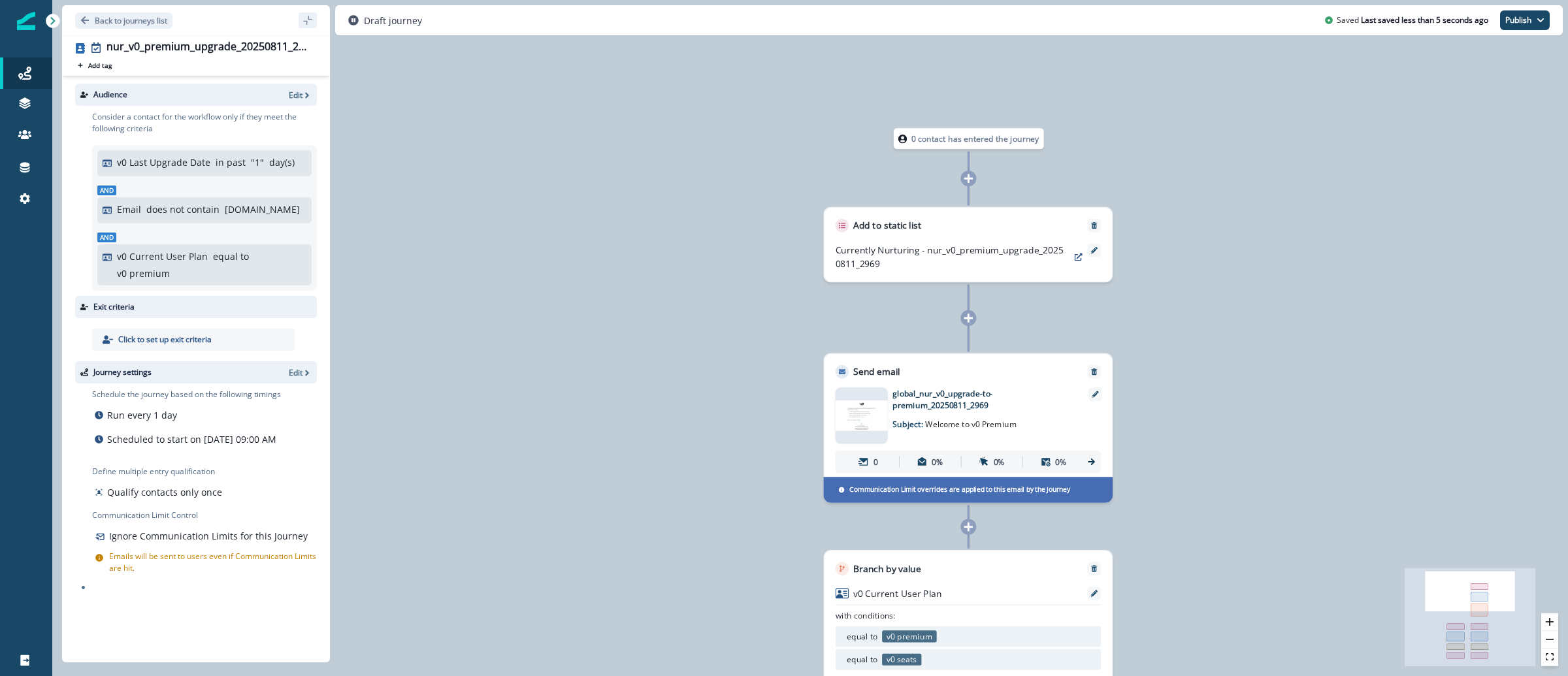
click at [967, 525] on icon at bounding box center [969, 527] width 10 height 10
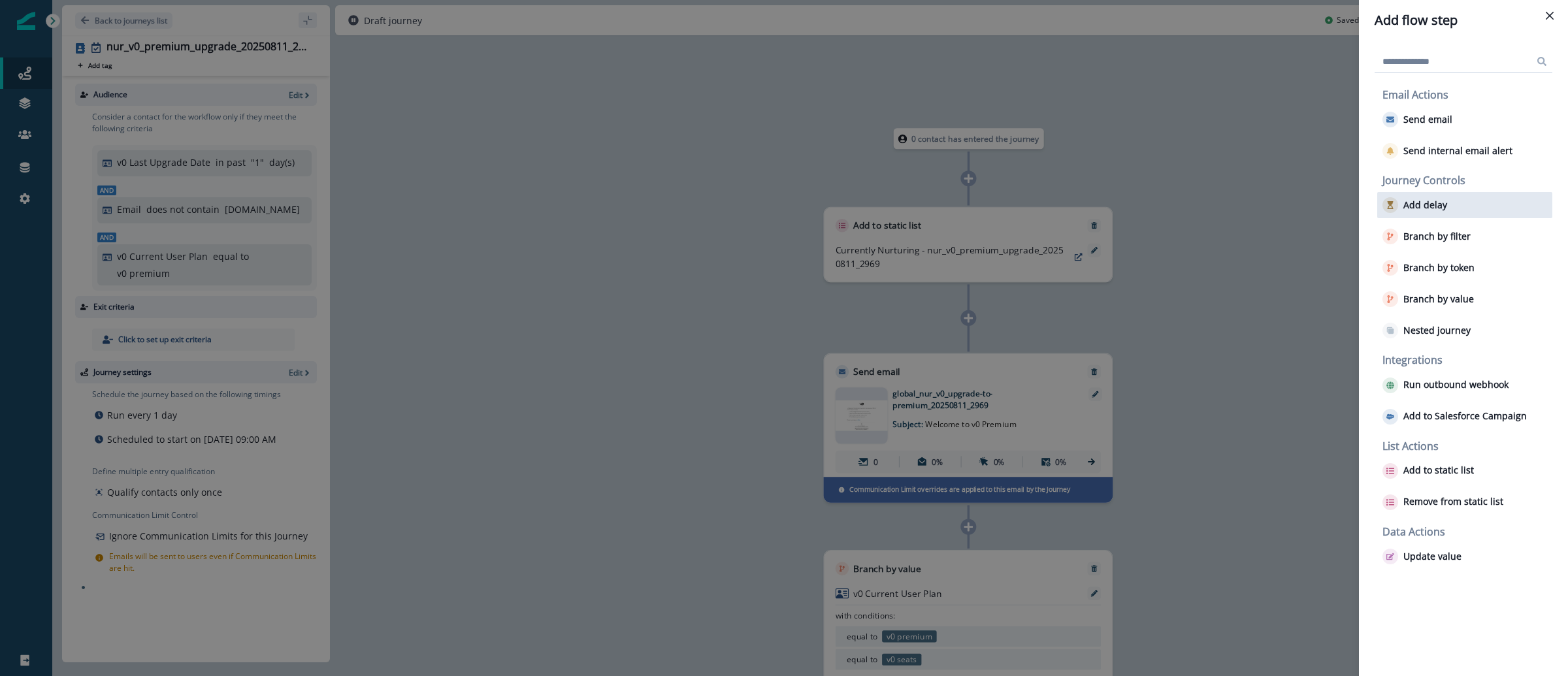
click at [1419, 216] on div "Add delay" at bounding box center [1465, 205] width 175 height 26
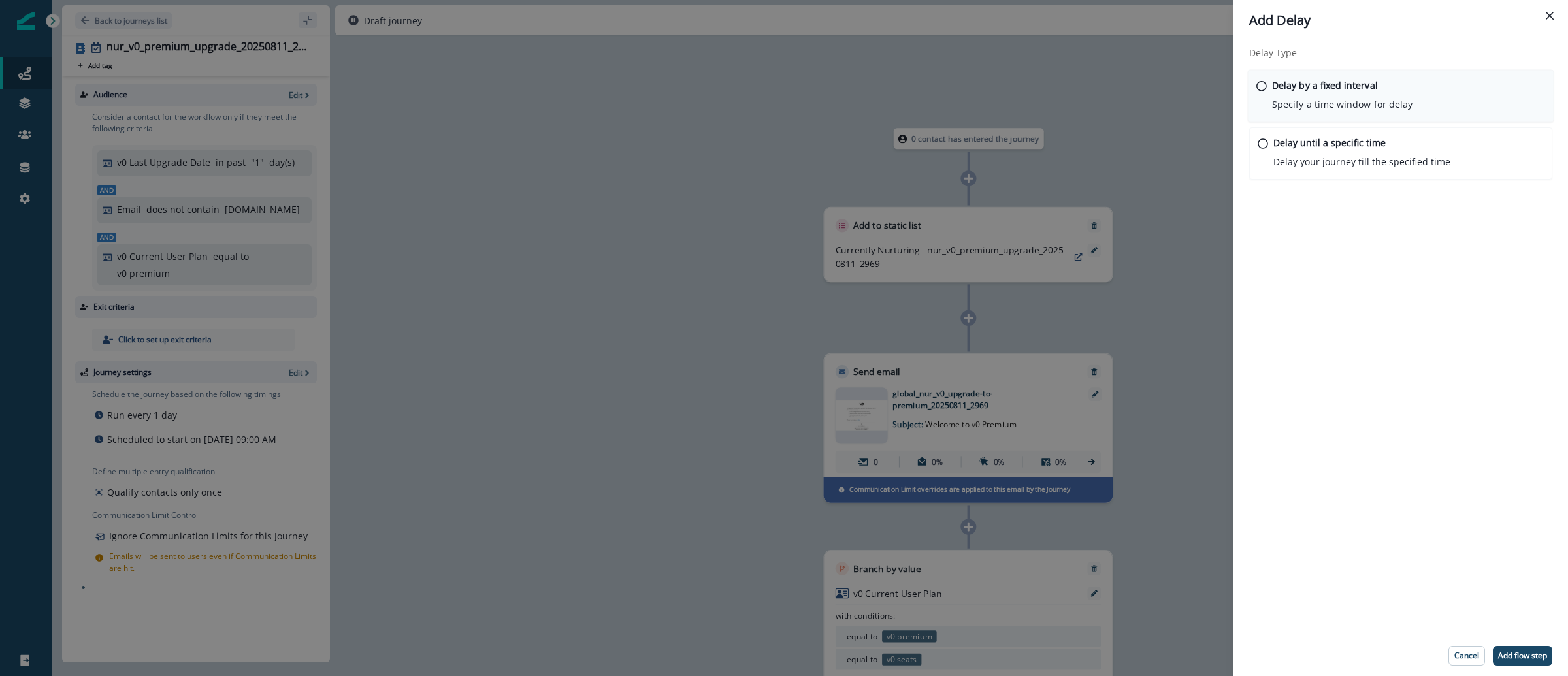
click at [1321, 89] on p "Delay by a fixed interval" at bounding box center [1325, 84] width 106 height 14
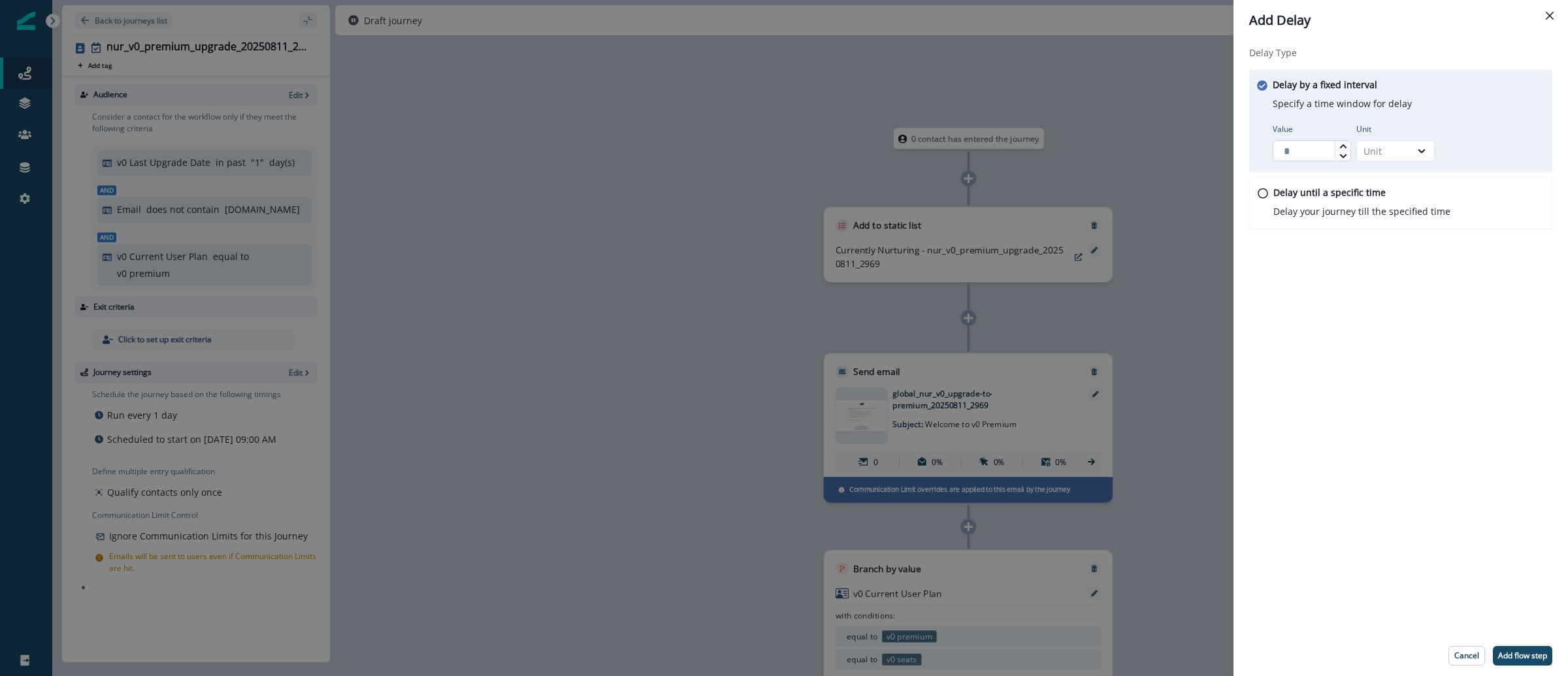
click at [1290, 159] on input "Value" at bounding box center [1311, 151] width 78 height 21
type input "*"
click at [1408, 150] on div "Unit" at bounding box center [1384, 151] width 54 height 16
click at [1393, 236] on div "Day" at bounding box center [1395, 229] width 78 height 24
click at [1506, 660] on p "Add flow step" at bounding box center [1522, 656] width 49 height 9
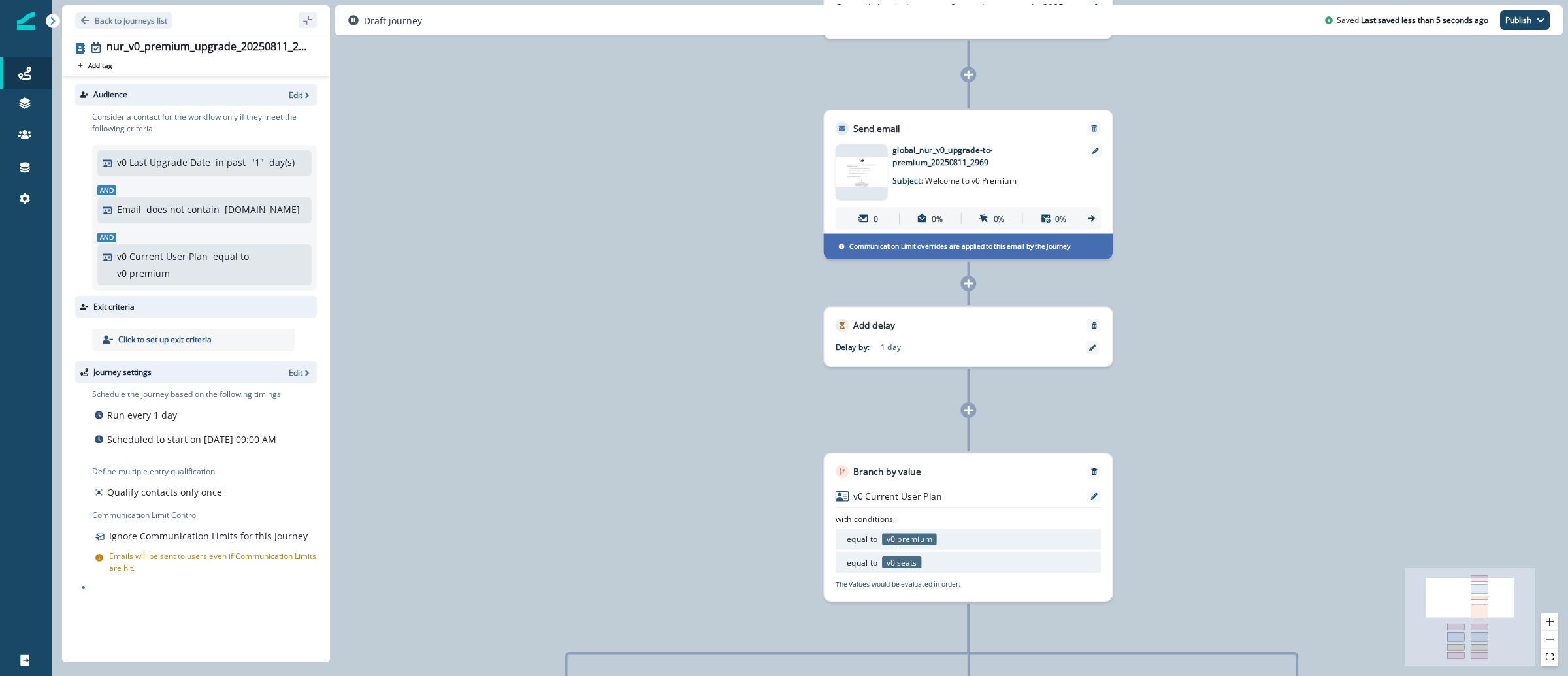
click at [962, 407] on div at bounding box center [968, 410] width 15 height 15
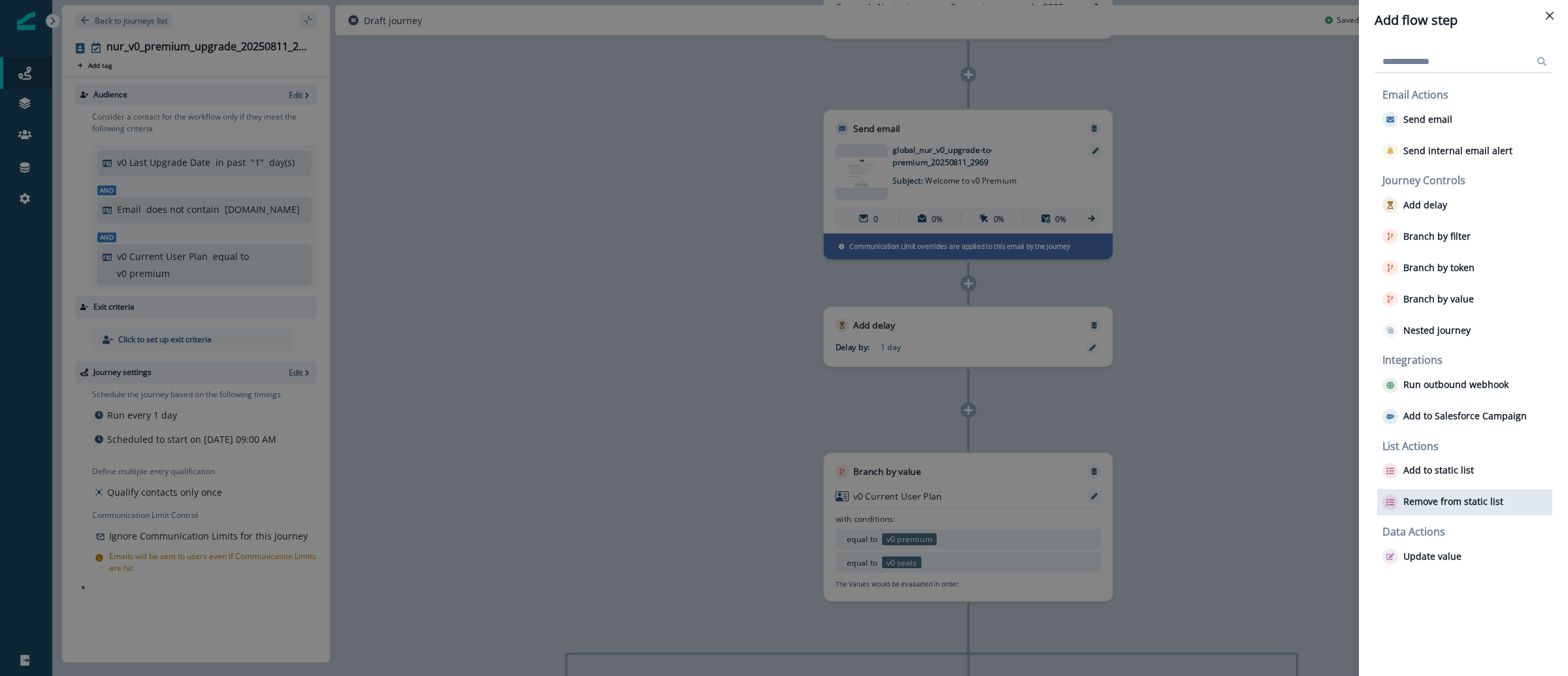
click at [1455, 505] on p "Remove from static list" at bounding box center [1453, 502] width 100 height 11
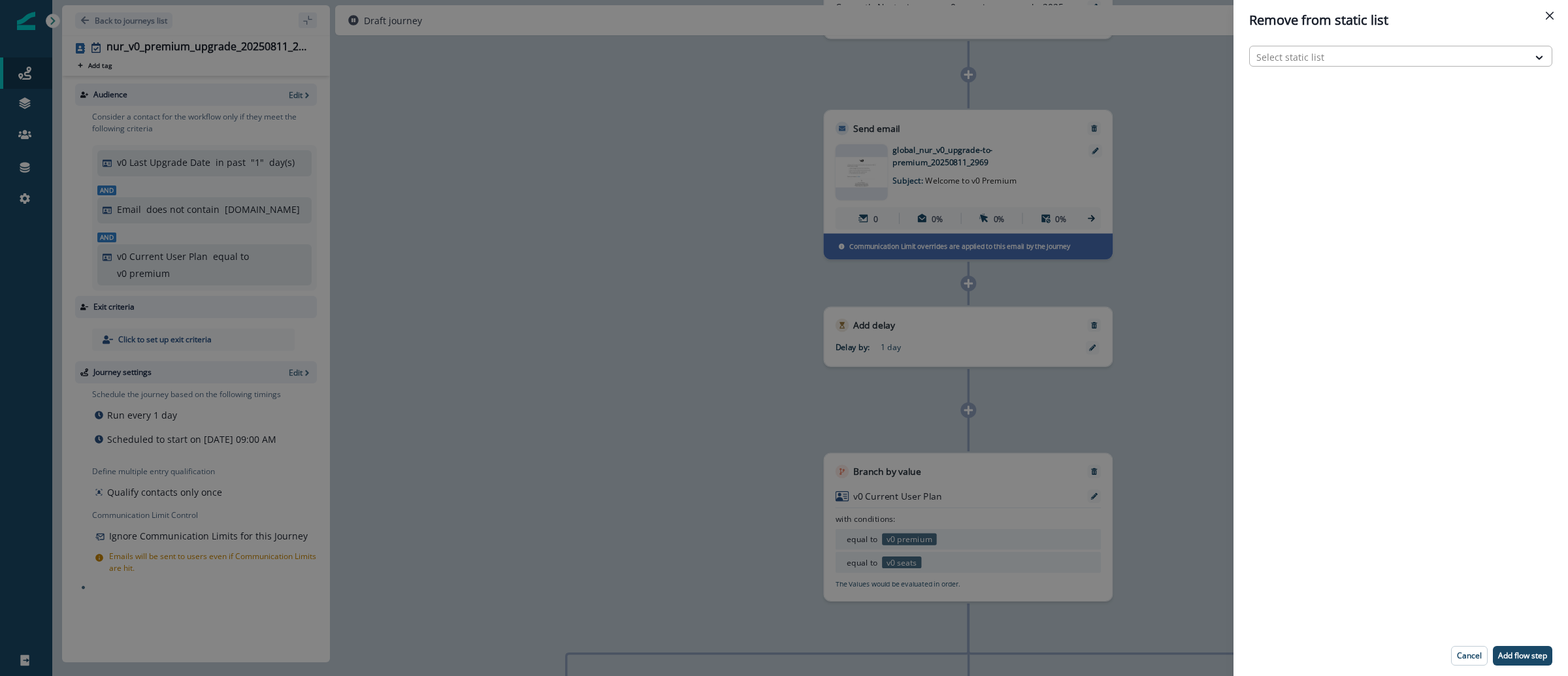
click at [1360, 49] on div at bounding box center [1389, 57] width 265 height 16
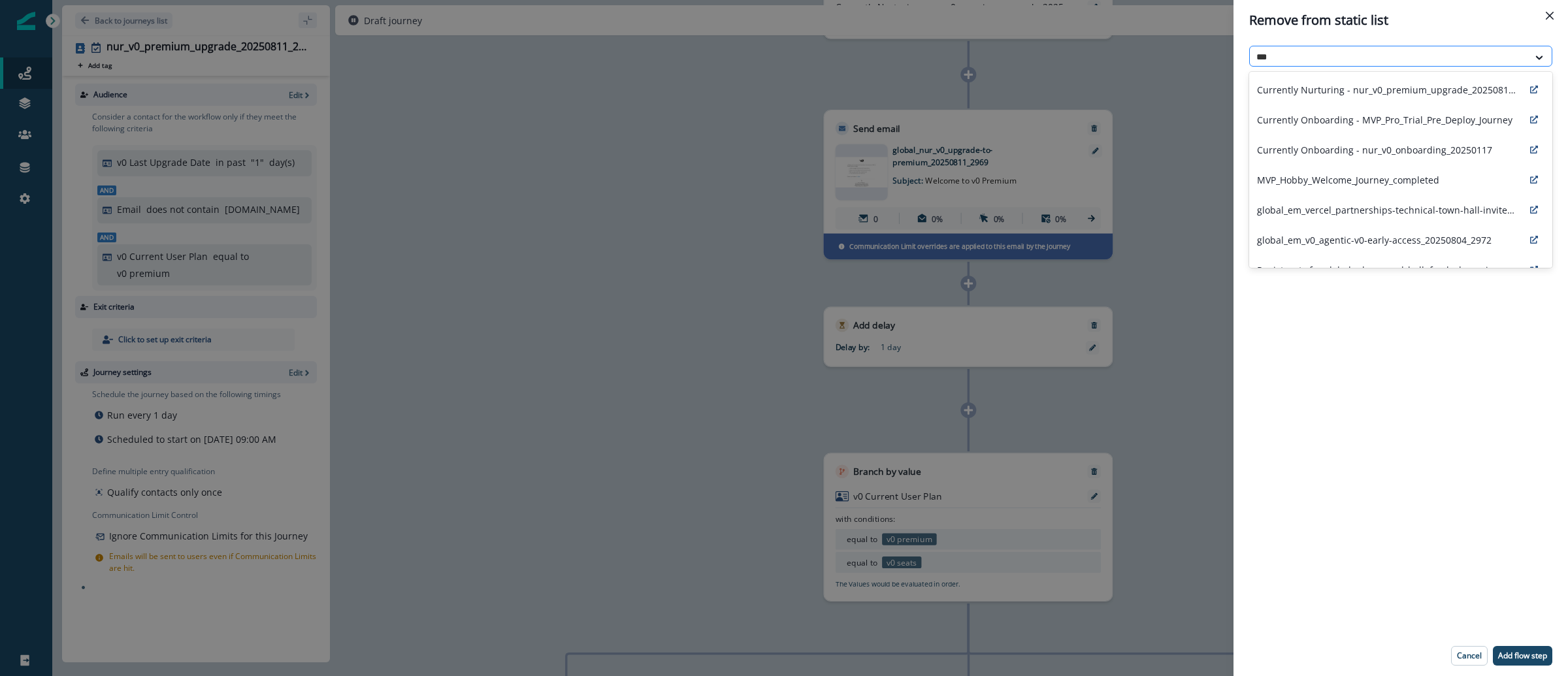
type input "****"
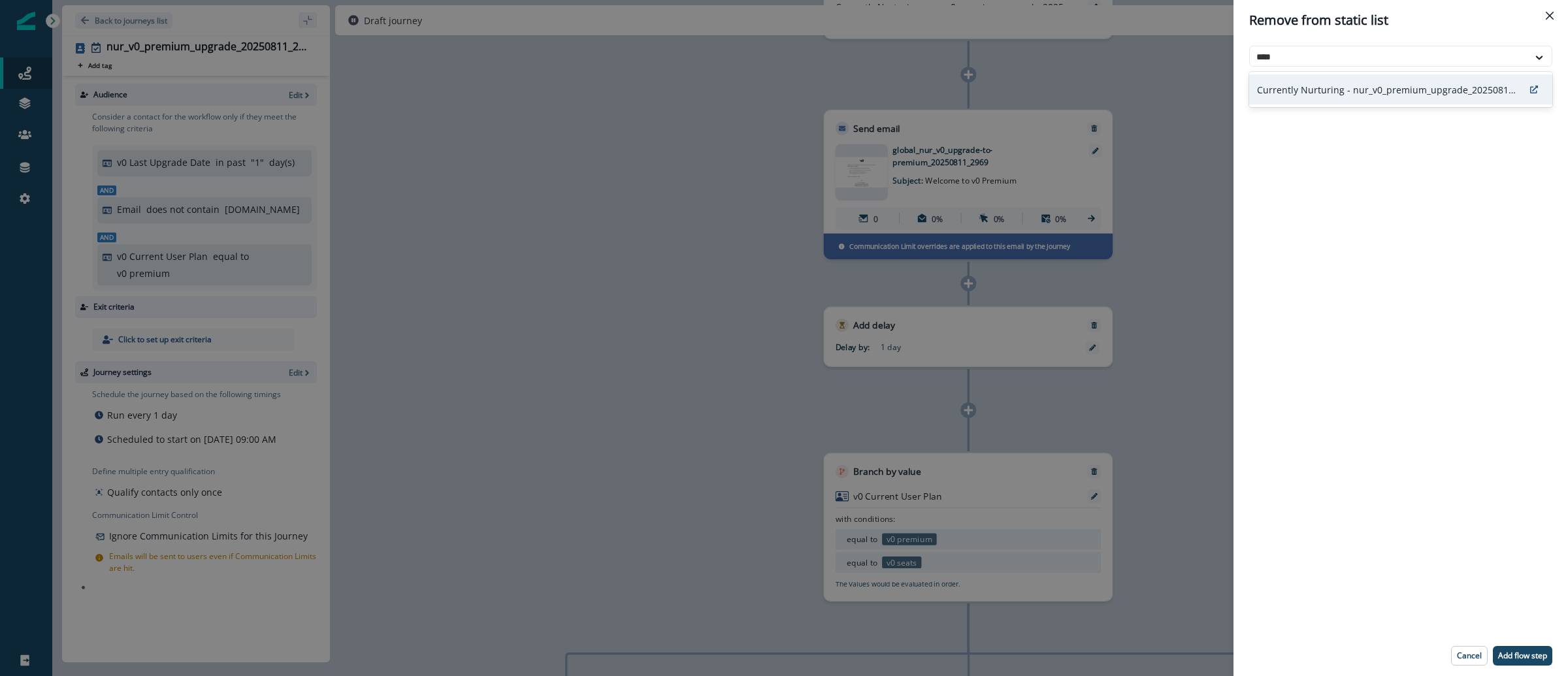
click at [1371, 93] on p "Currently Nurturing - nur_v0_premium_upgrade_20250811_2969" at bounding box center [1387, 89] width 261 height 14
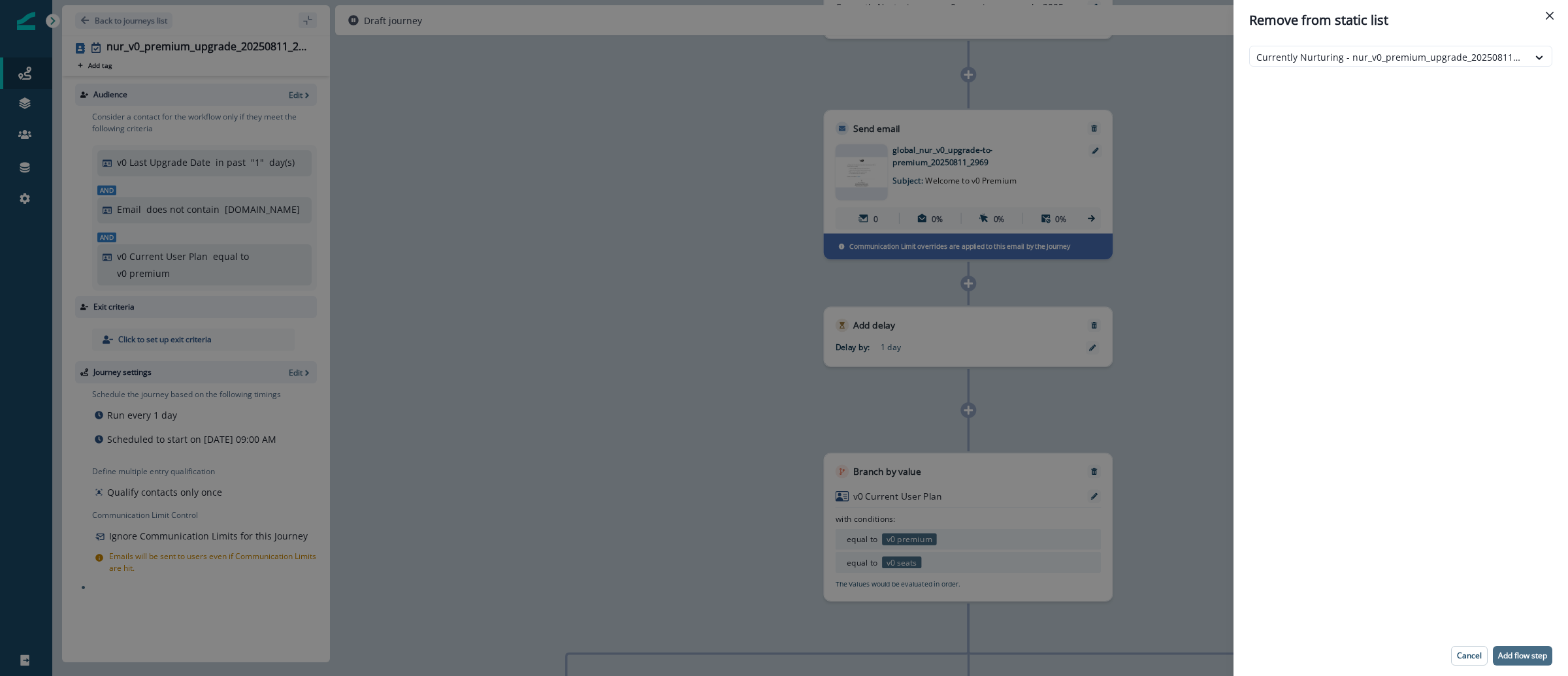
click at [1529, 654] on p "Add flow step" at bounding box center [1522, 656] width 49 height 9
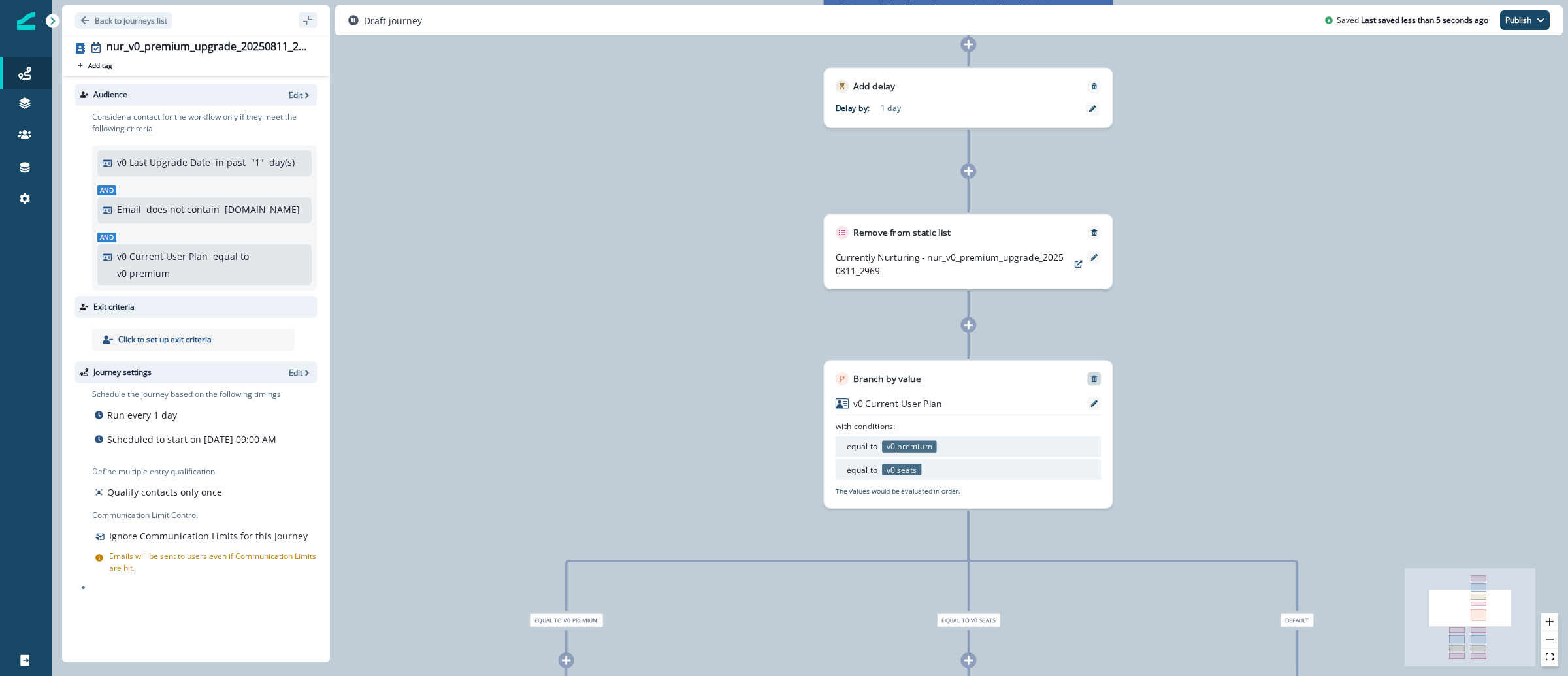
click at [1094, 382] on icon "Remove" at bounding box center [1094, 379] width 8 height 8
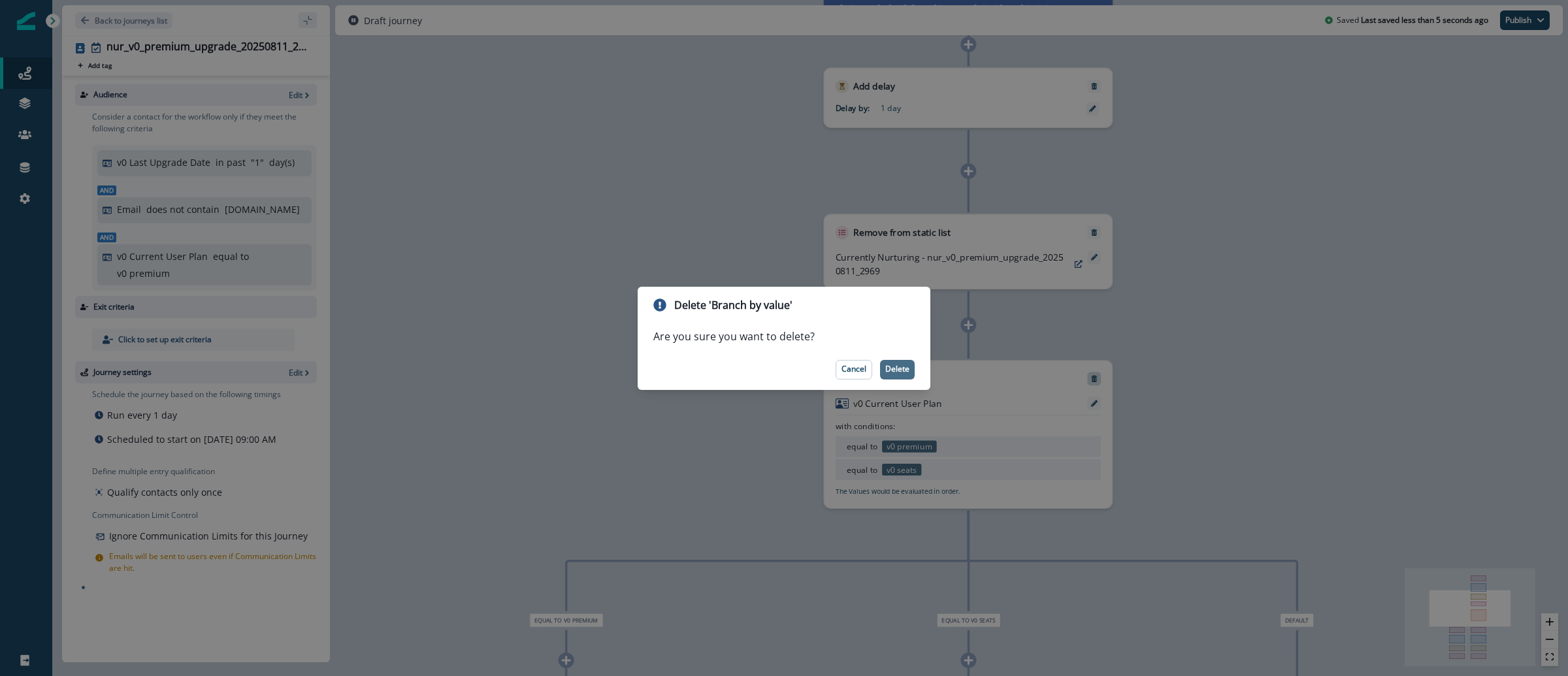
click at [903, 374] on p "Delete" at bounding box center [897, 369] width 24 height 9
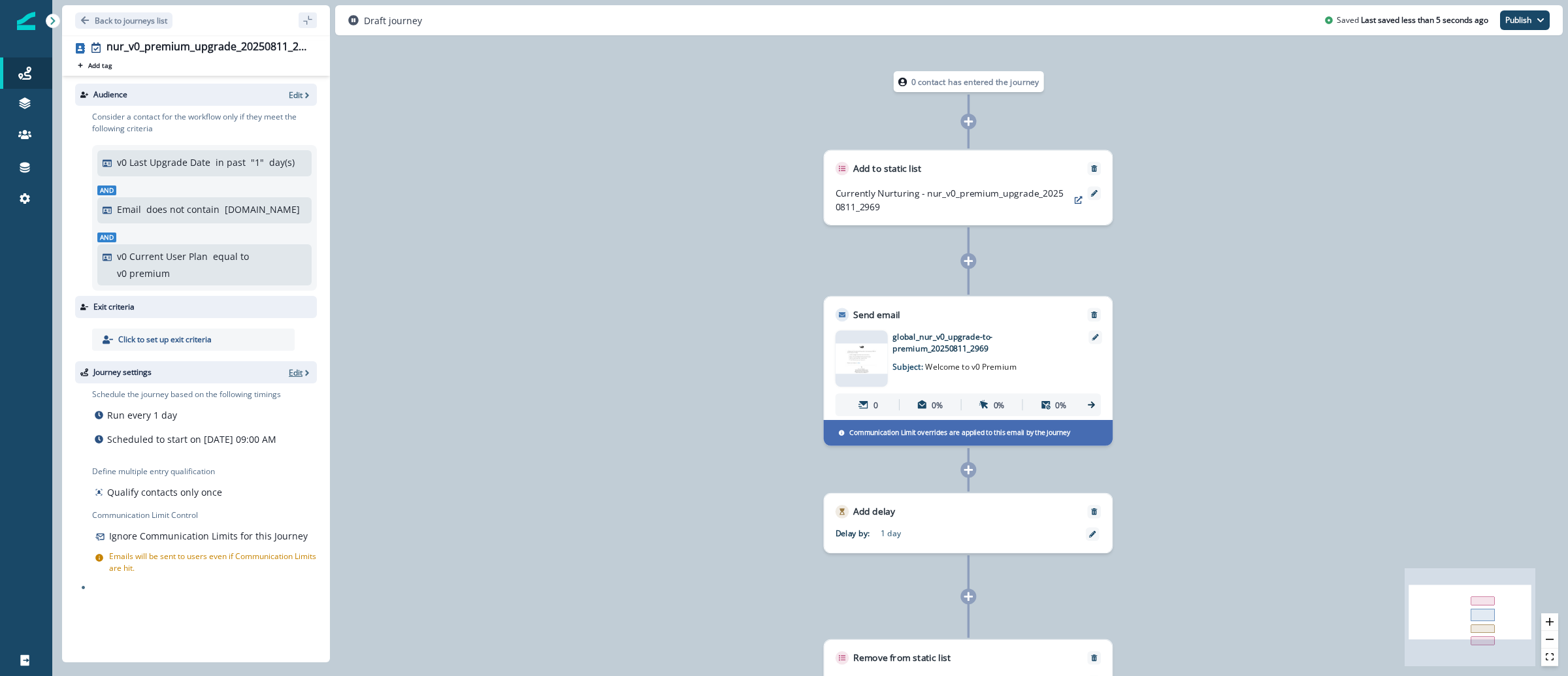
click at [304, 369] on icon "button" at bounding box center [307, 373] width 9 height 9
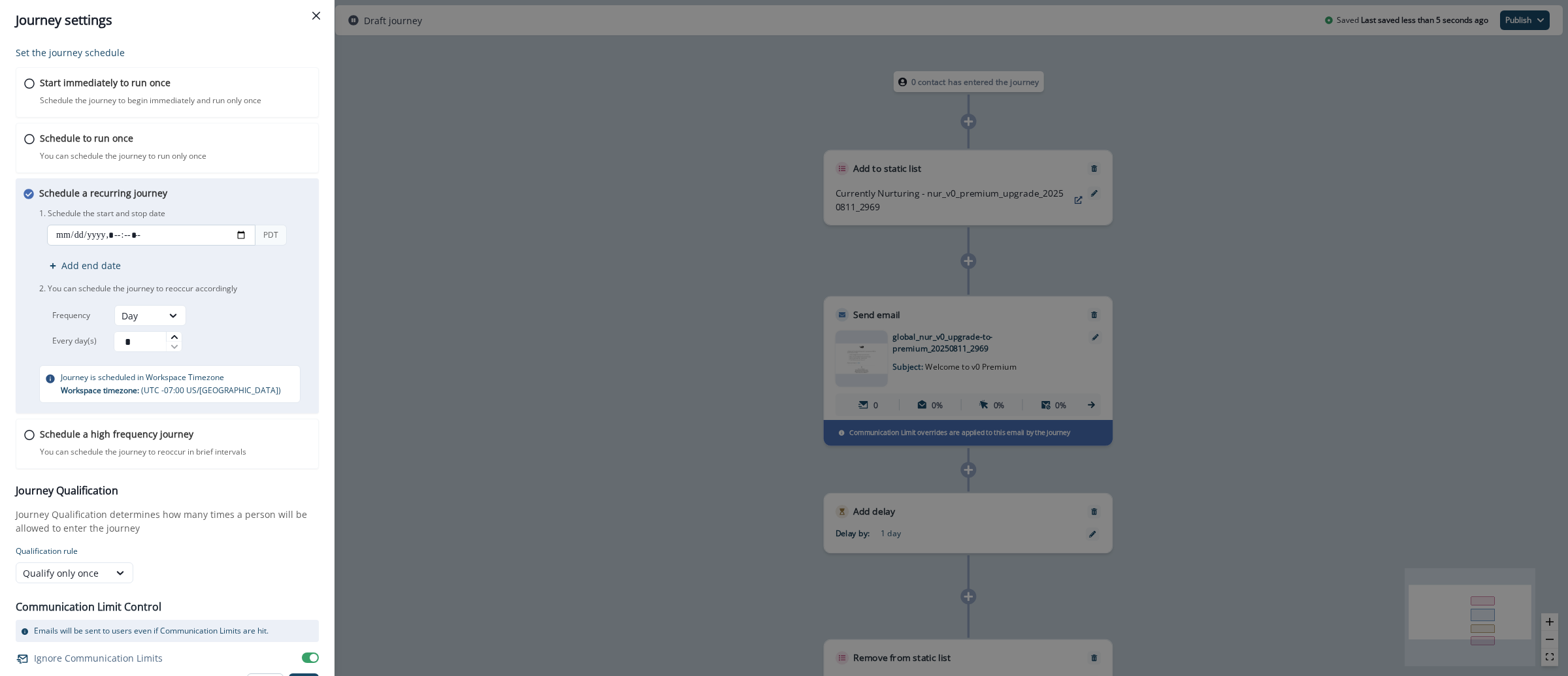
click at [240, 233] on input "datetime-local" at bounding box center [150, 235] width 208 height 21
type input "**********"
click at [318, 282] on div "Set the journey schedule Start immediately to run once Schedule the journey to …" at bounding box center [167, 358] width 335 height 636
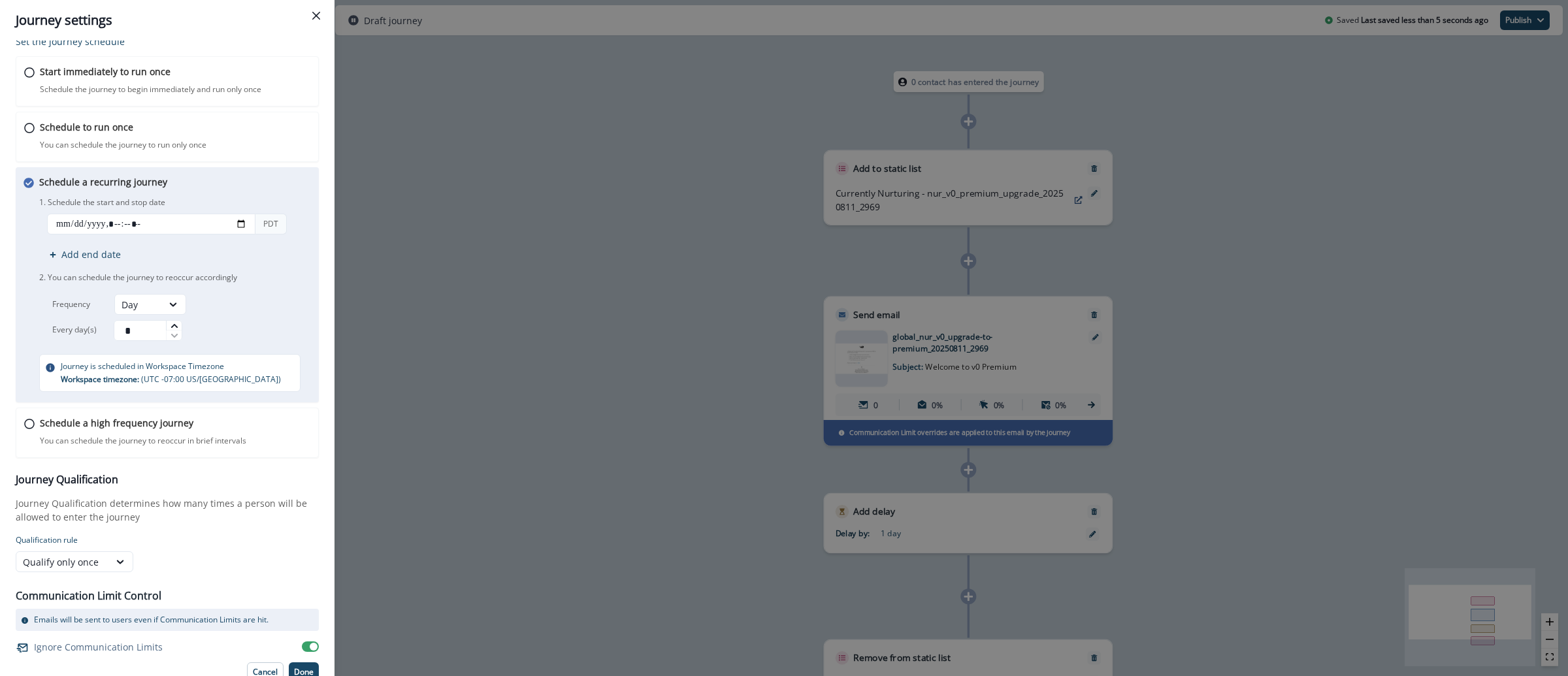
scroll to position [23, 0]
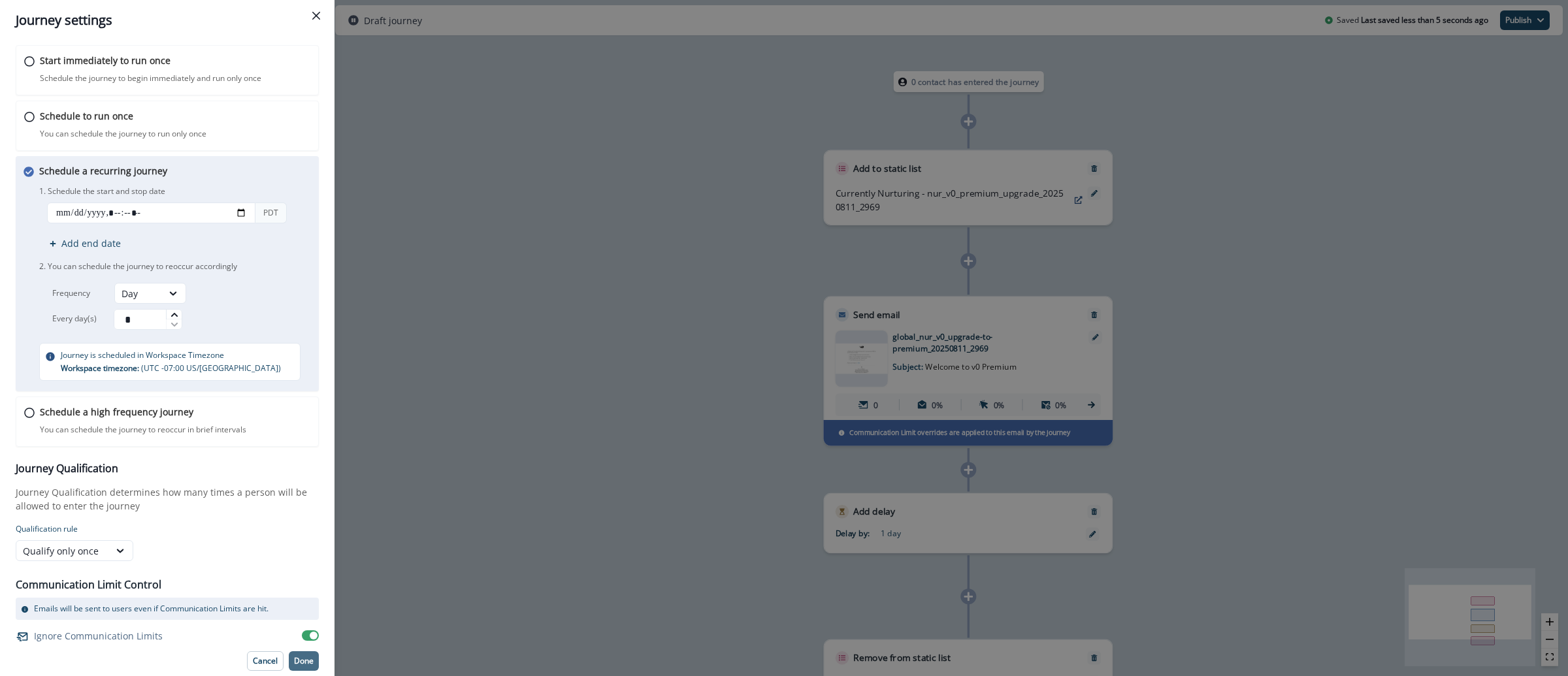
click at [294, 661] on p "Done" at bounding box center [303, 661] width 19 height 9
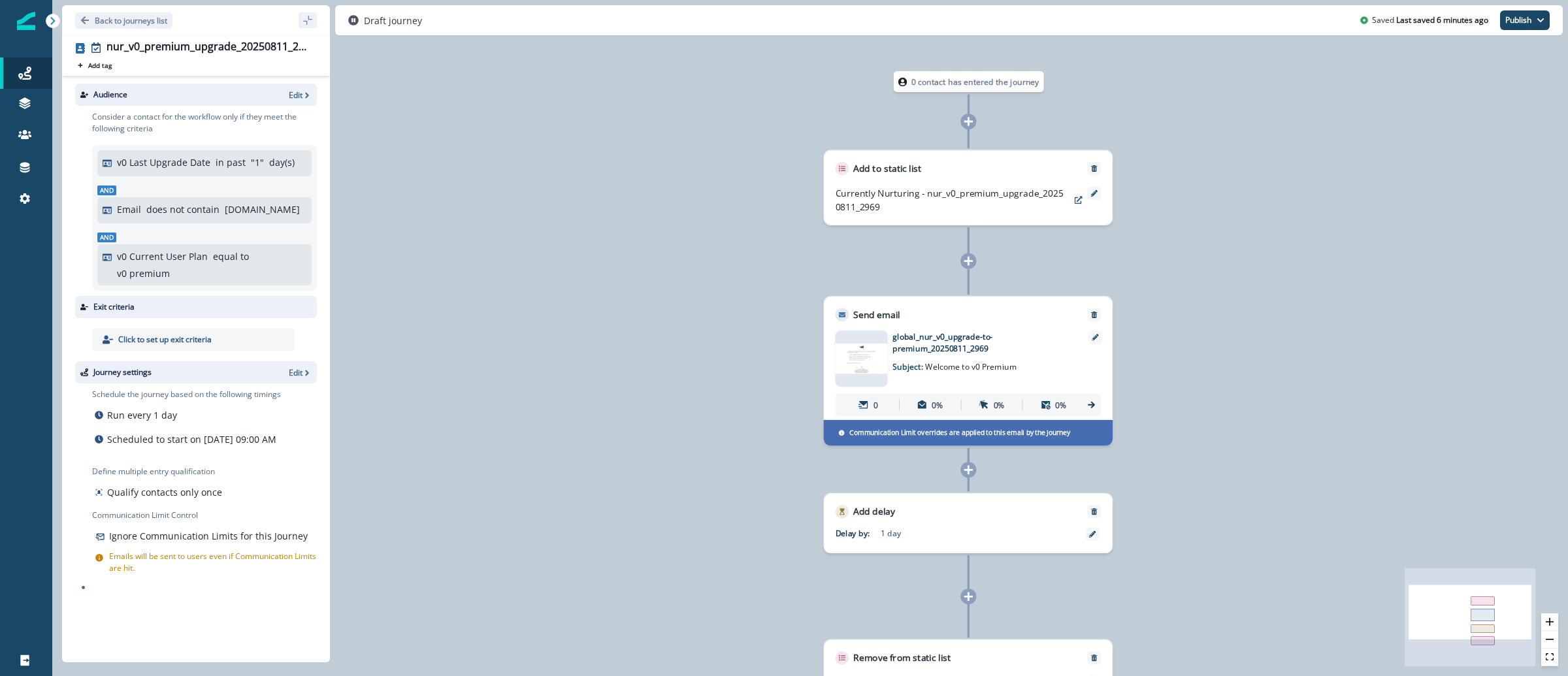
click at [870, 360] on img at bounding box center [862, 358] width 52 height 30
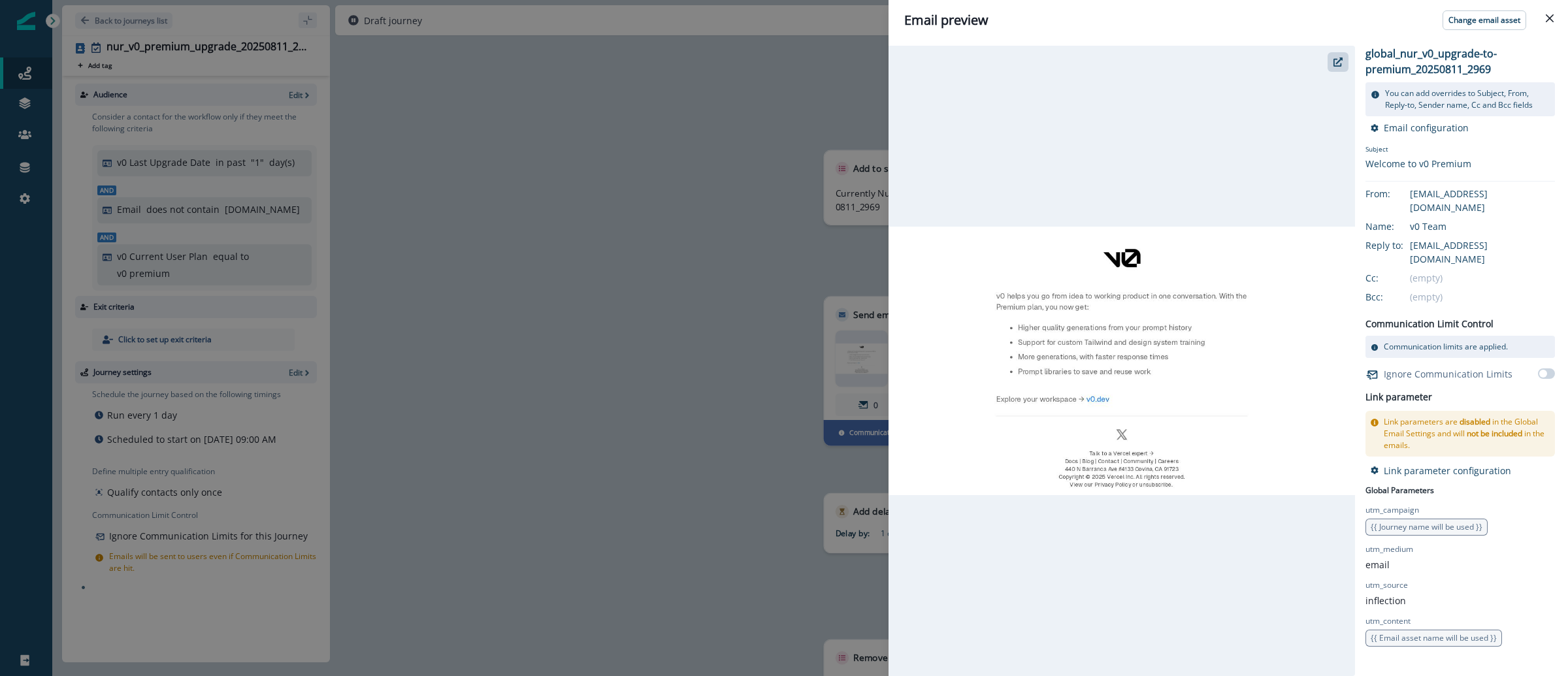
click at [640, 258] on div "Email preview Change email asset global_nur_v0_upgrade-to-premium_20250811_2969…" at bounding box center [784, 338] width 1568 height 676
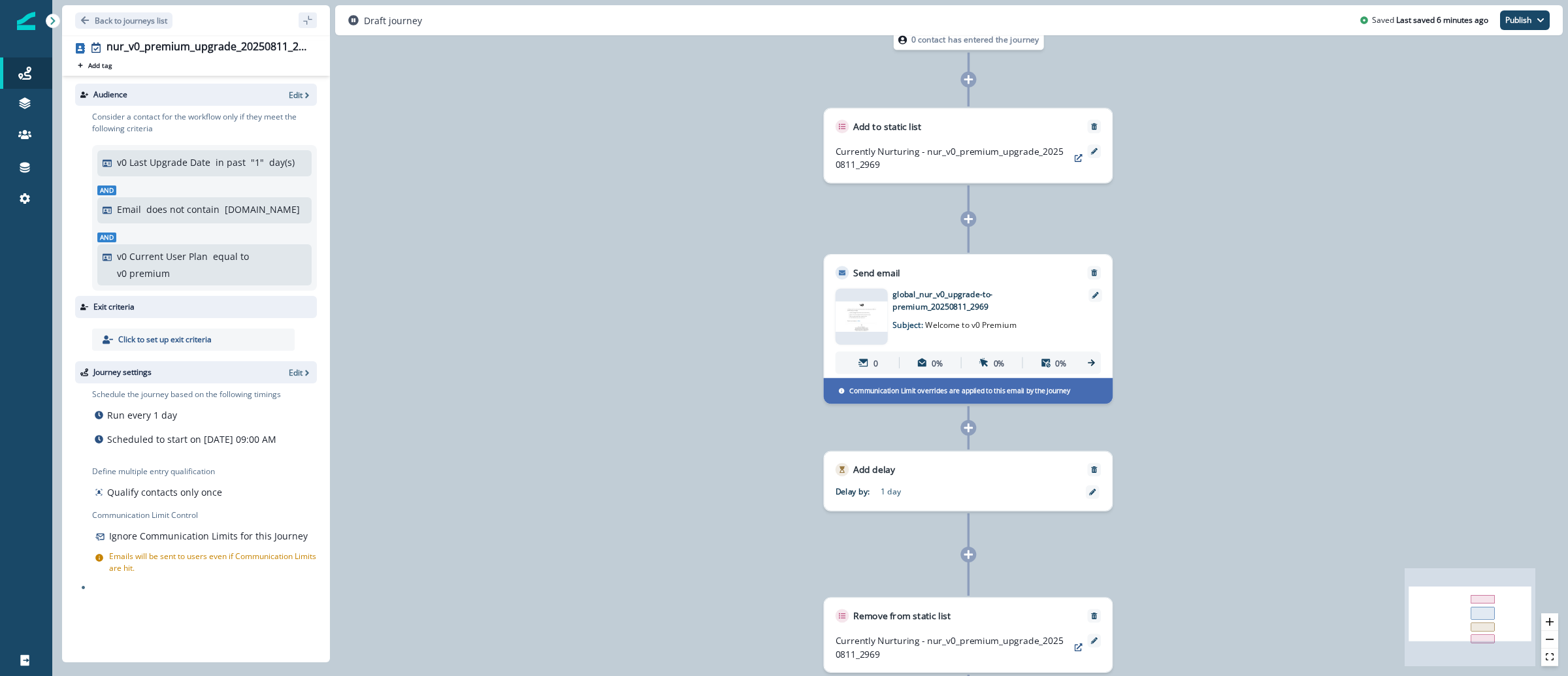
click at [870, 315] on img at bounding box center [862, 316] width 52 height 30
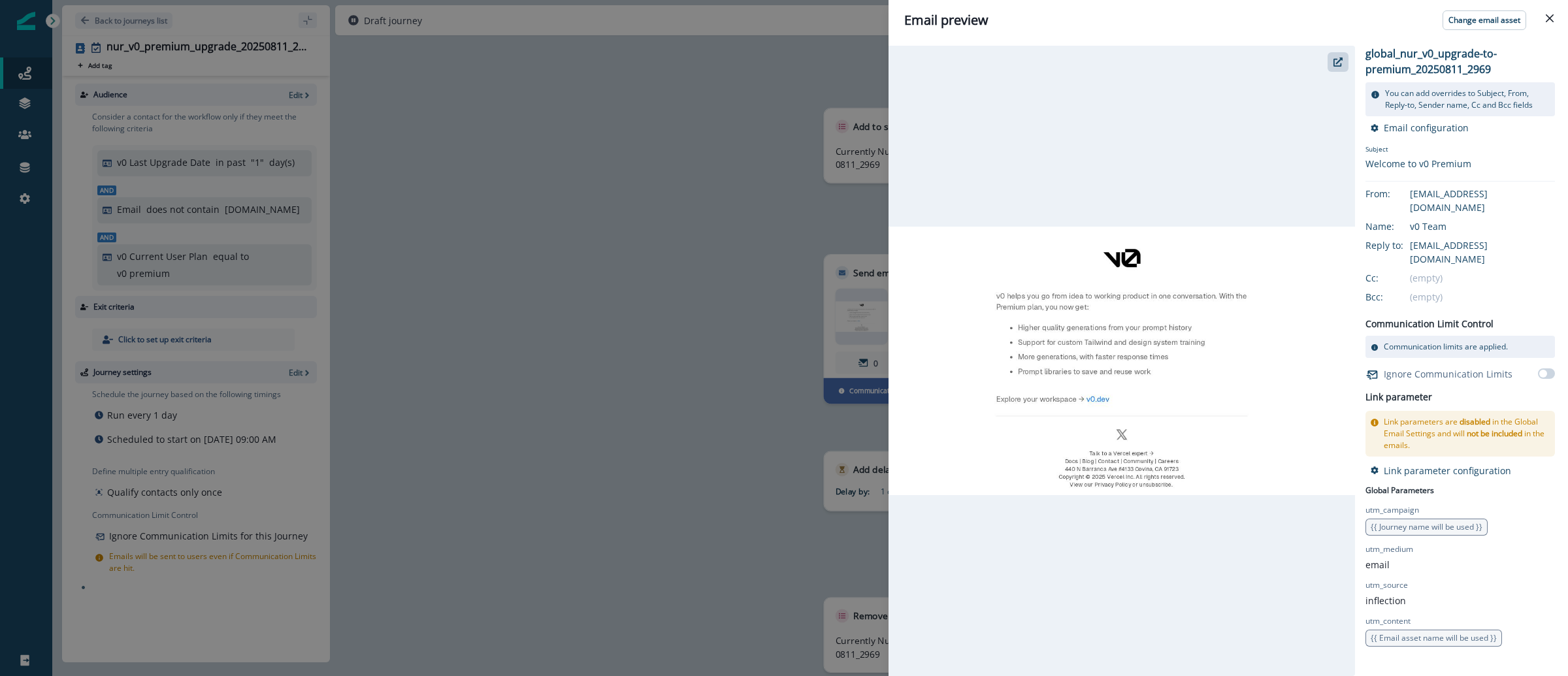
drag, startPoint x: 650, startPoint y: 150, endPoint x: 645, endPoint y: 134, distance: 16.8
click at [651, 150] on div "Email preview Change email asset global_nur_v0_upgrade-to-premium_20250811_2969…" at bounding box center [784, 338] width 1568 height 676
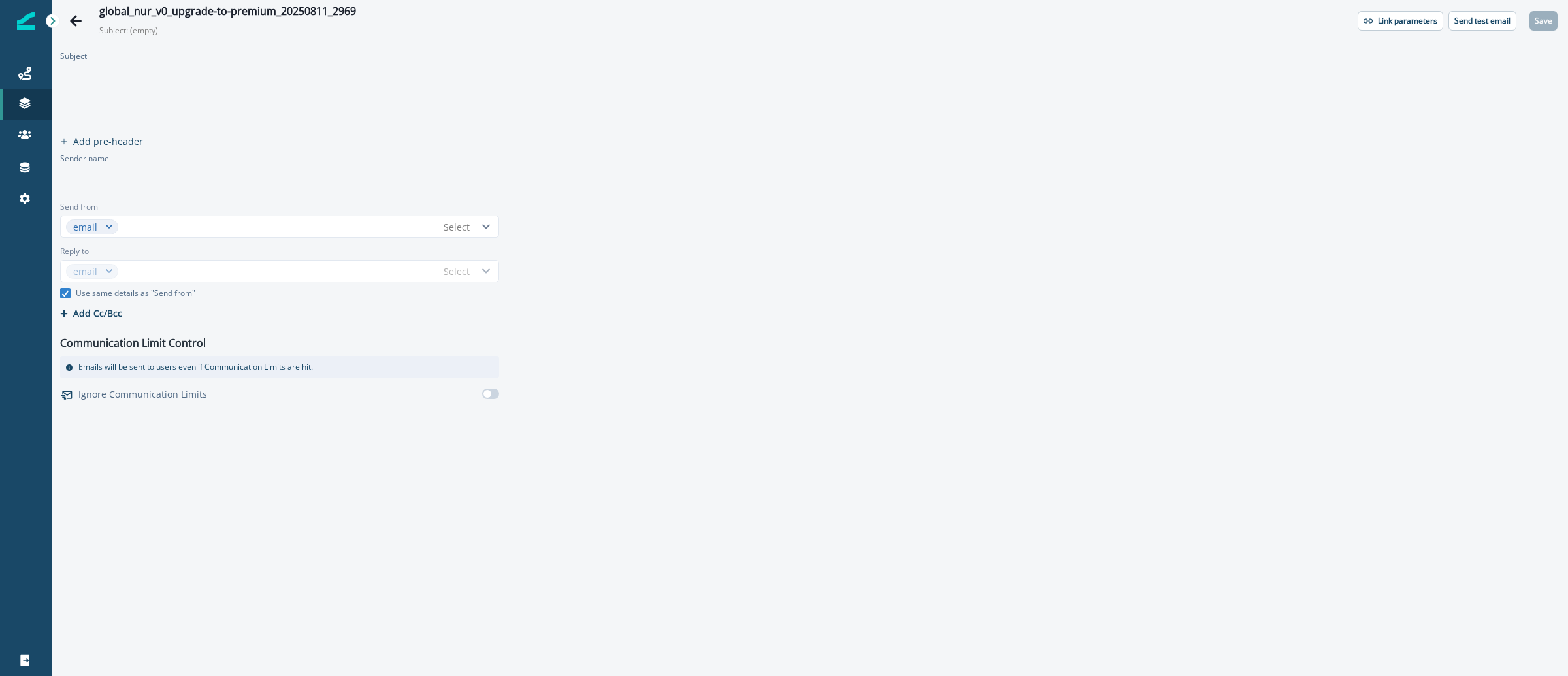
type input "****"
type input "********"
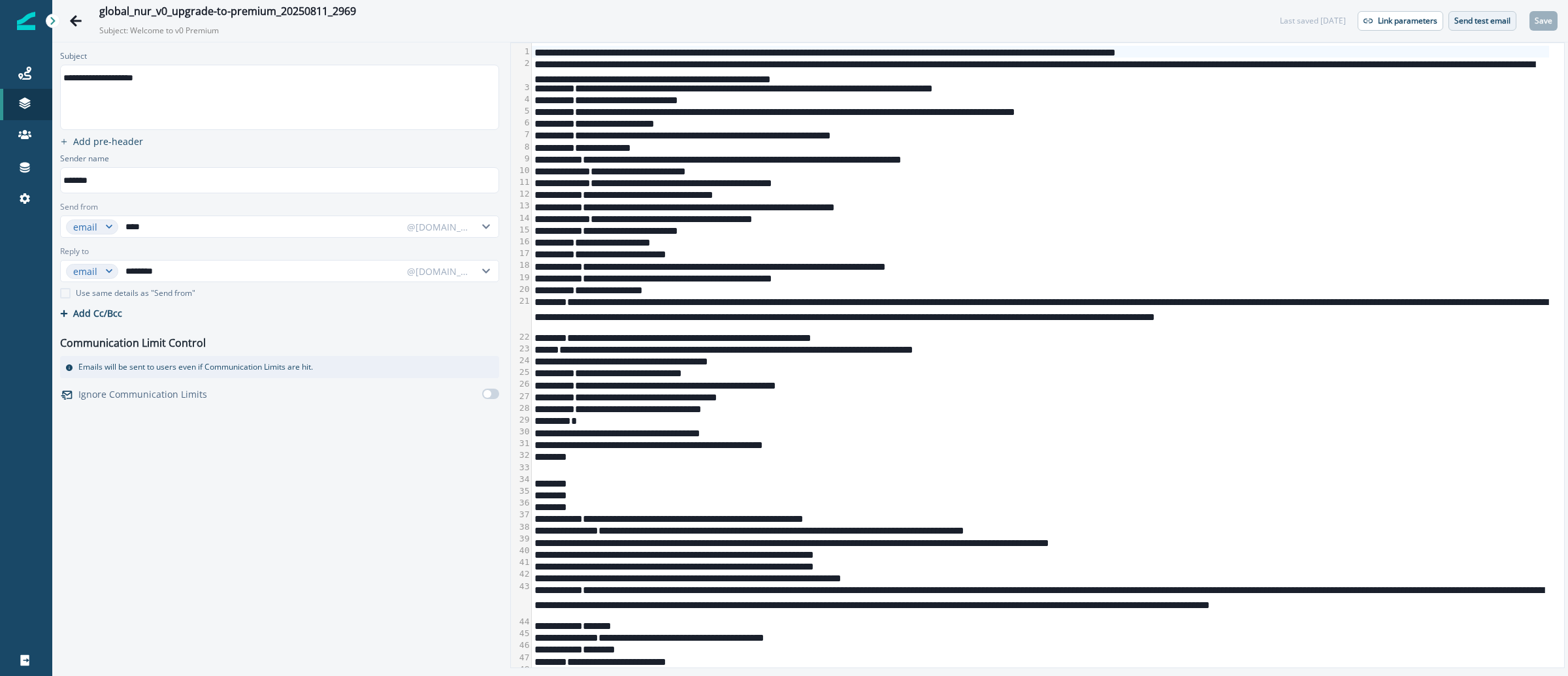
click at [1469, 22] on p "Send test email" at bounding box center [1483, 20] width 56 height 9
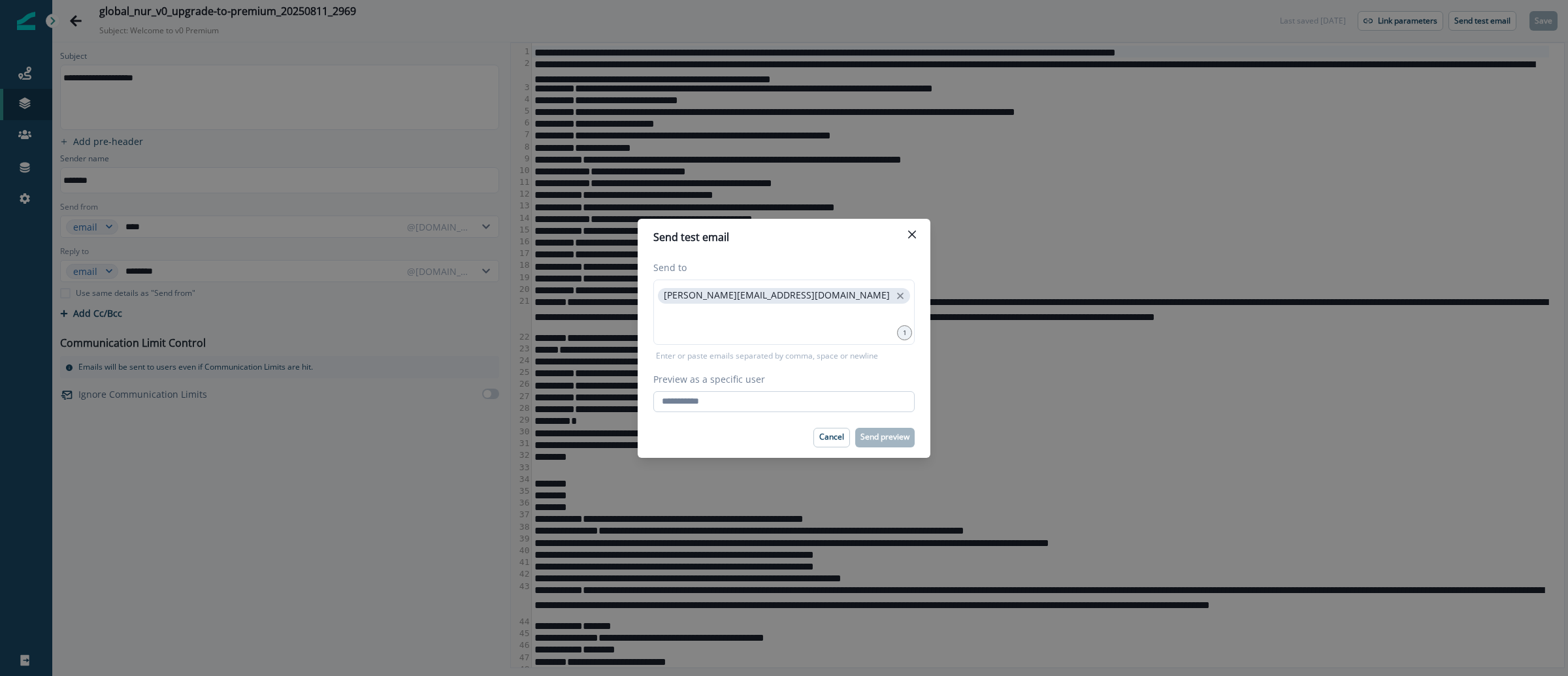
drag, startPoint x: 830, startPoint y: 398, endPoint x: 821, endPoint y: 406, distance: 12.0
click at [830, 398] on input "Preview as a specific user" at bounding box center [784, 402] width 261 height 21
type input "*"
click at [0, 676] on com-1password-button at bounding box center [0, 676] width 0 height 0
type input "**********"
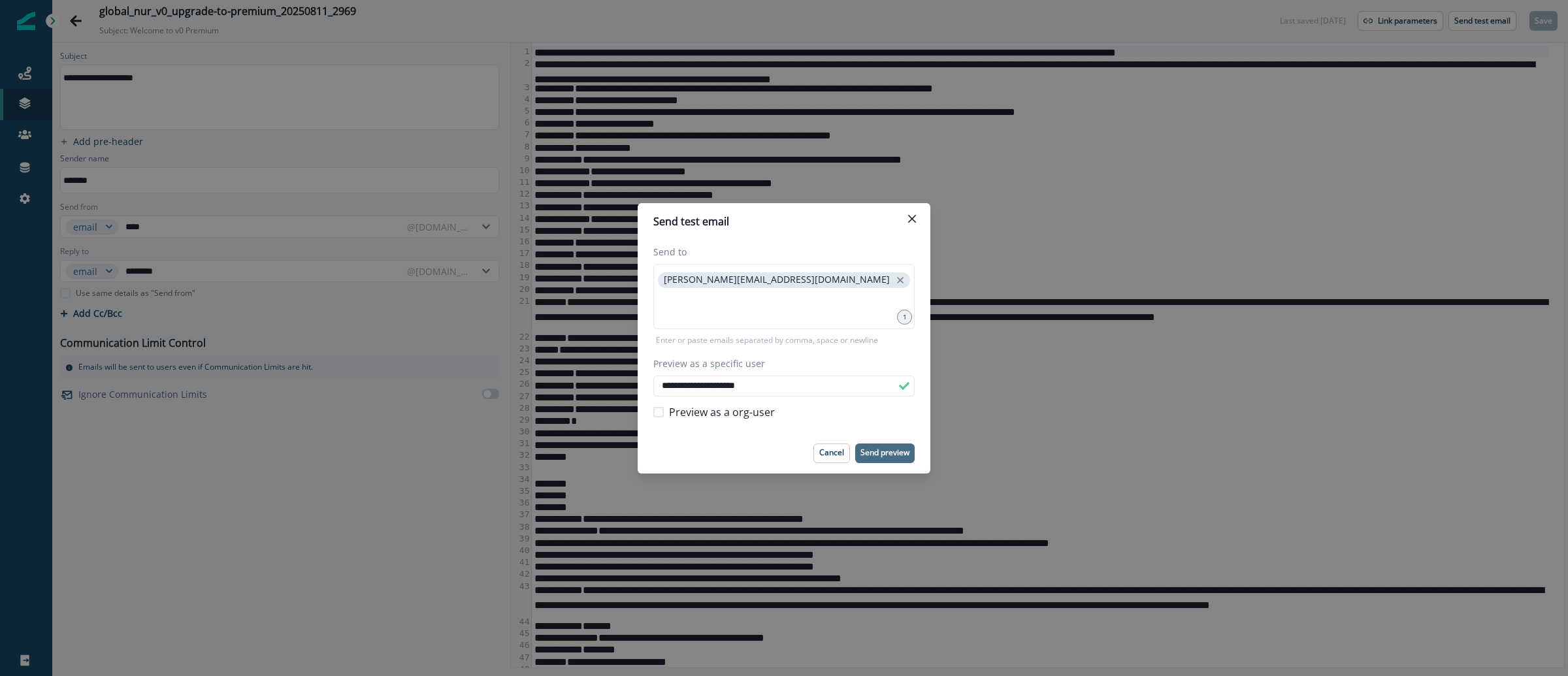
click at [883, 451] on p "Send preview" at bounding box center [885, 452] width 49 height 9
click at [403, 52] on div "**********" at bounding box center [784, 338] width 1568 height 676
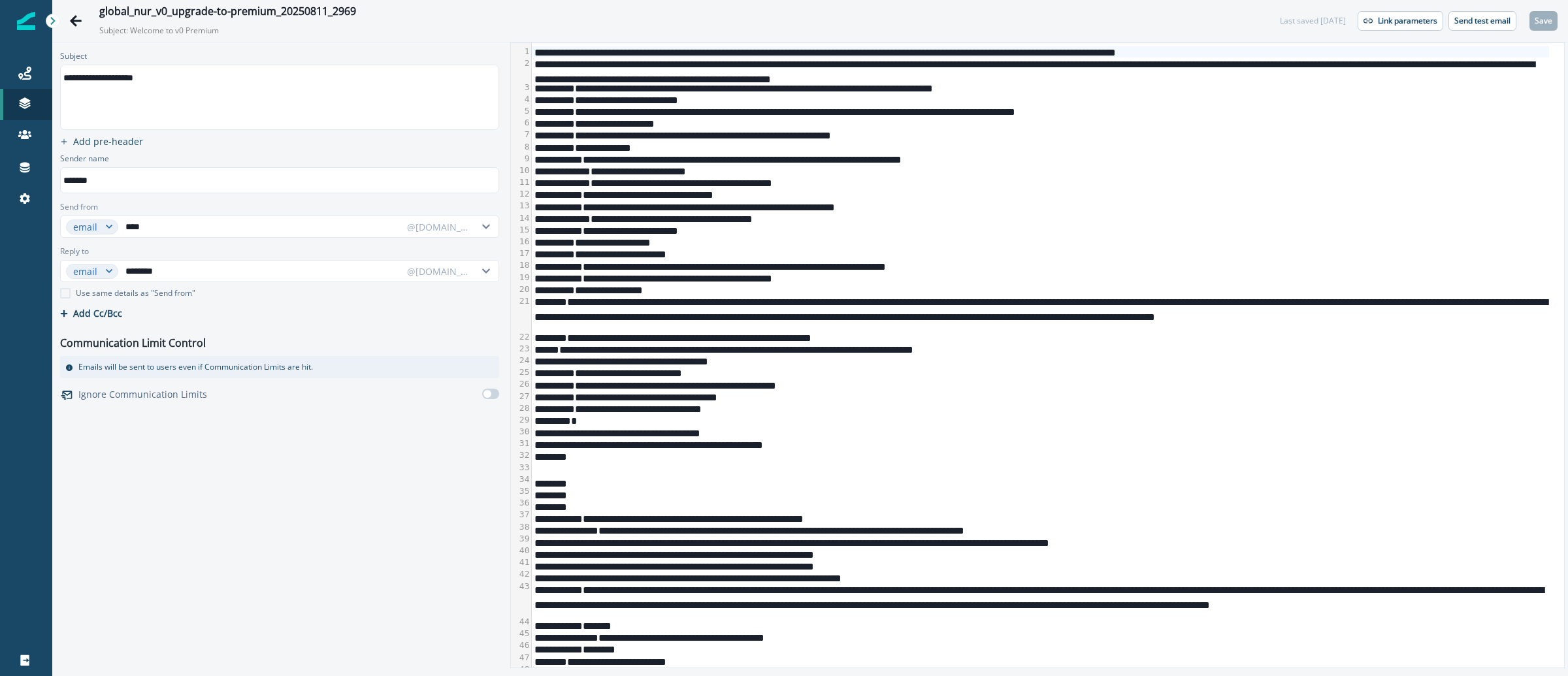
click at [26, 19] on img at bounding box center [26, 21] width 19 height 19
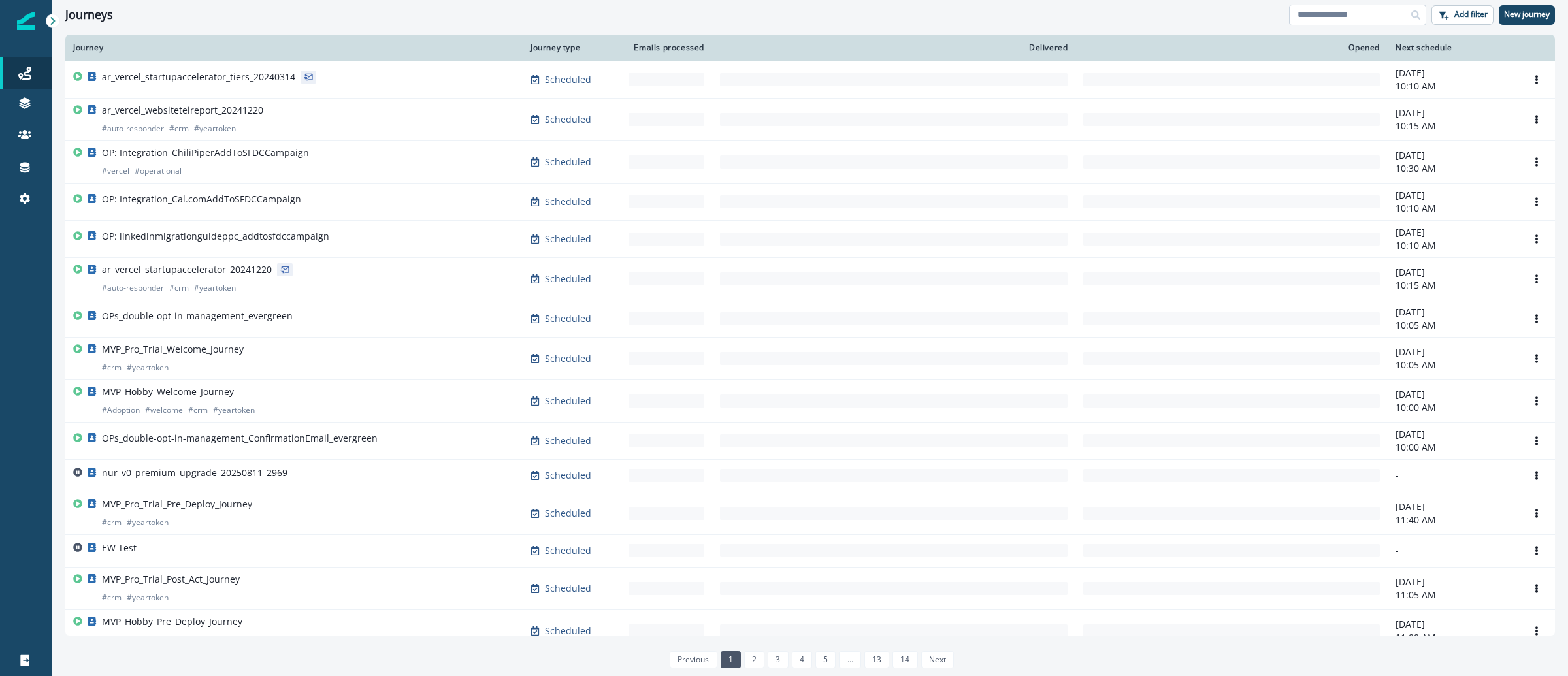
click at [1312, 18] on input at bounding box center [1357, 15] width 138 height 21
paste input "**********"
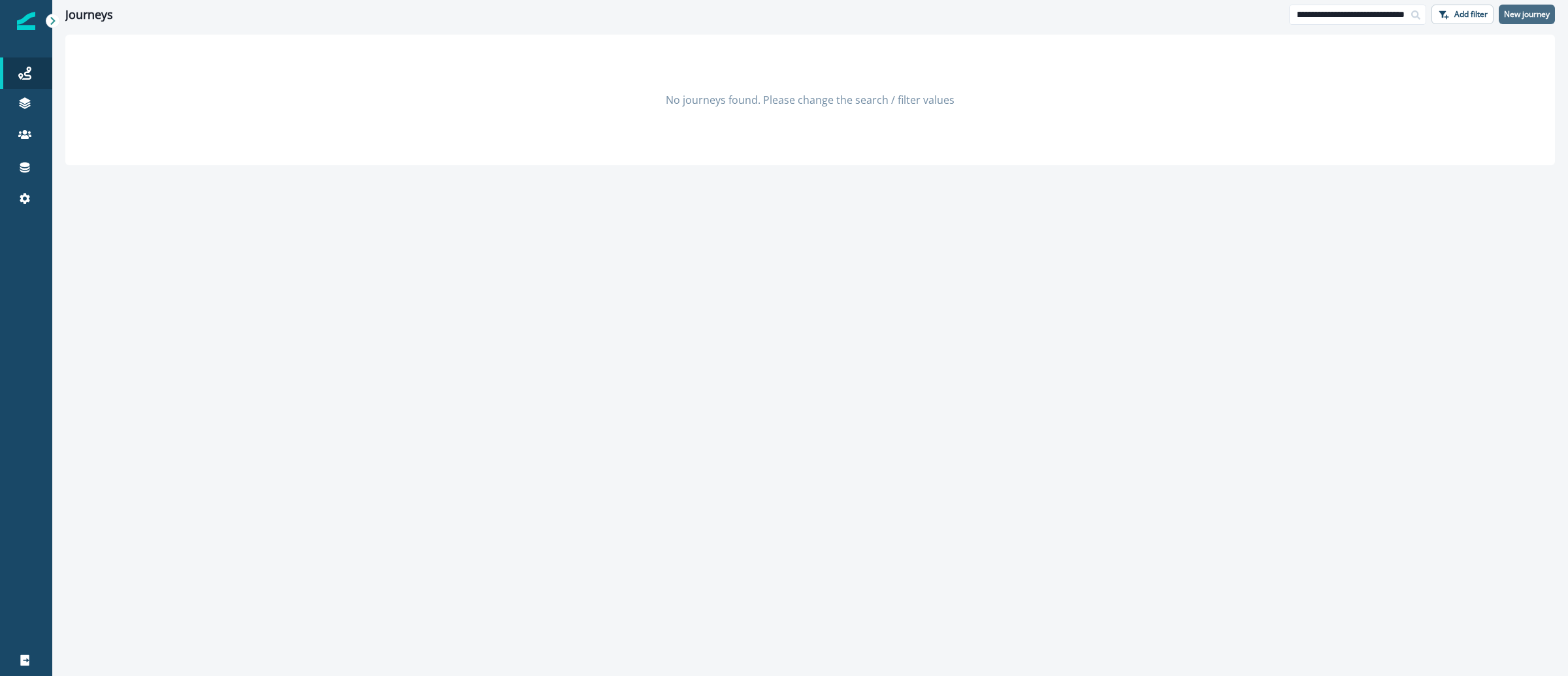
type input "**********"
click at [1551, 19] on button "New journey" at bounding box center [1527, 14] width 56 height 19
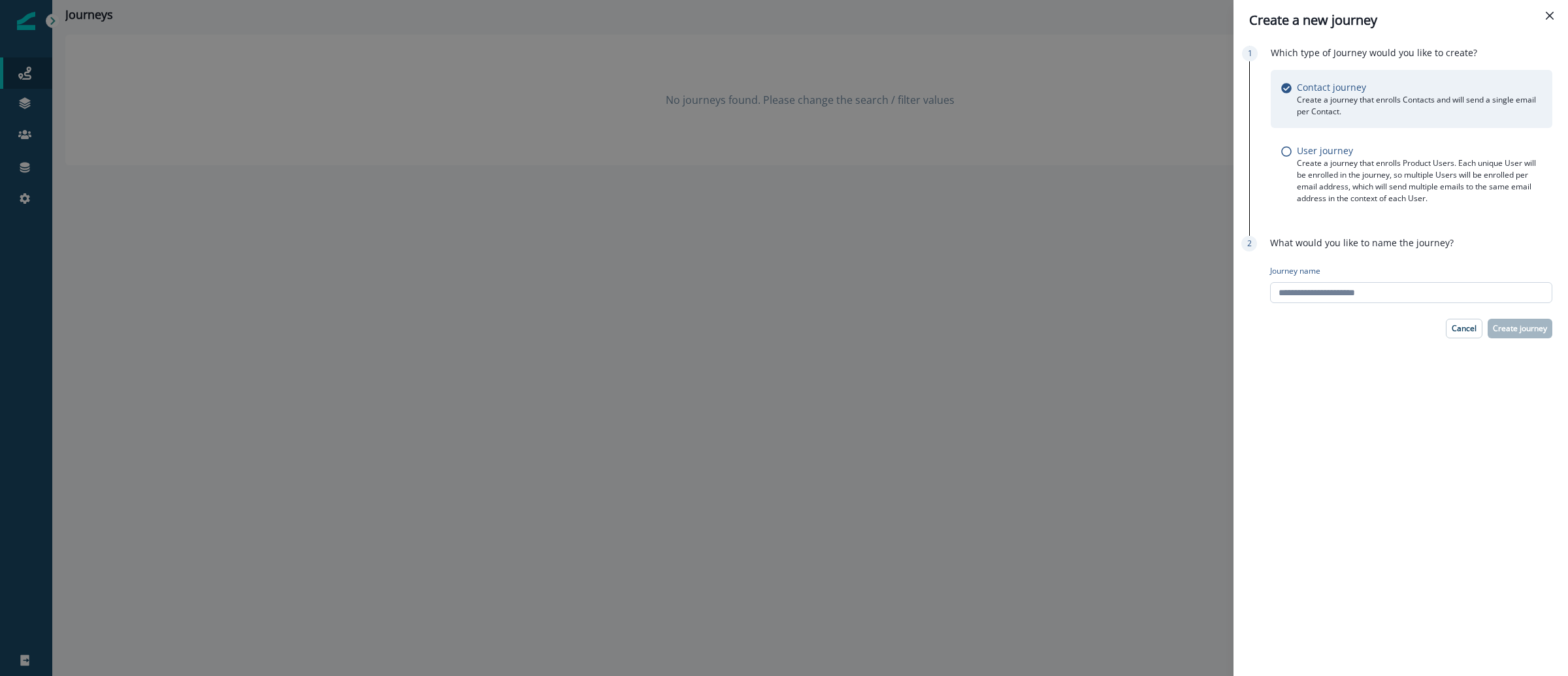
click at [1311, 291] on input "Journey name" at bounding box center [1411, 293] width 282 height 21
paste input "**********"
type input "**********"
click at [1515, 330] on p "Create journey" at bounding box center [1520, 328] width 54 height 9
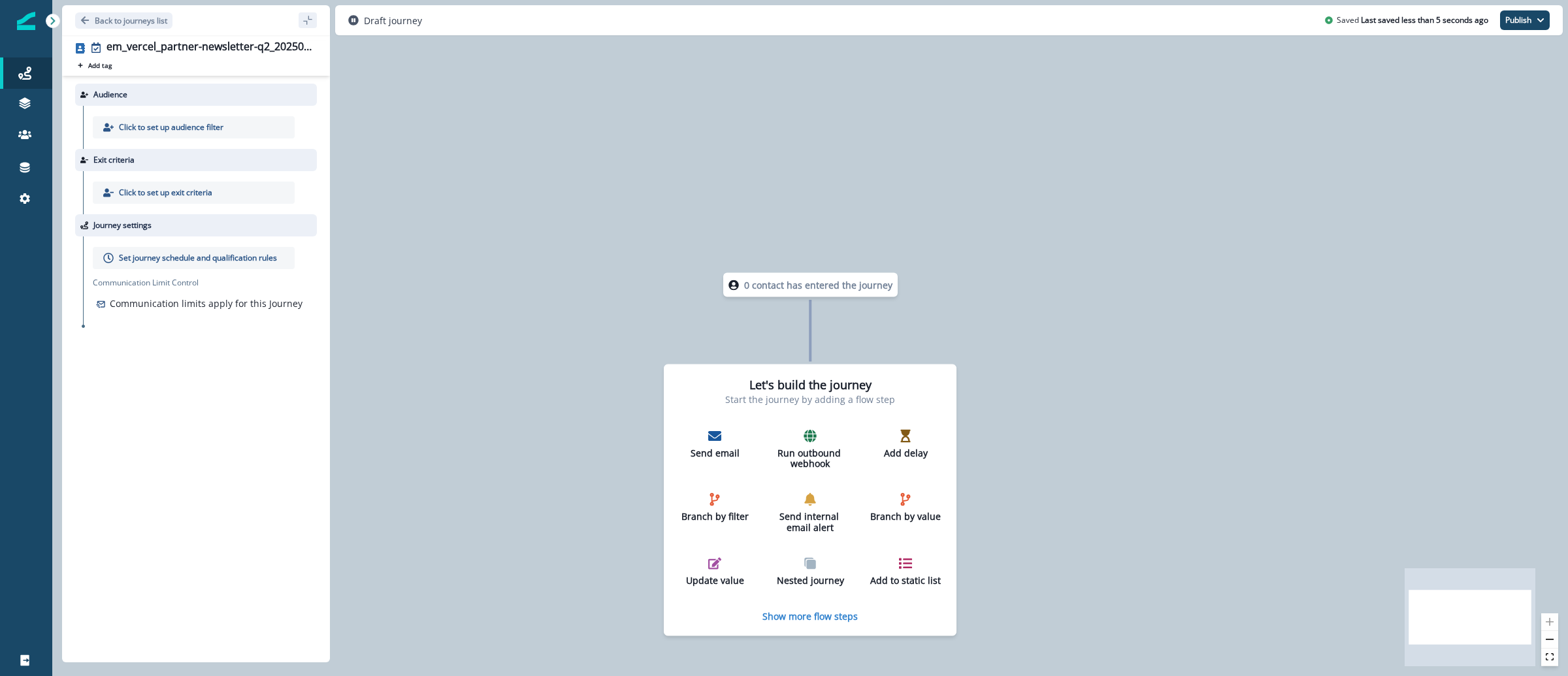
click at [195, 126] on p "Click to set up audience filter" at bounding box center [171, 127] width 105 height 12
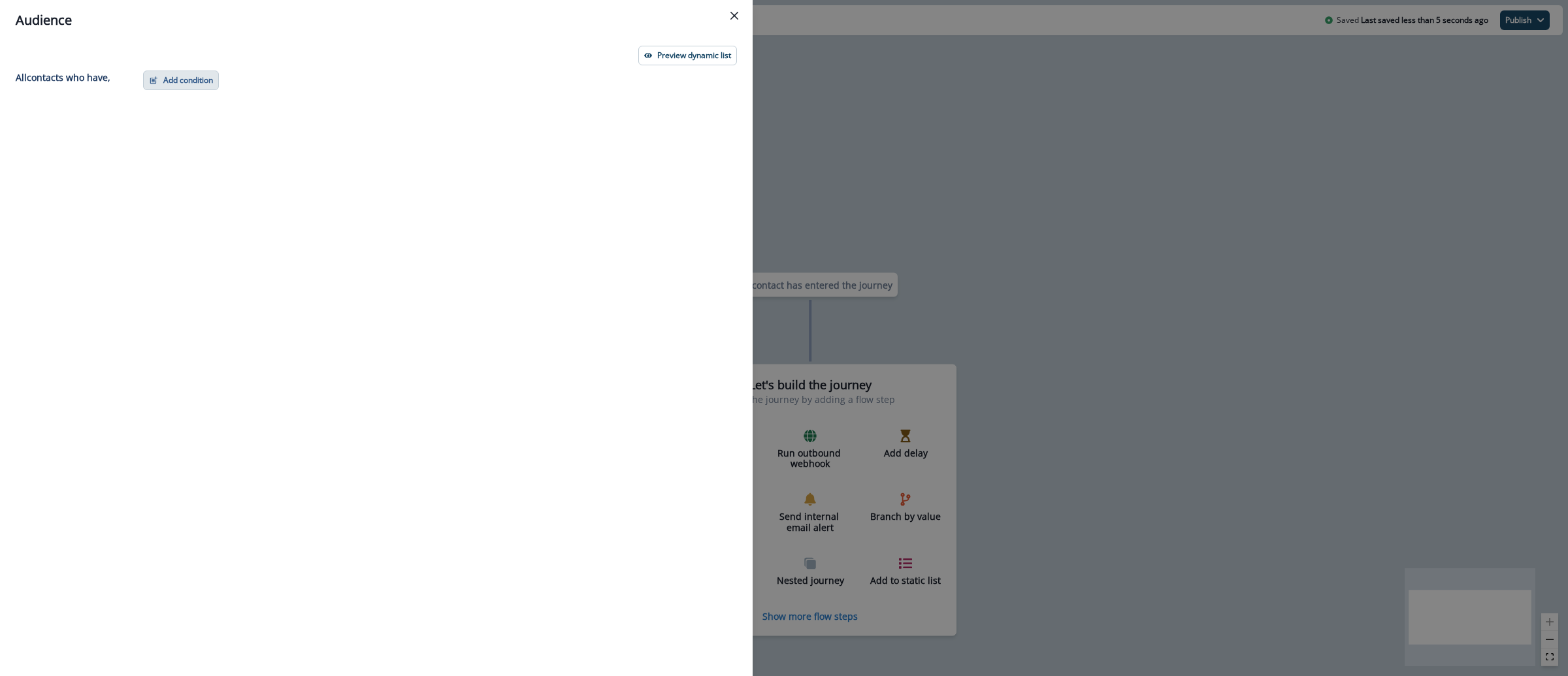
click at [173, 89] on button "Add condition" at bounding box center [181, 80] width 76 height 19
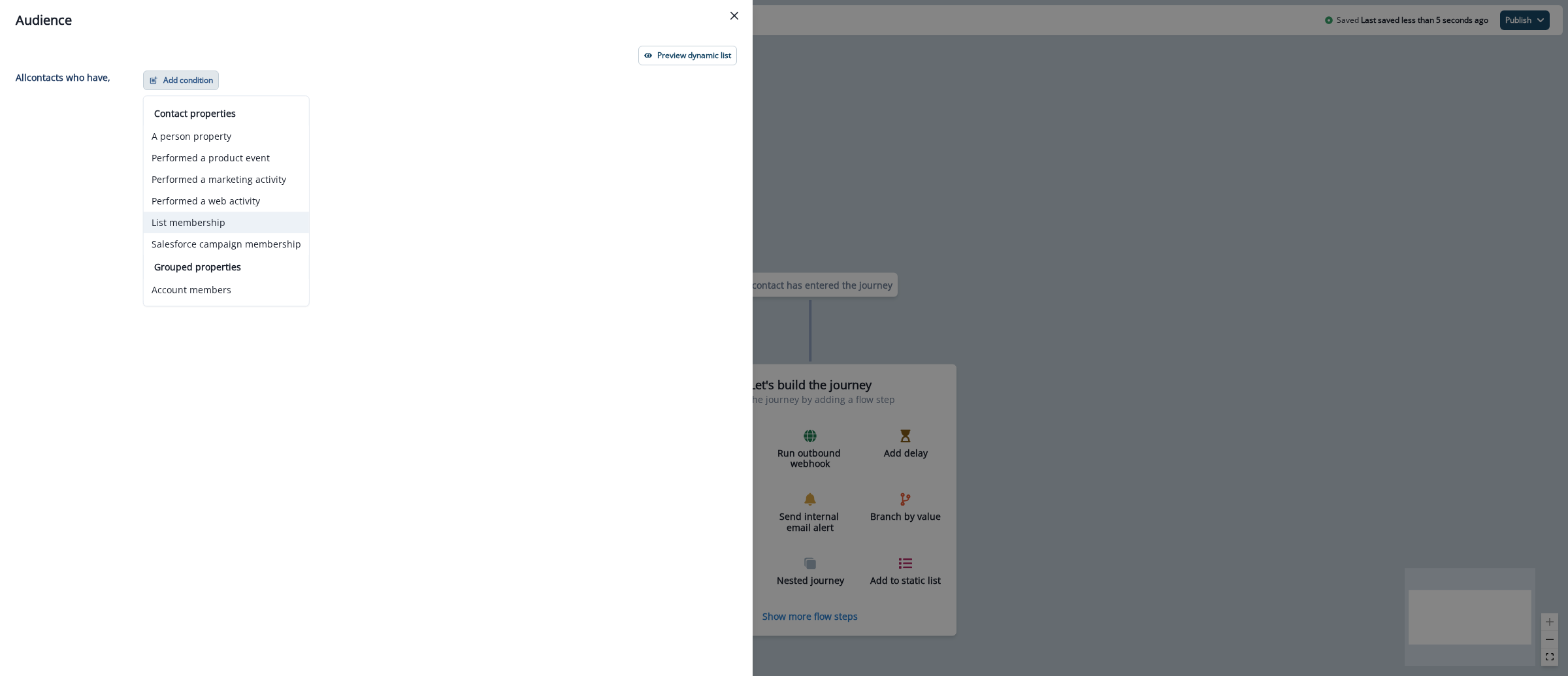
click at [227, 217] on button "List membership" at bounding box center [226, 222] width 165 height 22
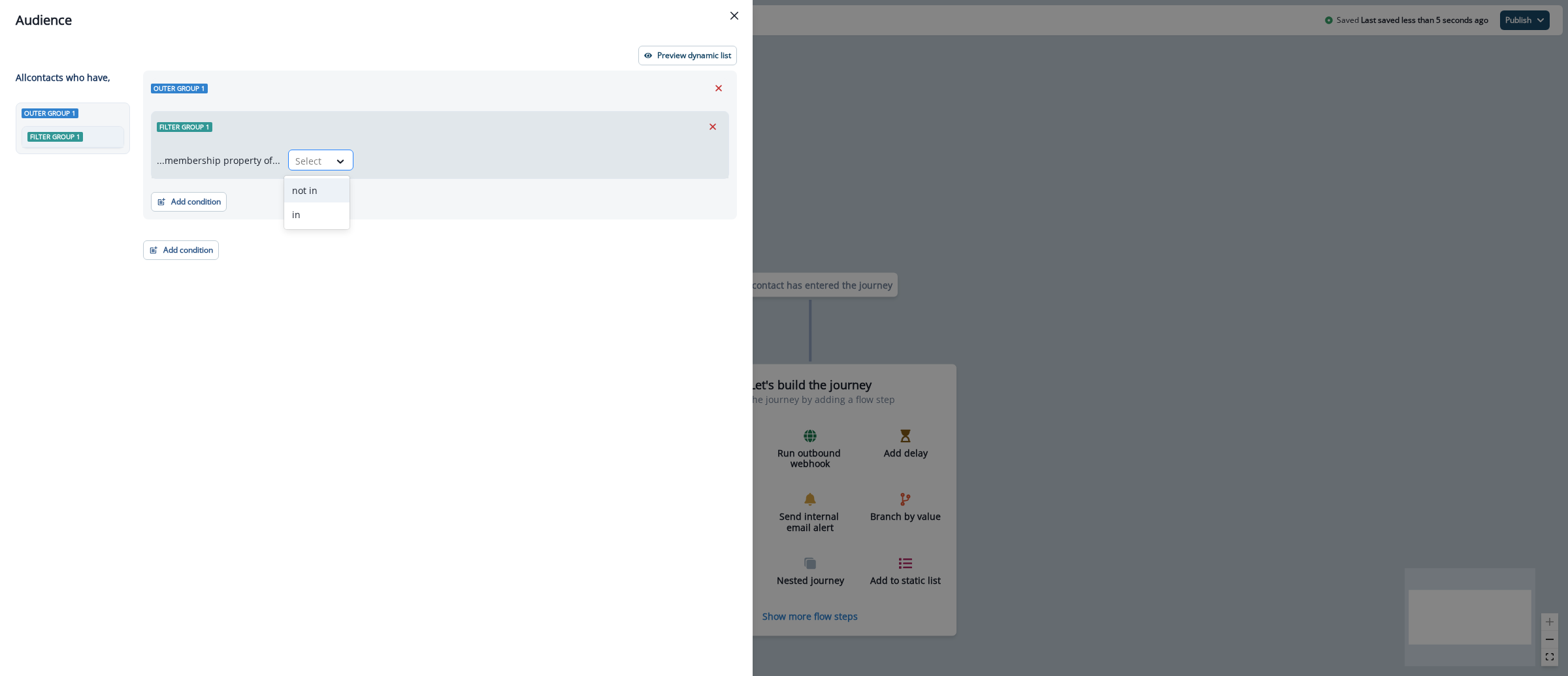
click at [315, 155] on div at bounding box center [309, 161] width 27 height 16
click at [323, 208] on div "in" at bounding box center [316, 215] width 65 height 24
click at [401, 163] on div at bounding box center [517, 161] width 298 height 16
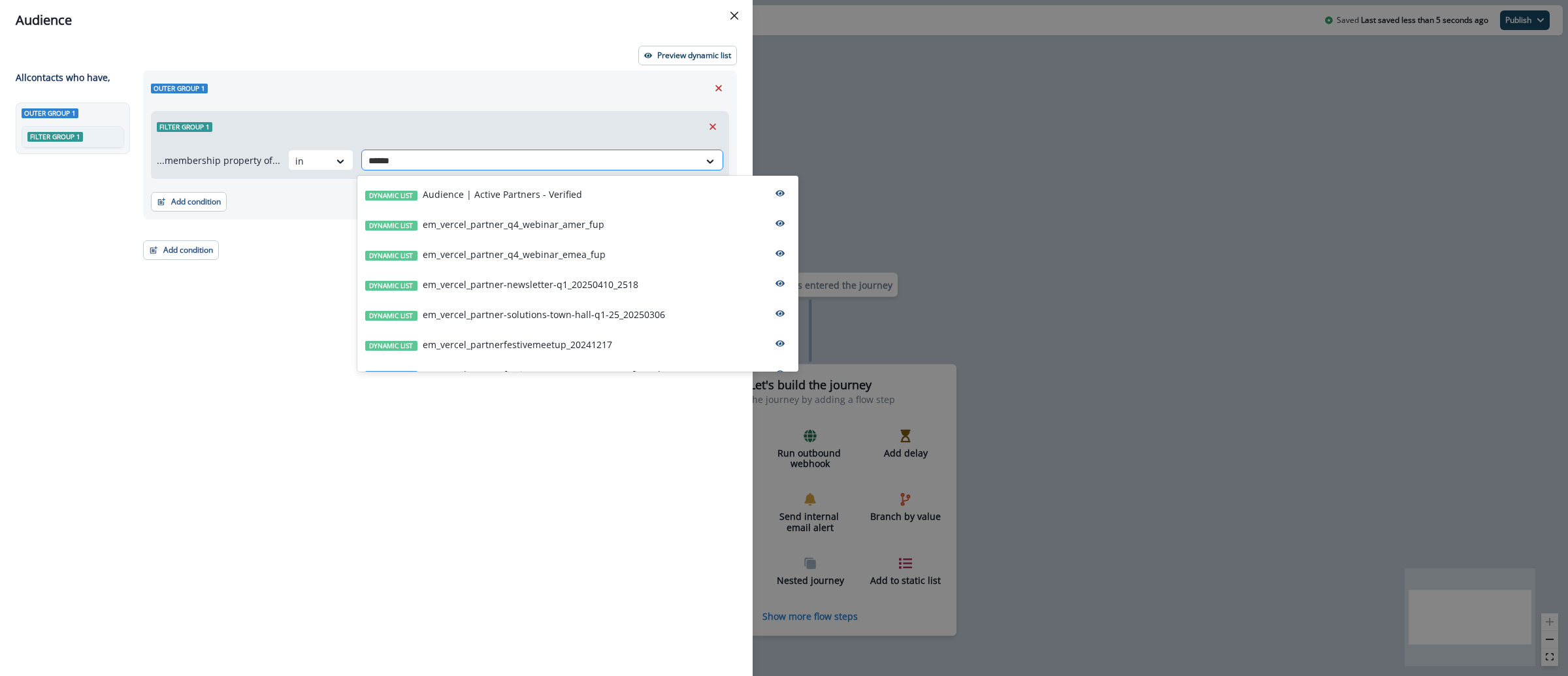
type input "*******"
click at [447, 194] on p "Audience | Active Partners - Verified" at bounding box center [502, 194] width 159 height 14
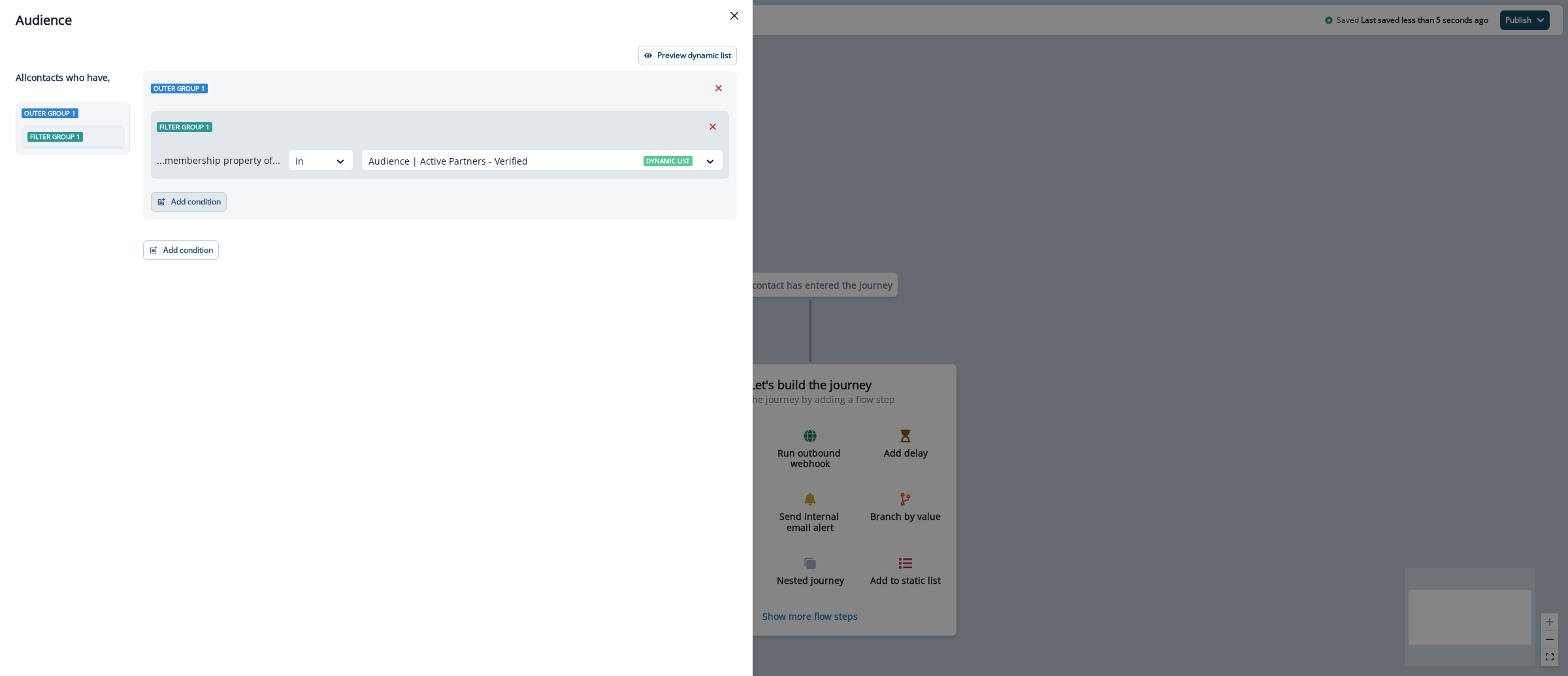
click at [225, 208] on button "Add condition" at bounding box center [189, 202] width 76 height 19
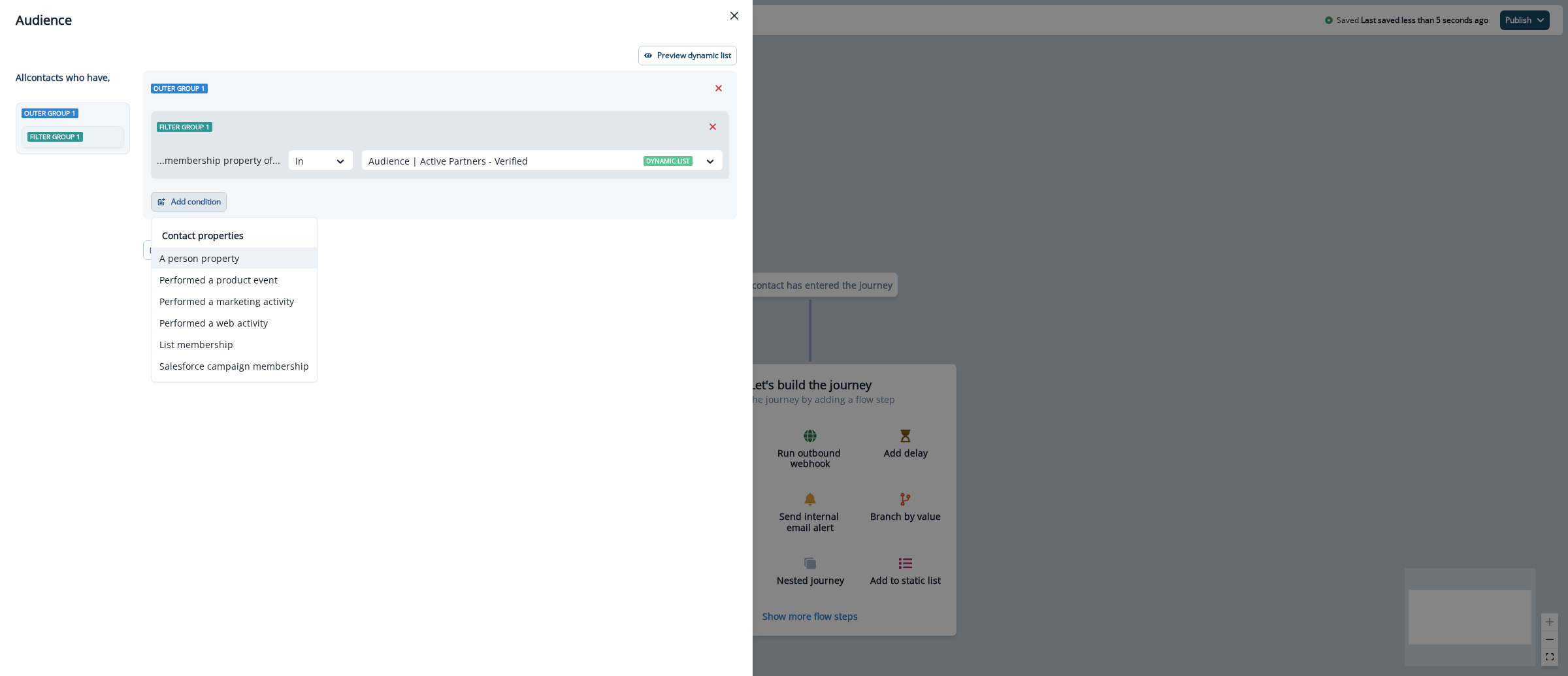
click at [238, 257] on button "A person property" at bounding box center [233, 258] width 165 height 22
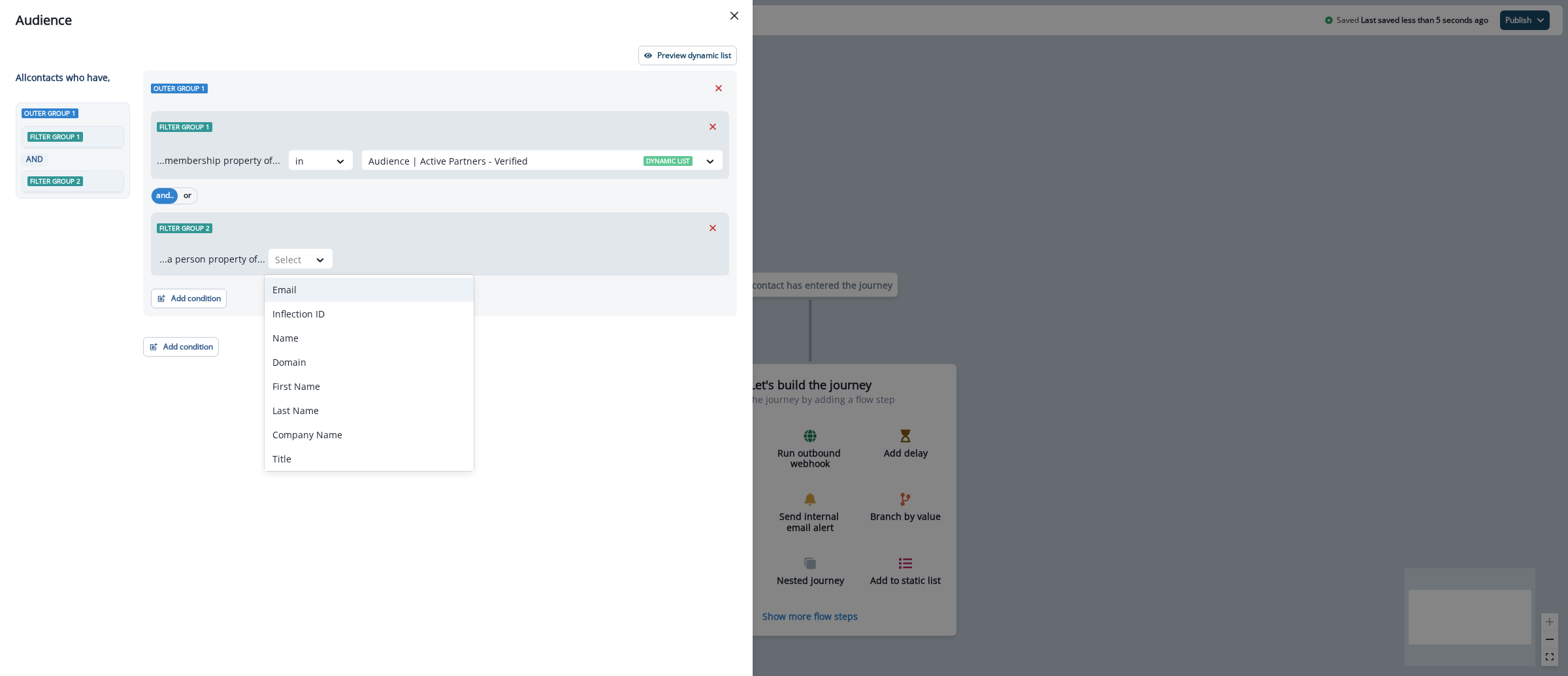
drag, startPoint x: 317, startPoint y: 254, endPoint x: 314, endPoint y: 271, distance: 17.3
click at [317, 254] on icon at bounding box center [320, 260] width 12 height 13
click at [311, 285] on div "Email" at bounding box center [369, 290] width 209 height 24
click at [409, 259] on div "Email Select" at bounding box center [494, 259] width 453 height 21
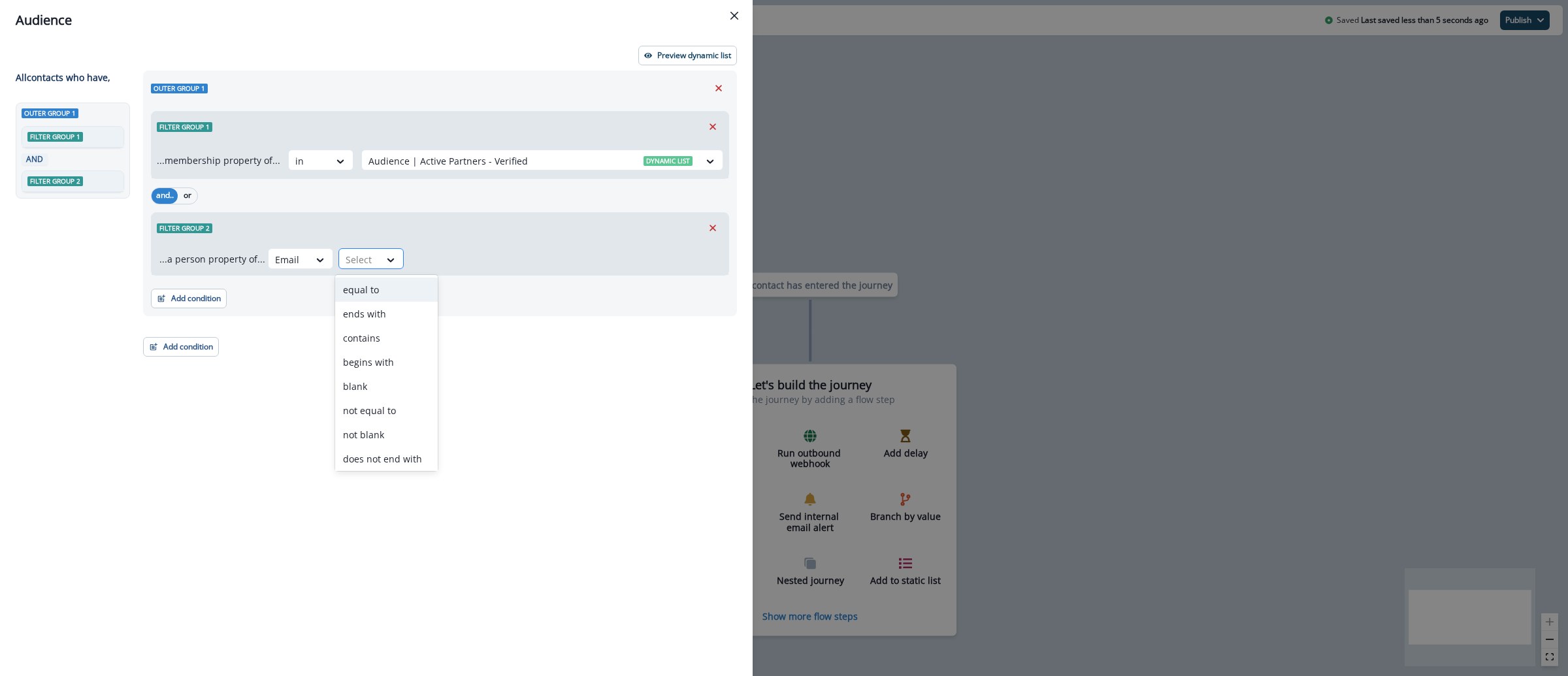
click at [372, 259] on div "Select" at bounding box center [359, 259] width 40 height 22
type input "*"
click at [391, 340] on div "does not contain" at bounding box center [386, 338] width 102 height 24
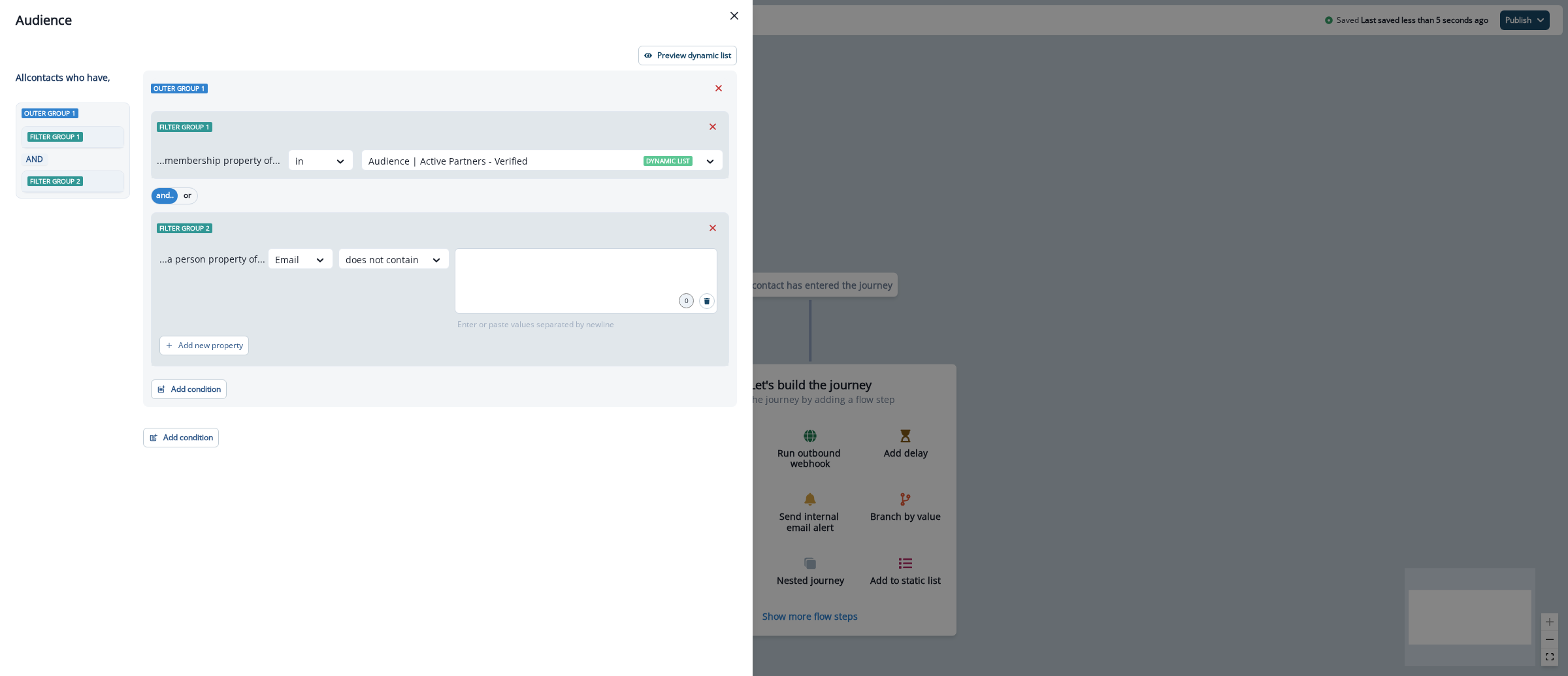
click at [502, 282] on div at bounding box center [586, 281] width 262 height 65
type input "**********"
click at [222, 381] on button "Add condition" at bounding box center [189, 390] width 76 height 19
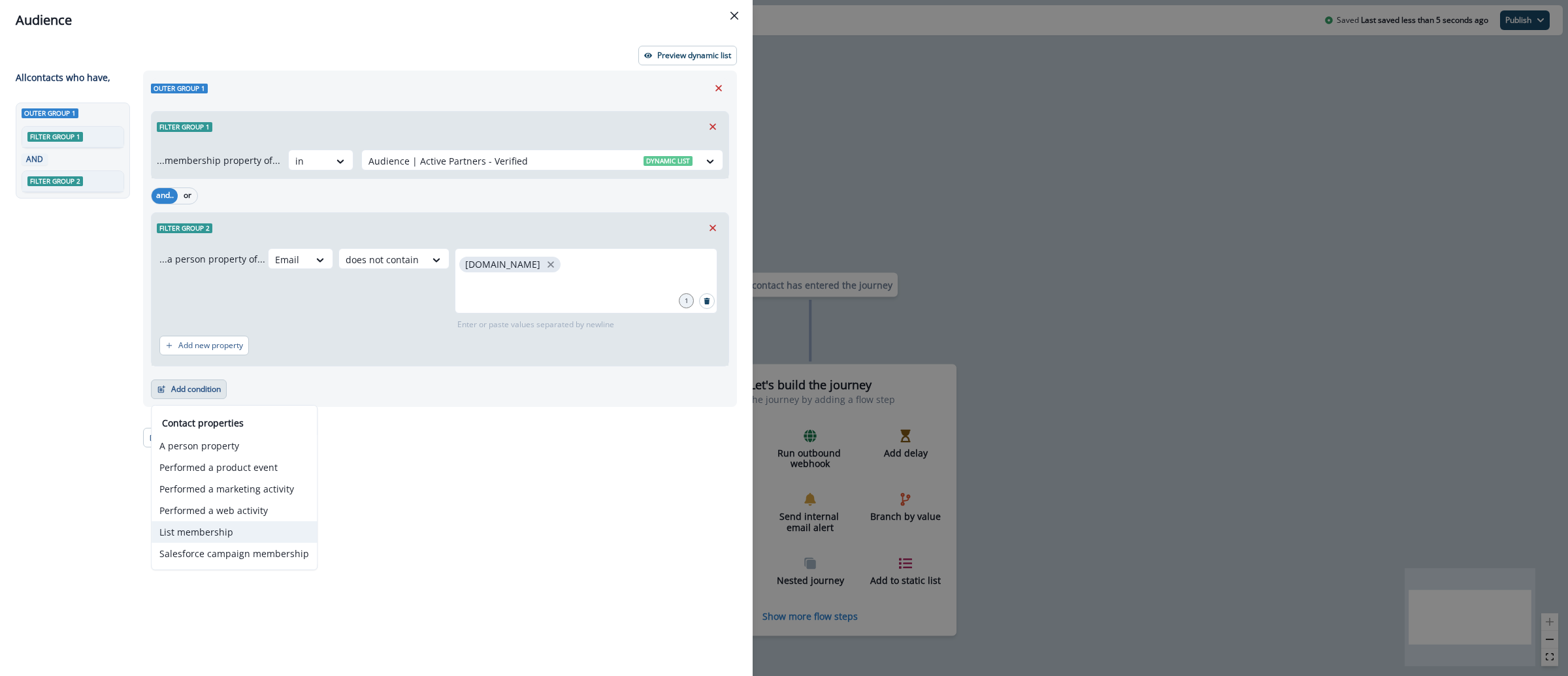
click at [245, 534] on button "List membership" at bounding box center [233, 532] width 165 height 22
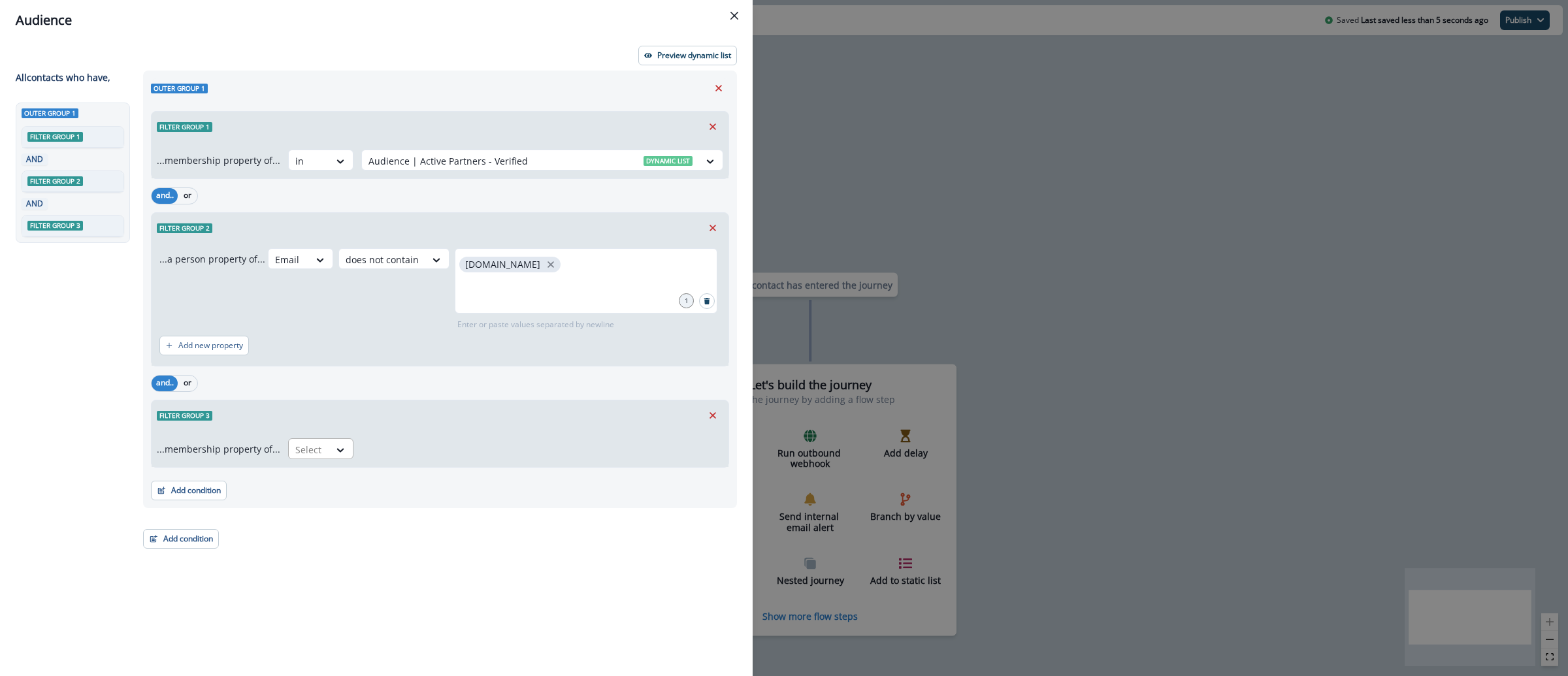
click at [315, 459] on div "Select" at bounding box center [309, 450] width 40 height 22
click at [319, 486] on div "not in" at bounding box center [316, 480] width 65 height 24
click at [461, 457] on div at bounding box center [530, 450] width 324 height 16
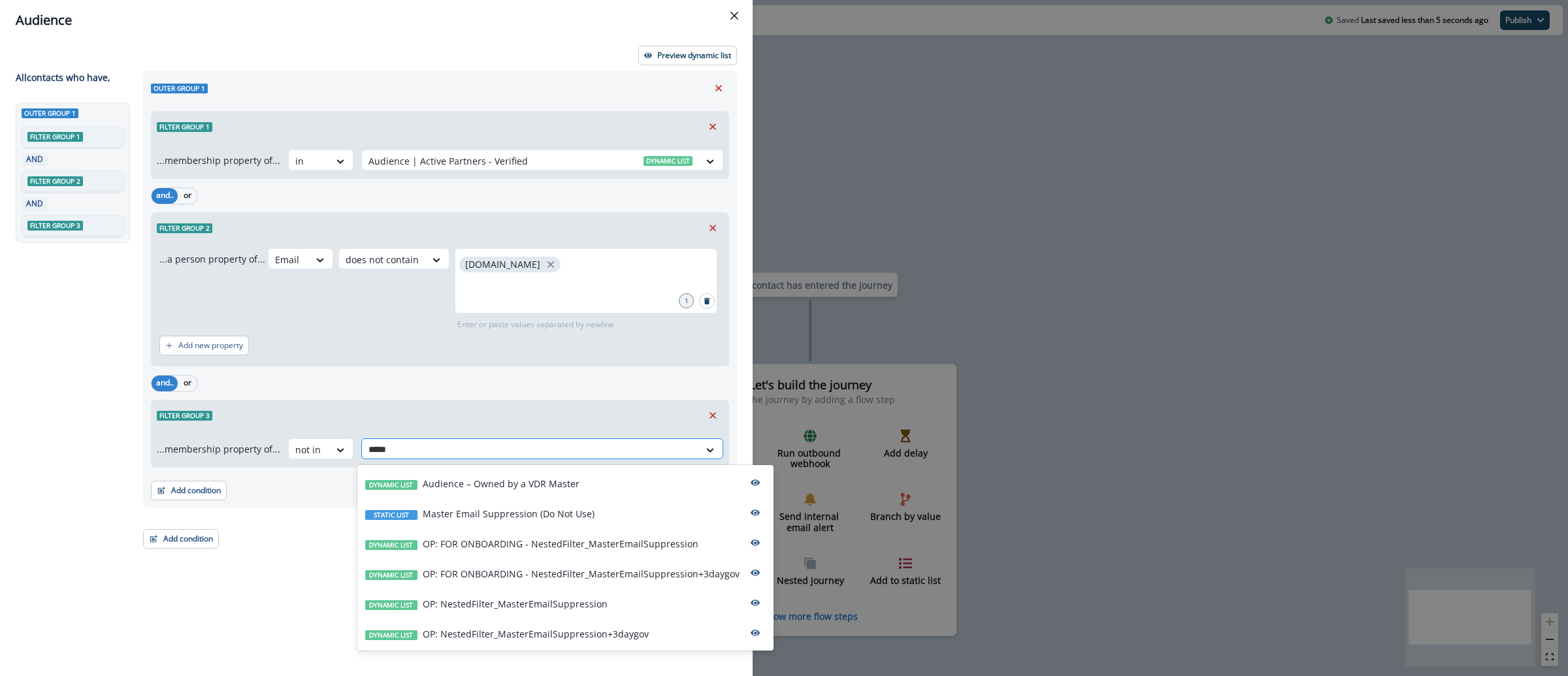
type input "******"
drag, startPoint x: 607, startPoint y: 627, endPoint x: 598, endPoint y: 620, distance: 11.4
click at [607, 628] on p "OP: NestedFilter_MasterEmailSuppression+3daygov" at bounding box center [535, 634] width 226 height 14
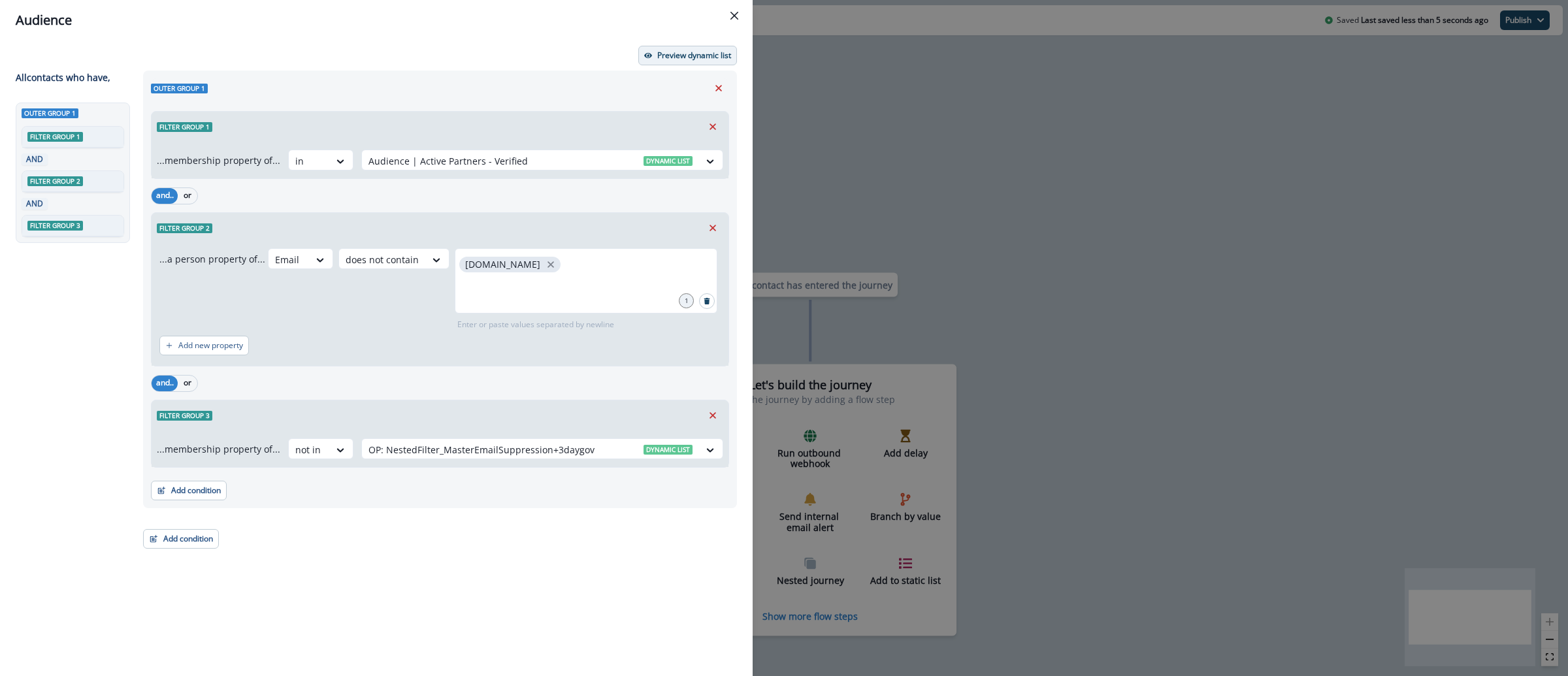
click at [692, 56] on p "Preview dynamic list" at bounding box center [694, 55] width 74 height 9
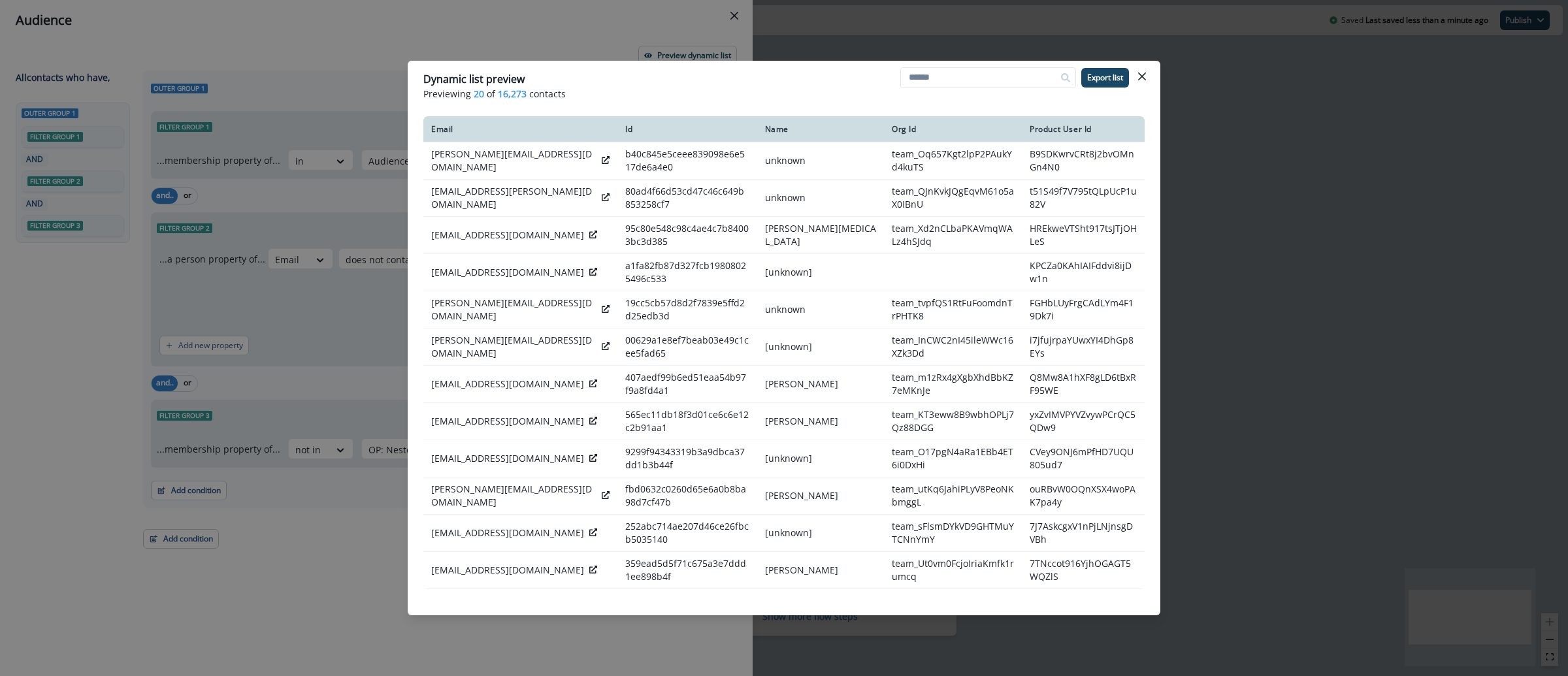
click at [1213, 172] on div "Dynamic list preview Previewing 20 of 16,273 contacts Export list Email Id Name…" at bounding box center [784, 338] width 1568 height 676
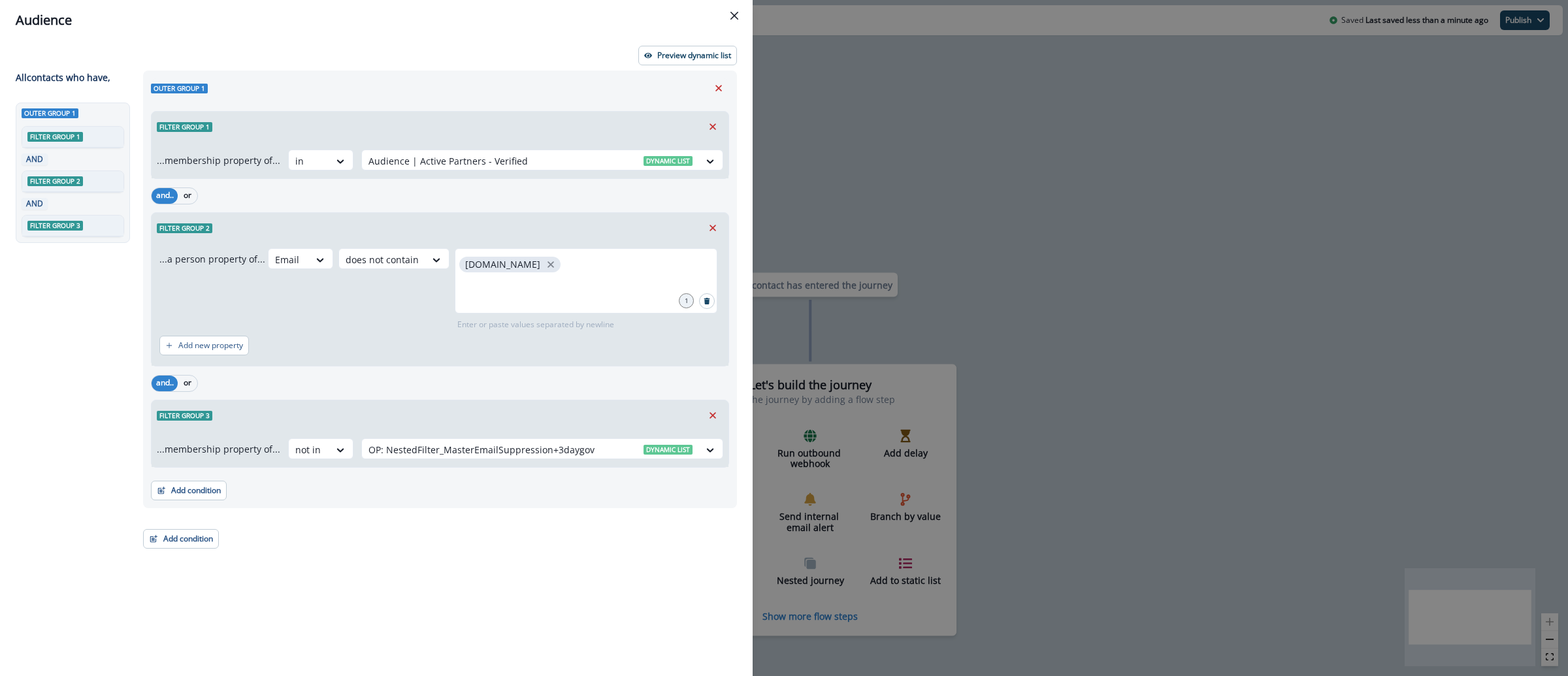
click at [854, 113] on div "Audience Preview dynamic list All contact s who have, Outer group 1 Filter grou…" at bounding box center [784, 338] width 1568 height 676
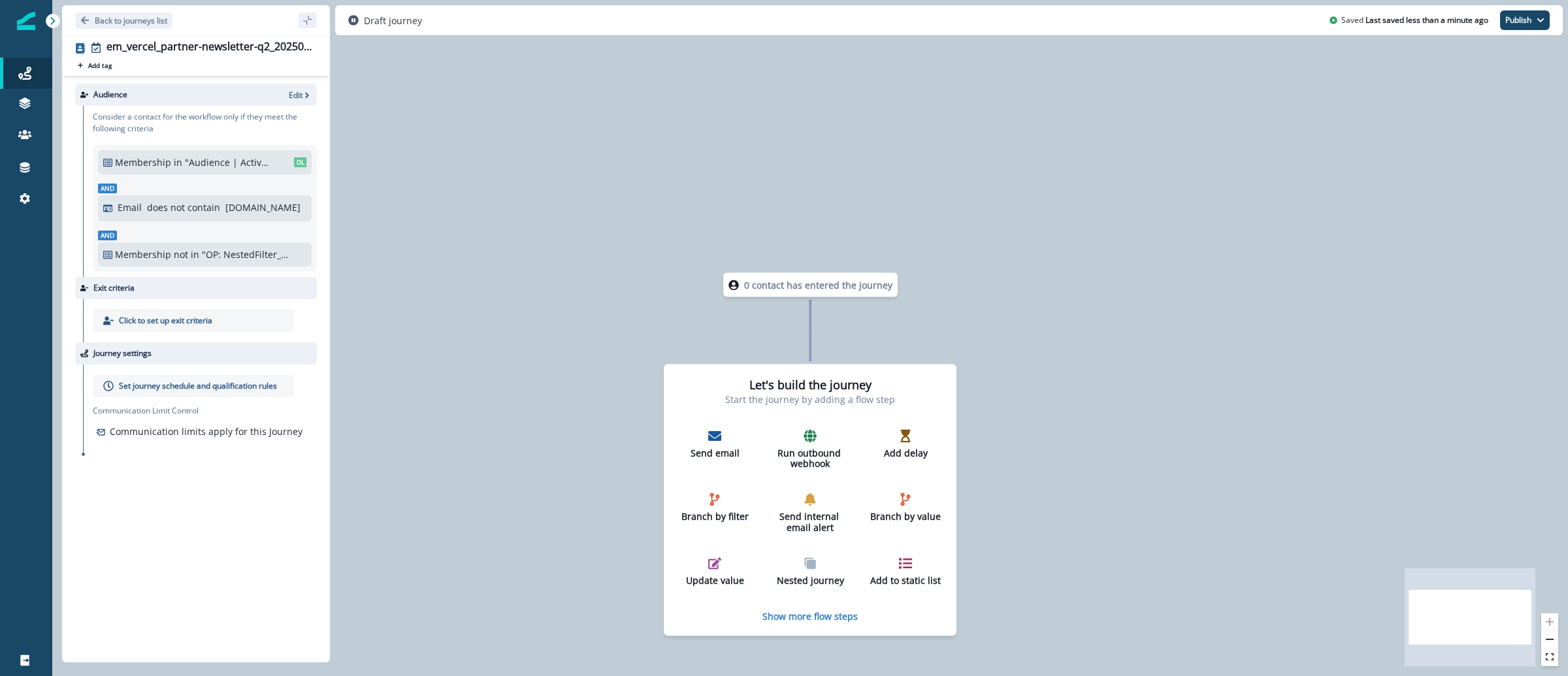
click at [221, 388] on p "Set journey schedule and qualification rules" at bounding box center [198, 386] width 158 height 12
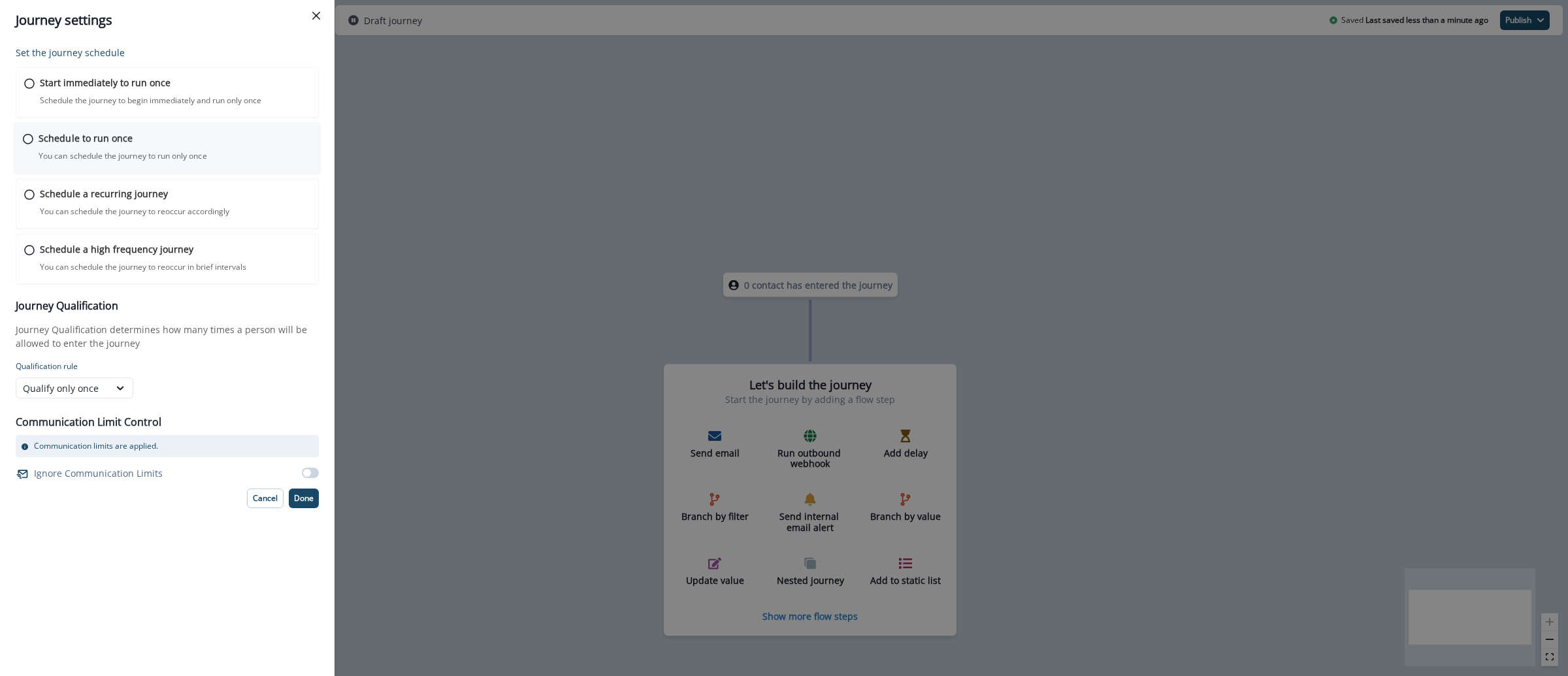
click at [153, 150] on p "You can schedule the journey to run only once" at bounding box center [123, 156] width 169 height 12
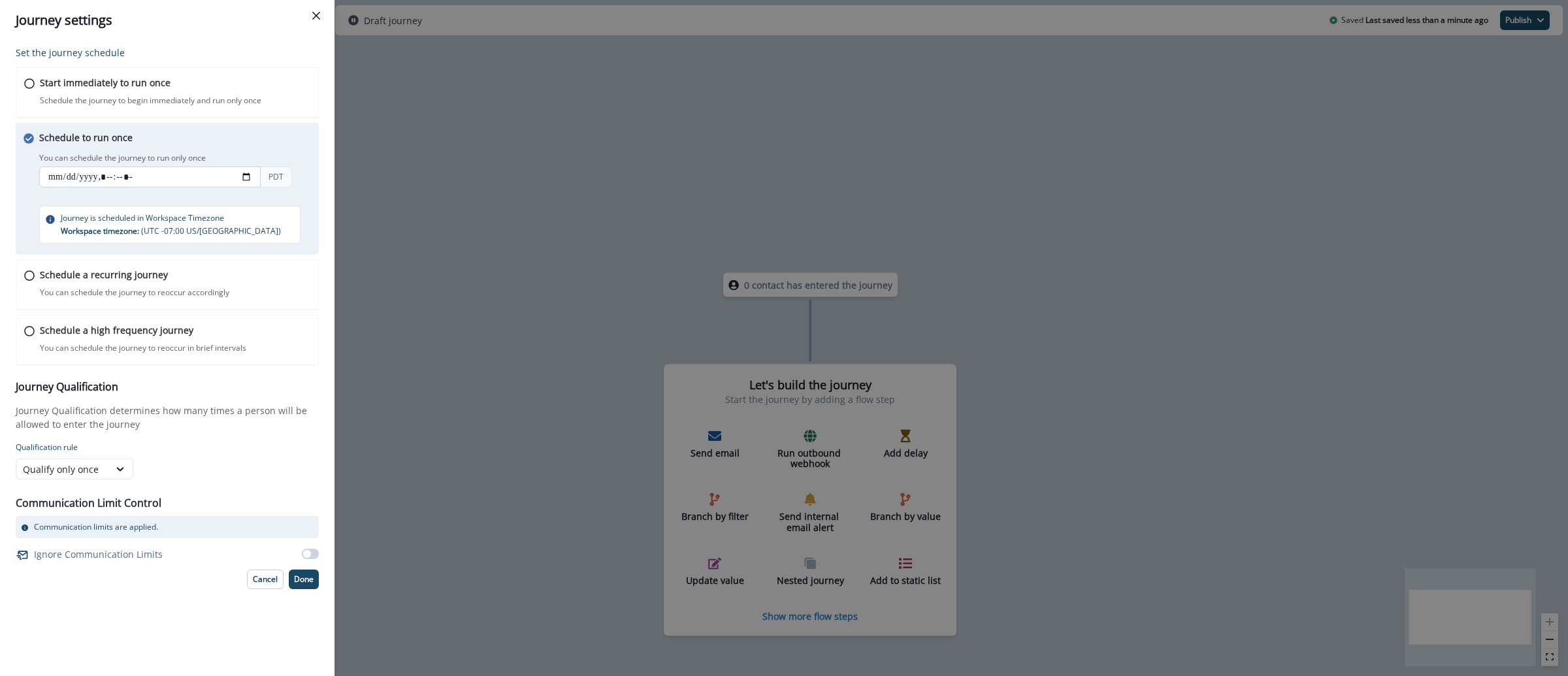
click at [250, 179] on input "datetime-local" at bounding box center [150, 177] width 221 height 21
type input "**********"
click at [325, 207] on div "Set the journey schedule Start immediately to run once Schedule the journey to …" at bounding box center [167, 358] width 335 height 636
click at [304, 587] on button "Done" at bounding box center [303, 579] width 30 height 19
